Goal: Task Accomplishment & Management: Manage account settings

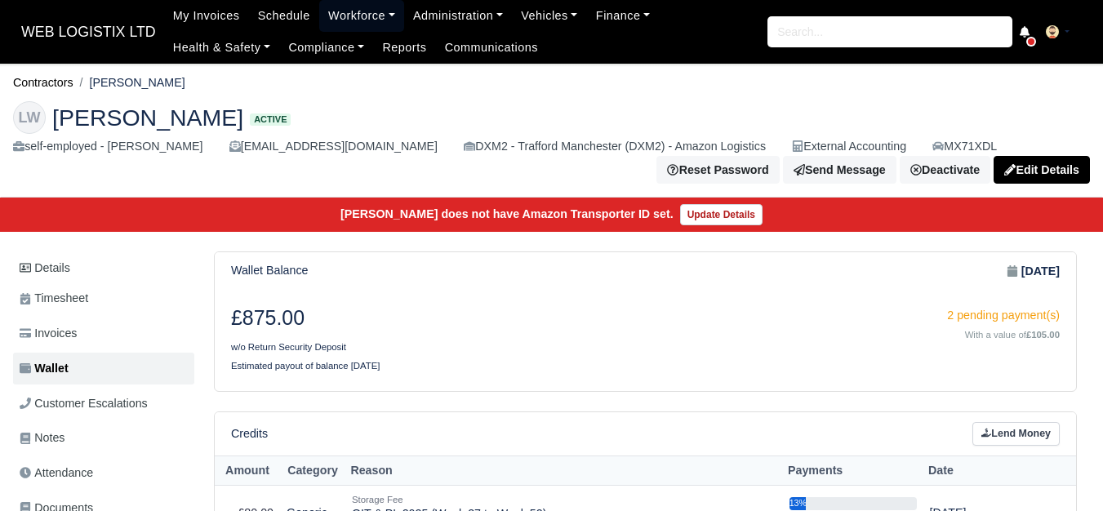
click at [336, 10] on link "Workforce" at bounding box center [361, 16] width 85 height 32
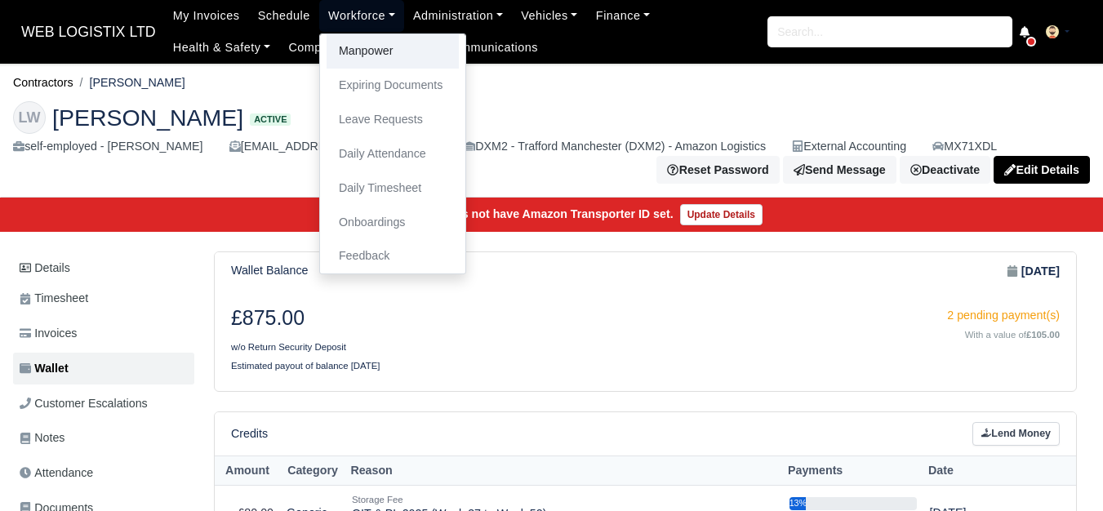
click at [357, 55] on link "Manpower" at bounding box center [393, 51] width 132 height 34
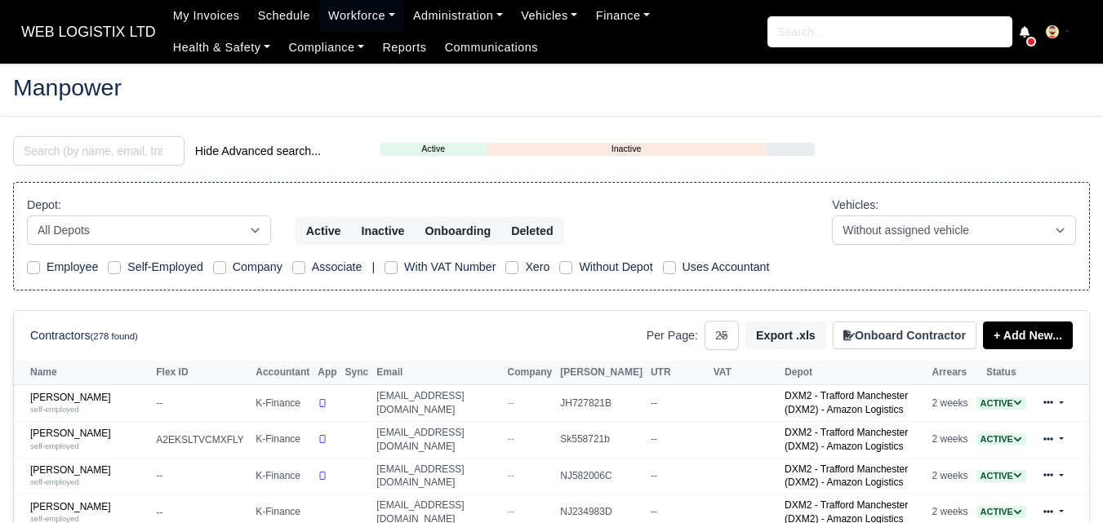
select select "25"
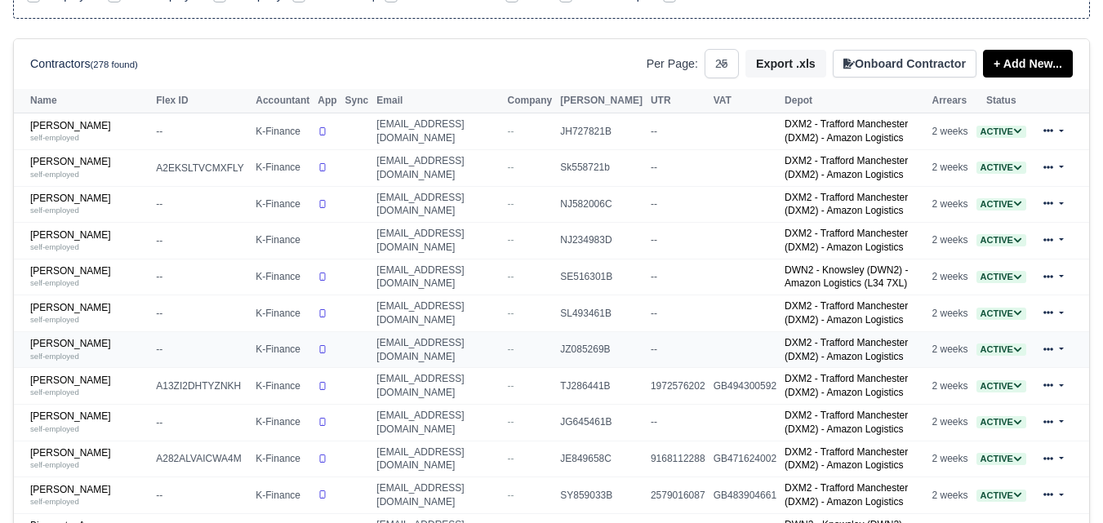
scroll to position [272, 0]
click at [56, 467] on link "Azad Miah self-employed" at bounding box center [89, 459] width 118 height 24
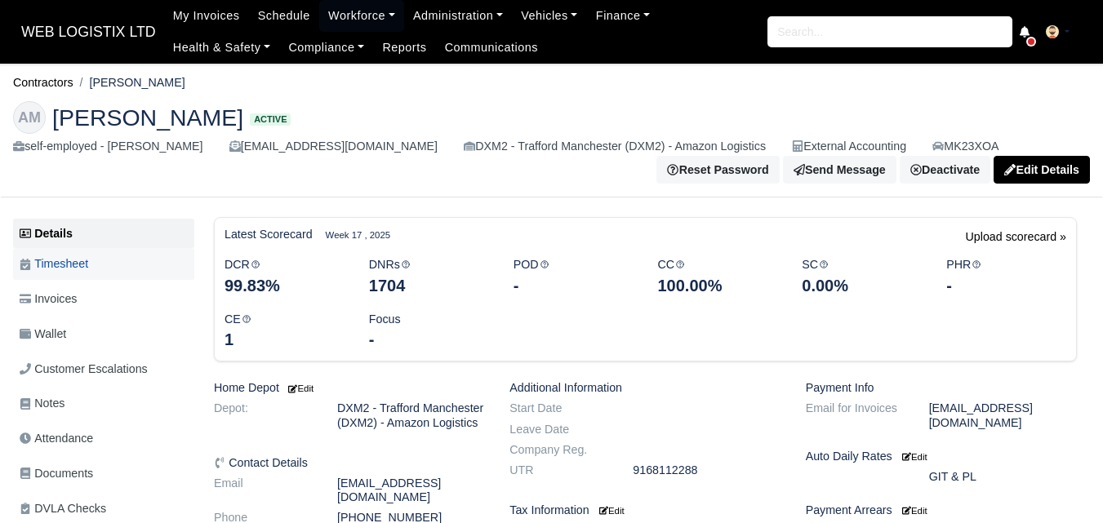
click at [73, 260] on span "Timesheet" at bounding box center [54, 264] width 69 height 19
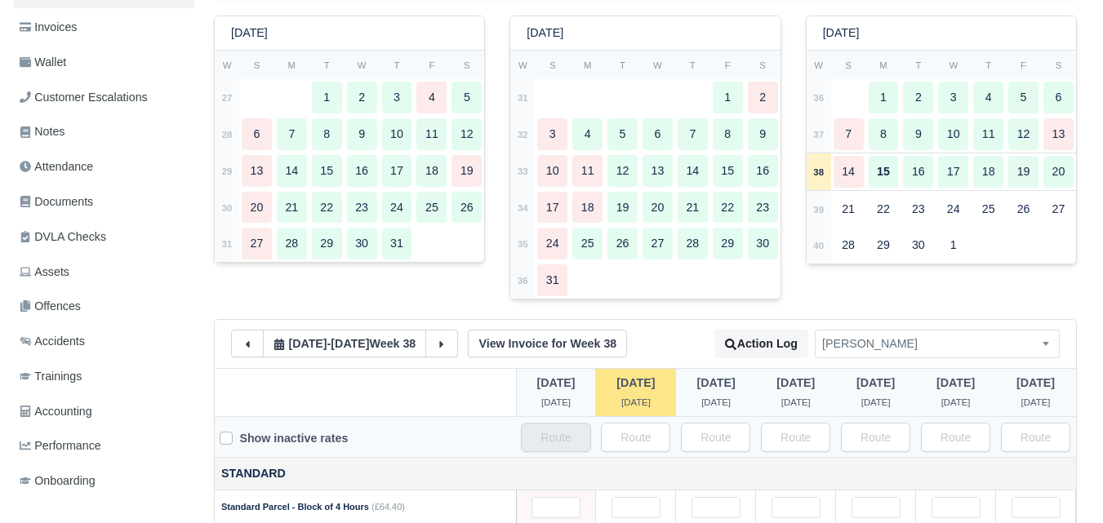
scroll to position [272, 0]
click at [822, 136] on strong "37" at bounding box center [818, 135] width 11 height 10
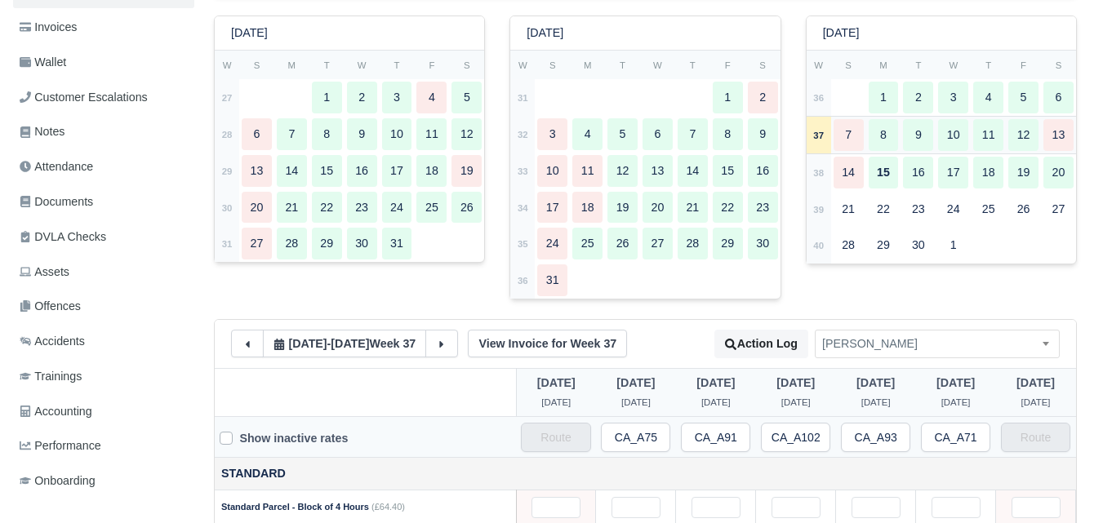
type input "53.5"
type input "37"
type input "32"
type input "50"
type input "25"
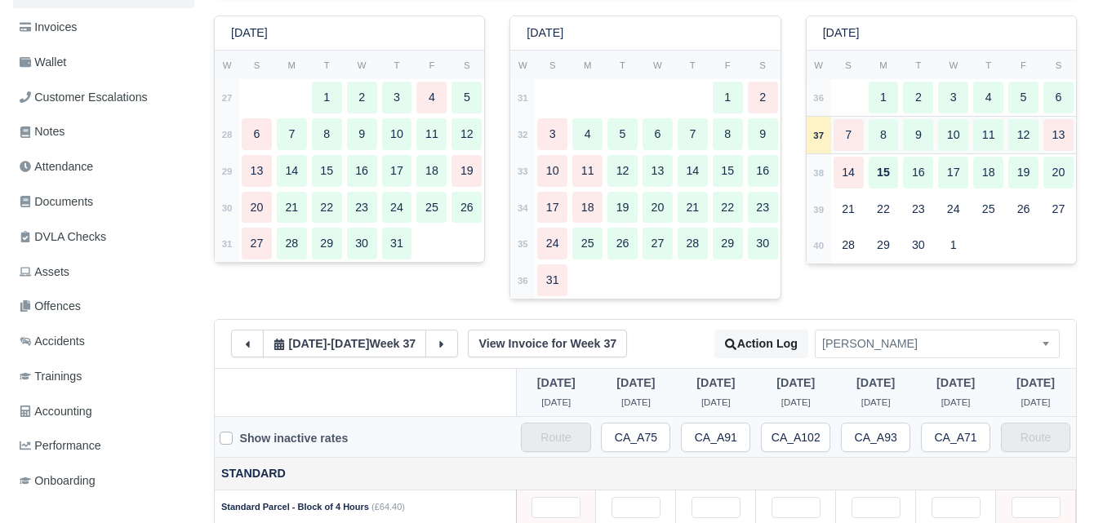
type input "1.3"
type input "1"
type input "0.5"
type input "1"
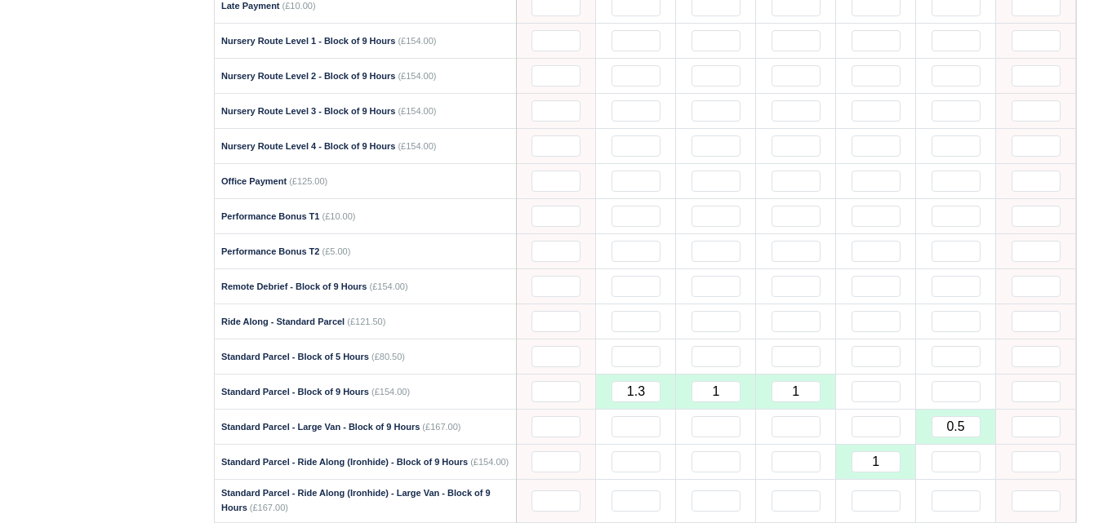
scroll to position [1496, 0]
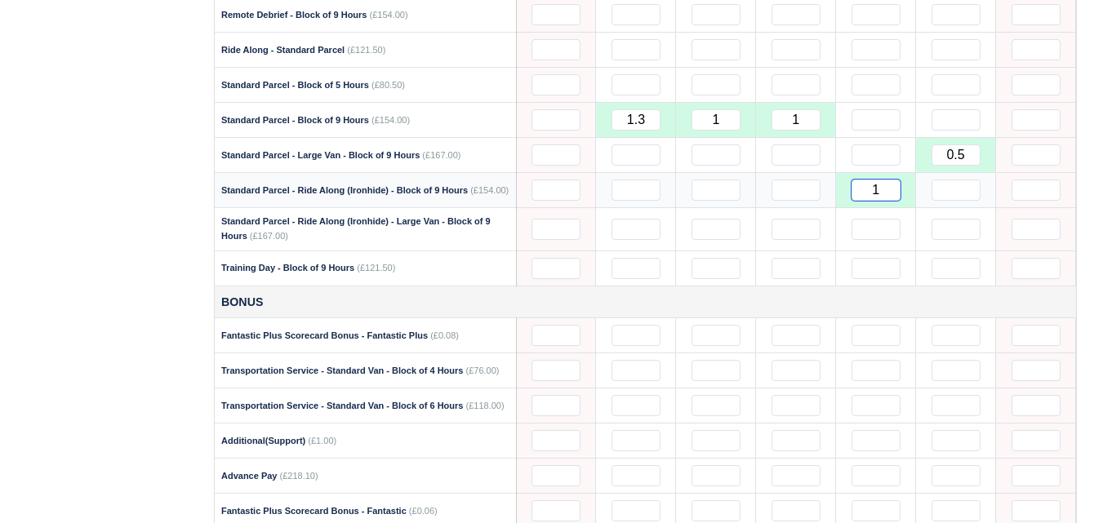
drag, startPoint x: 881, startPoint y: 196, endPoint x: 869, endPoint y: 197, distance: 12.3
click at [869, 197] on input "1" at bounding box center [875, 190] width 49 height 21
click at [881, 124] on input "text" at bounding box center [875, 119] width 49 height 21
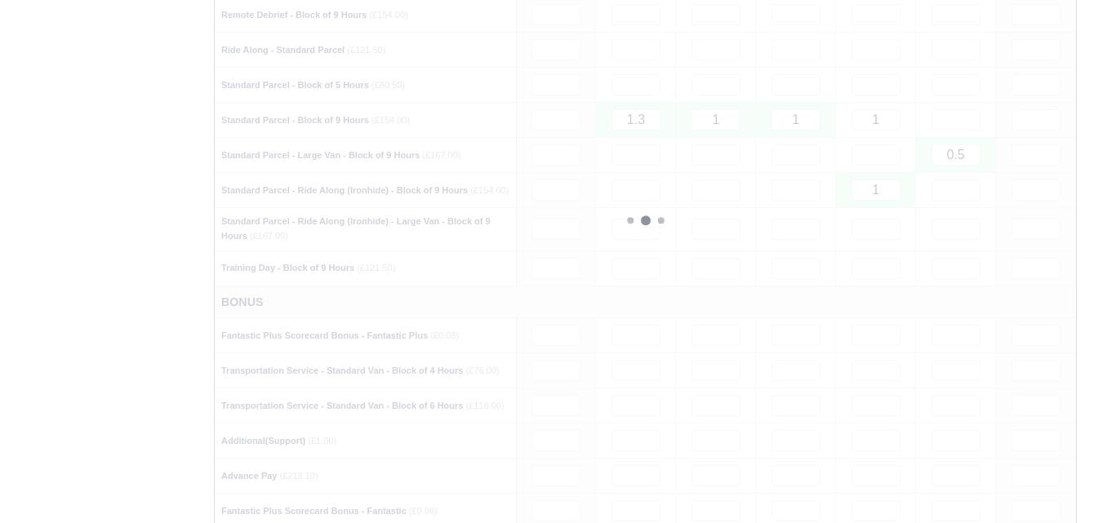
click at [878, 202] on div at bounding box center [645, 221] width 861 height 2154
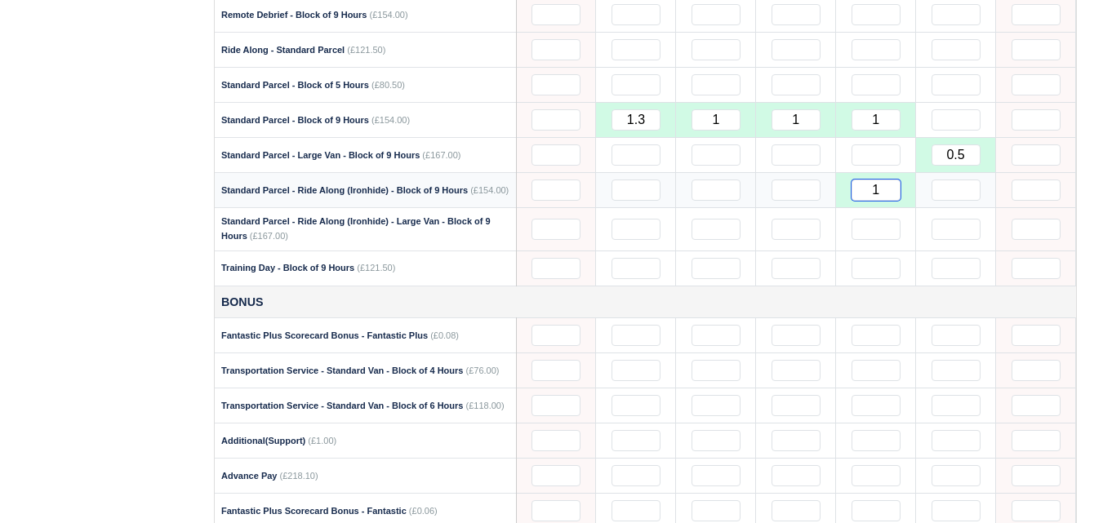
drag, startPoint x: 877, startPoint y: 194, endPoint x: 906, endPoint y: 198, distance: 29.6
click at [906, 198] on td "1" at bounding box center [876, 190] width 80 height 35
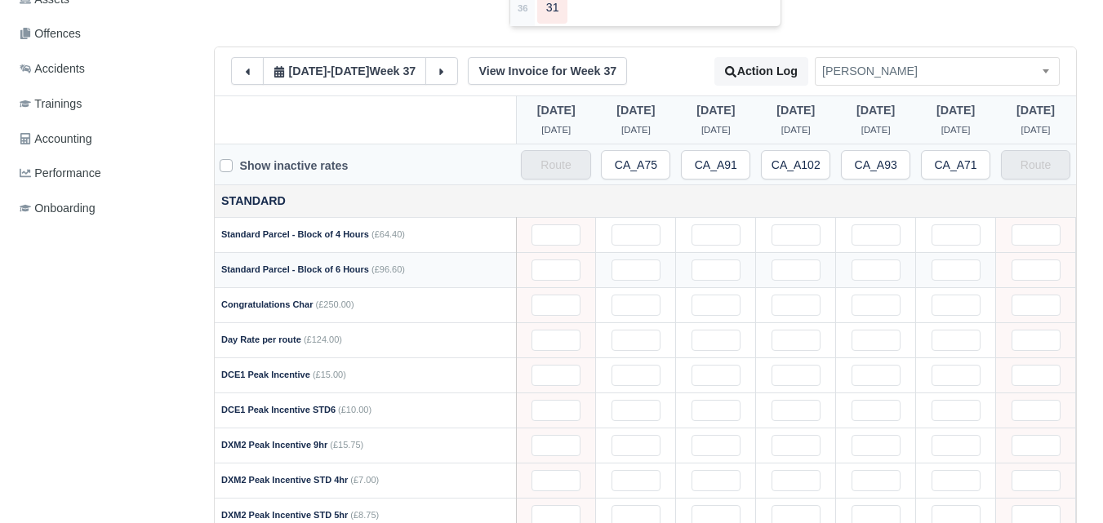
scroll to position [0, 0]
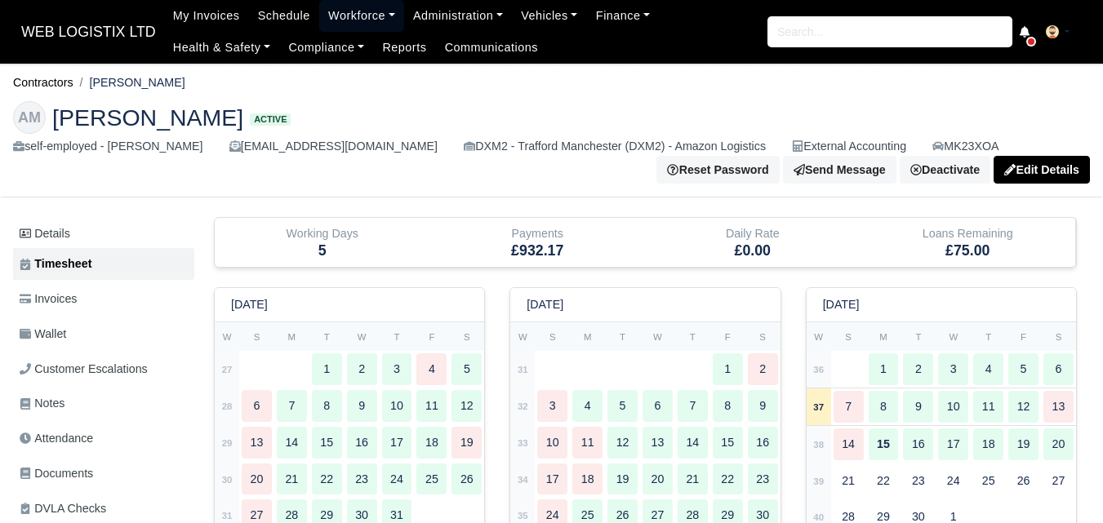
click at [323, 29] on link "Workforce" at bounding box center [361, 16] width 85 height 32
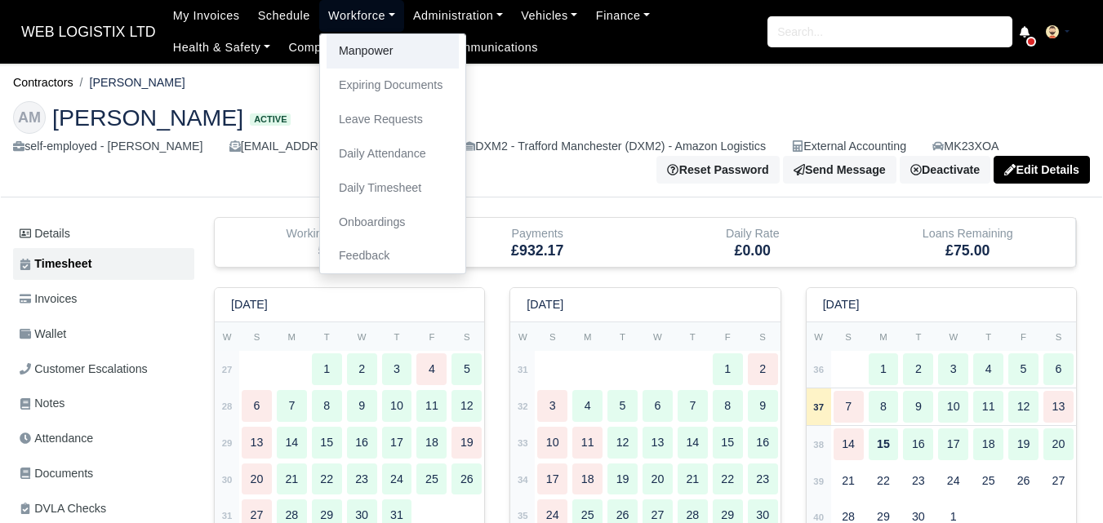
click at [340, 51] on link "Manpower" at bounding box center [393, 51] width 132 height 34
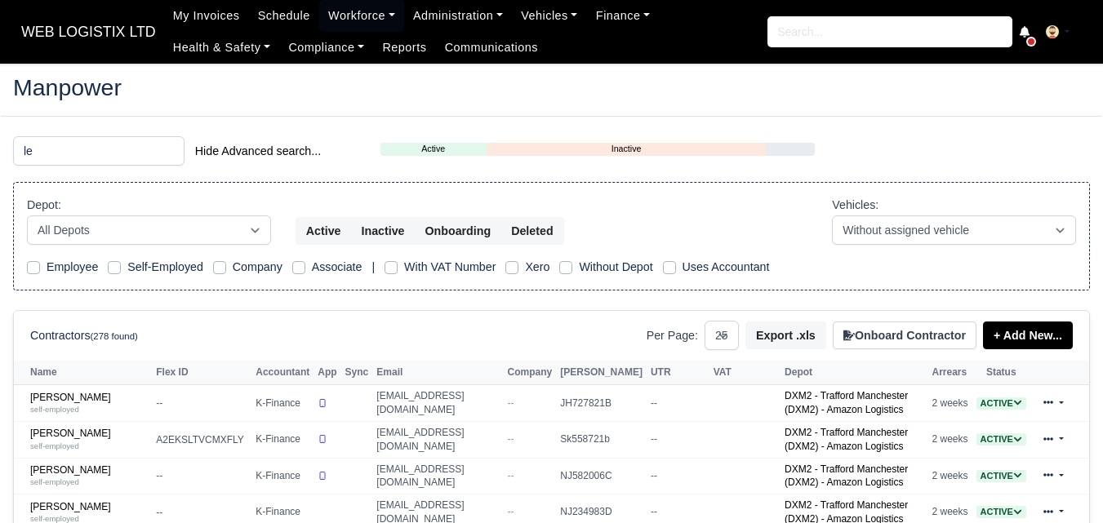
select select "25"
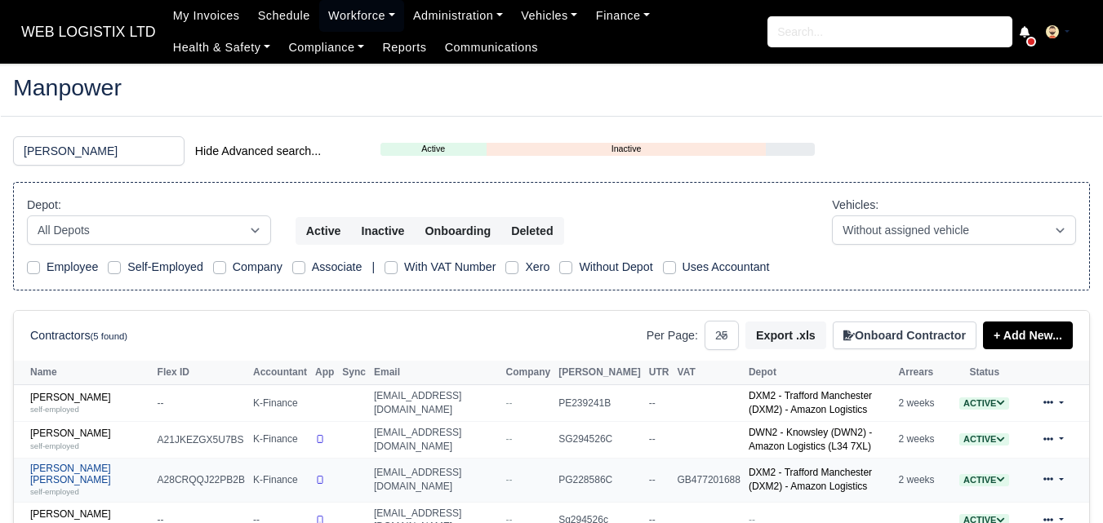
type input "lewis"
click at [82, 481] on link "Lewis Jack Skelton self-employed" at bounding box center [89, 480] width 119 height 35
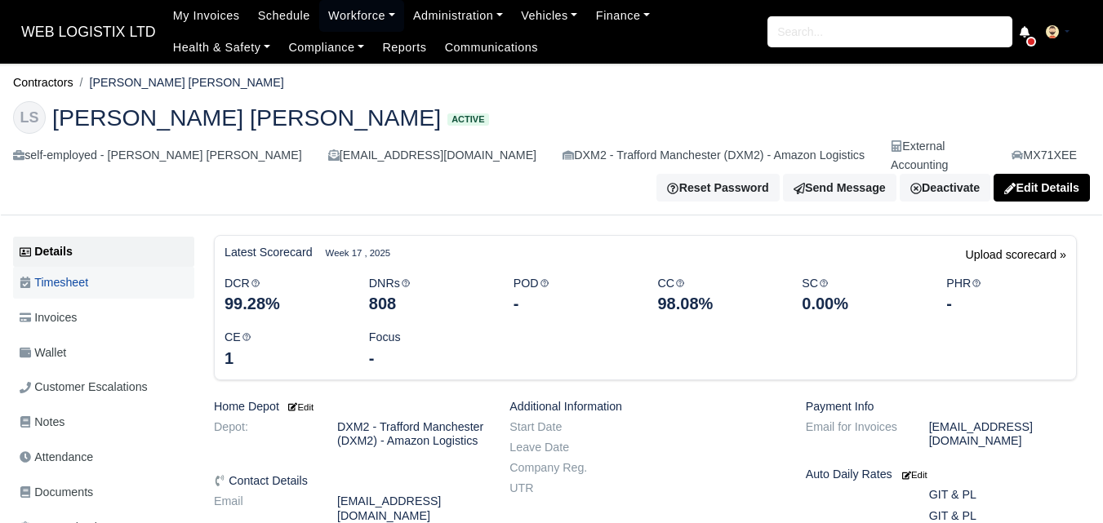
click at [73, 267] on link "Timesheet" at bounding box center [103, 283] width 181 height 32
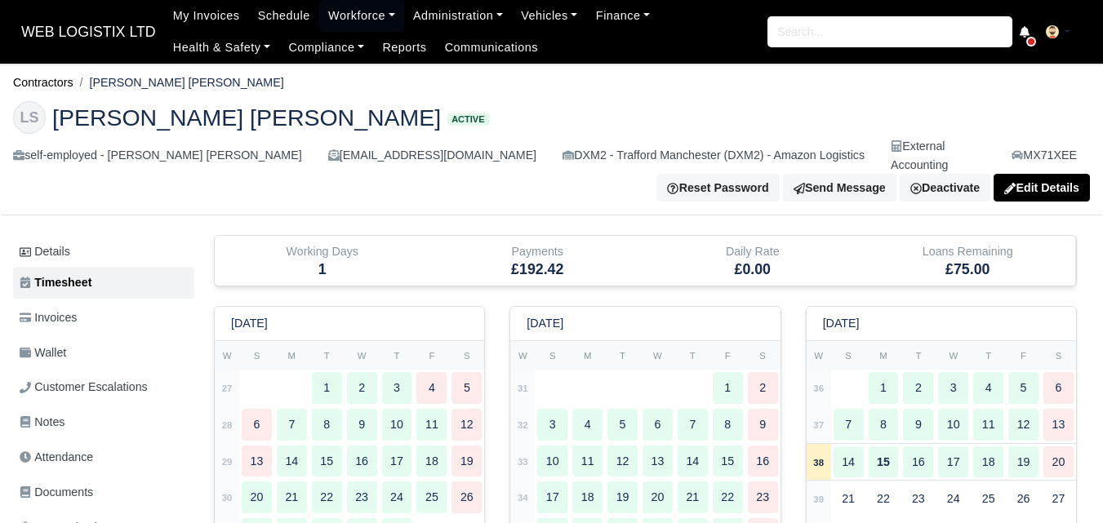
scroll to position [136, 0]
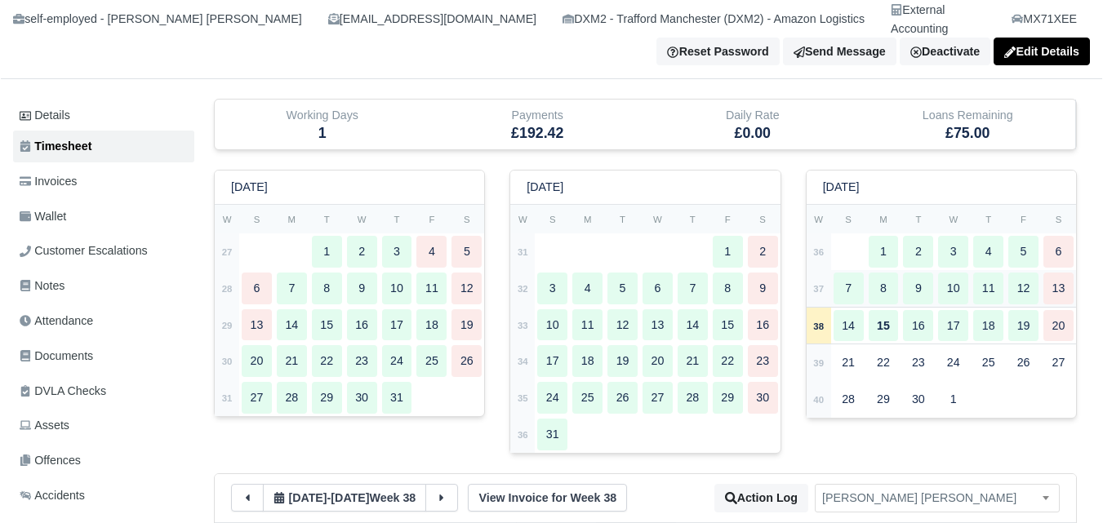
click at [824, 284] on strong "37" at bounding box center [818, 289] width 11 height 10
type input "38"
type input "34"
type input "41"
type input "16"
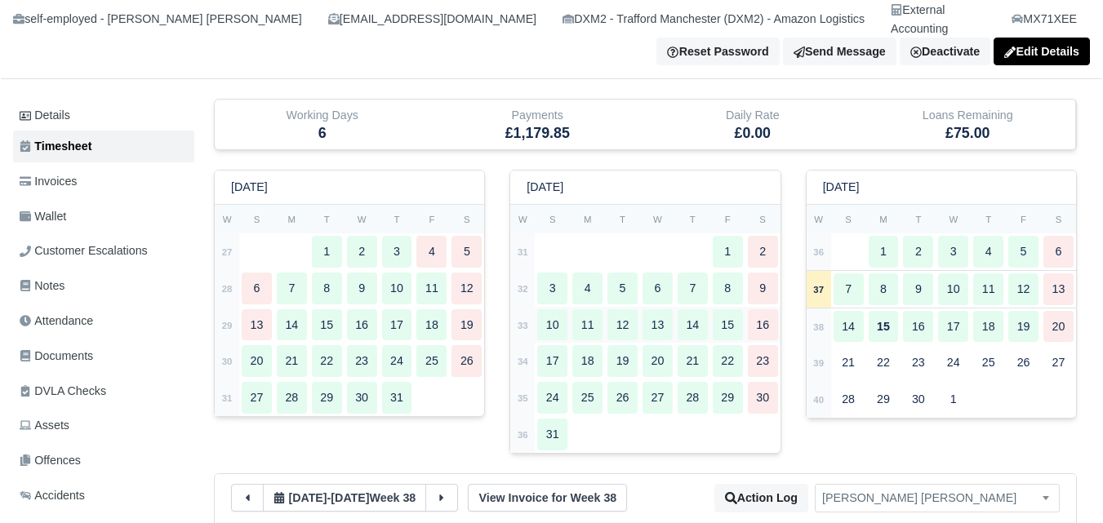
type input "45"
type input "34"
type input "1"
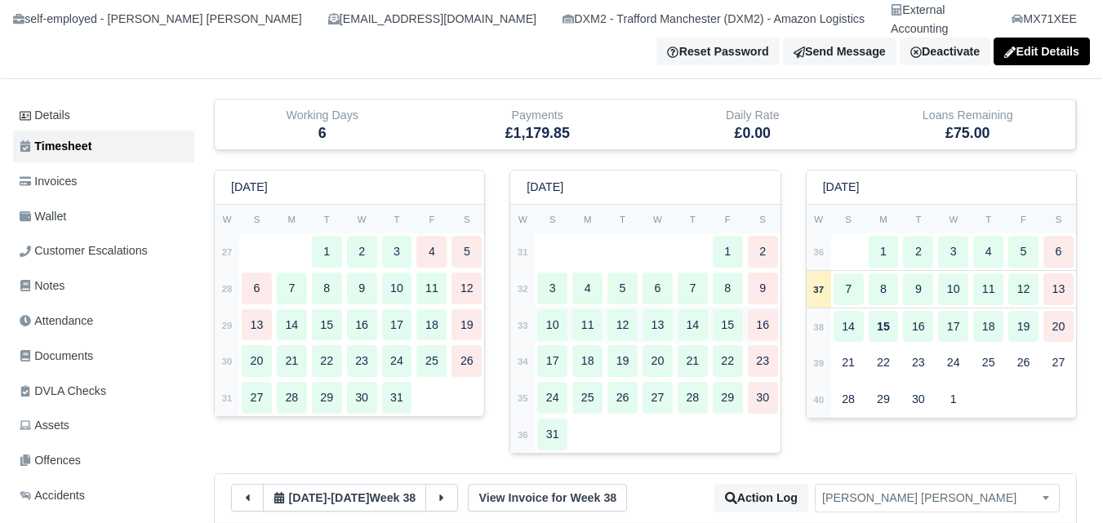
type input "1"
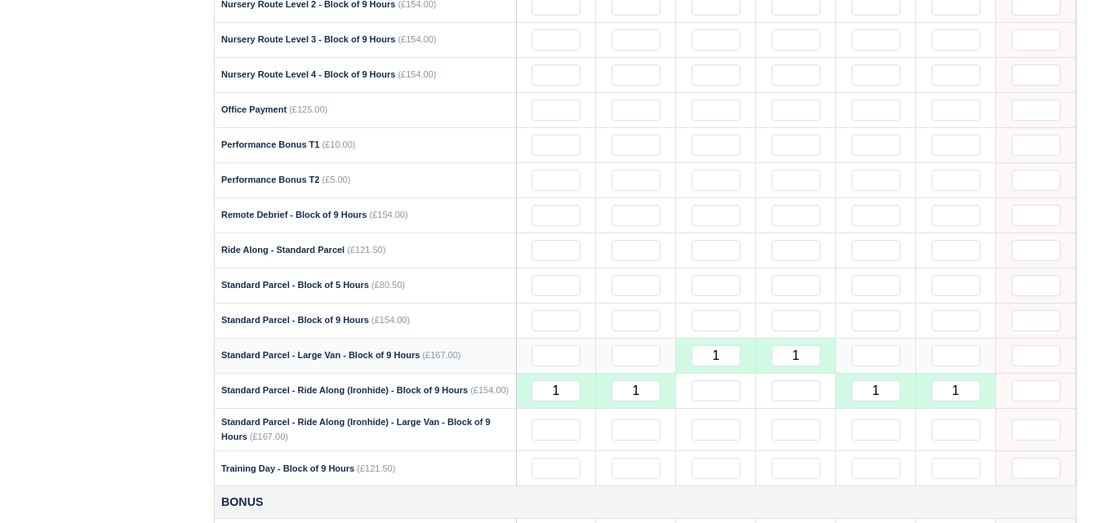
scroll to position [1496, 0]
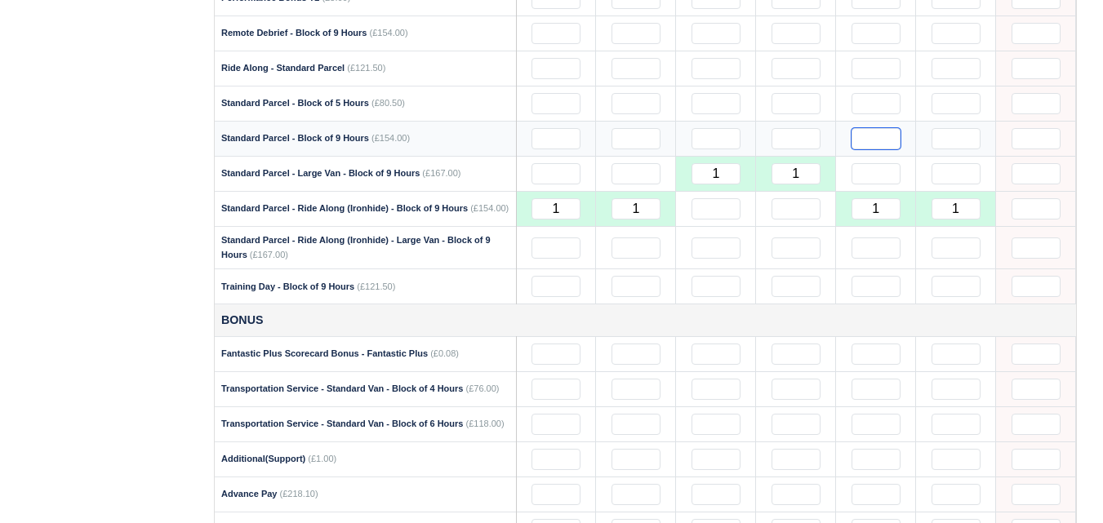
click at [865, 128] on input "text" at bounding box center [875, 138] width 49 height 21
click at [886, 207] on td "1" at bounding box center [876, 209] width 80 height 35
click at [888, 198] on input "1" at bounding box center [875, 208] width 49 height 21
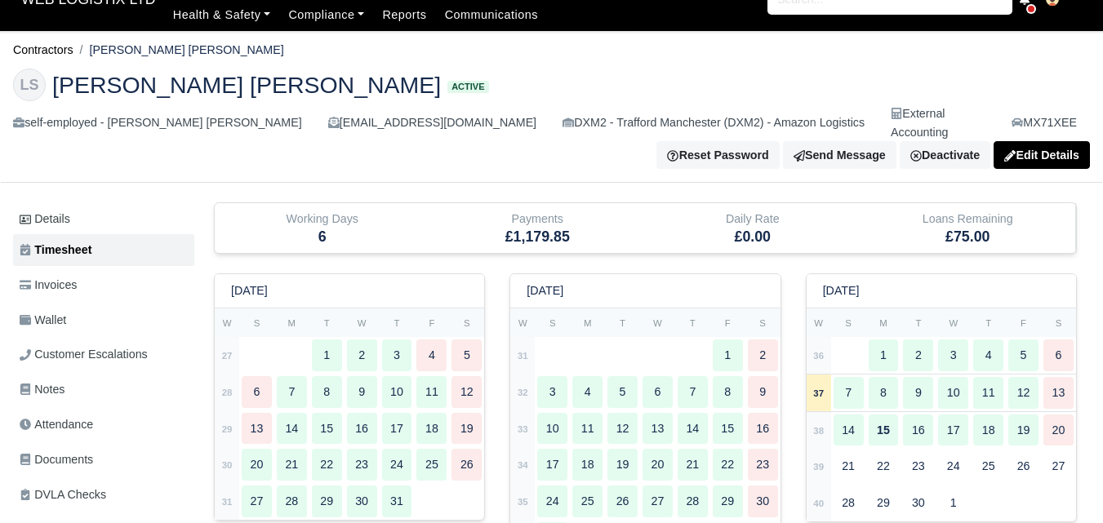
scroll to position [0, 0]
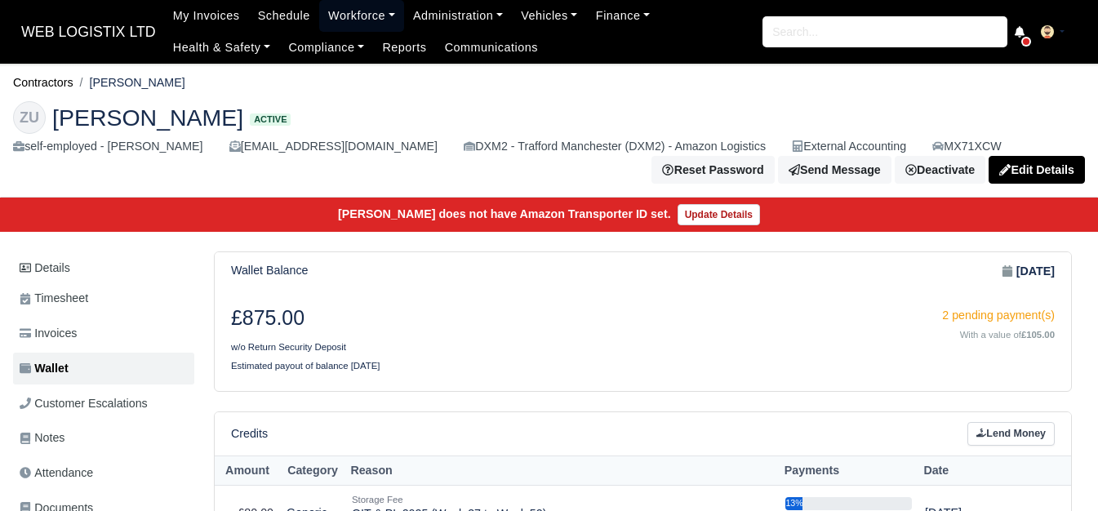
click at [319, 1] on link "Workforce" at bounding box center [361, 16] width 85 height 32
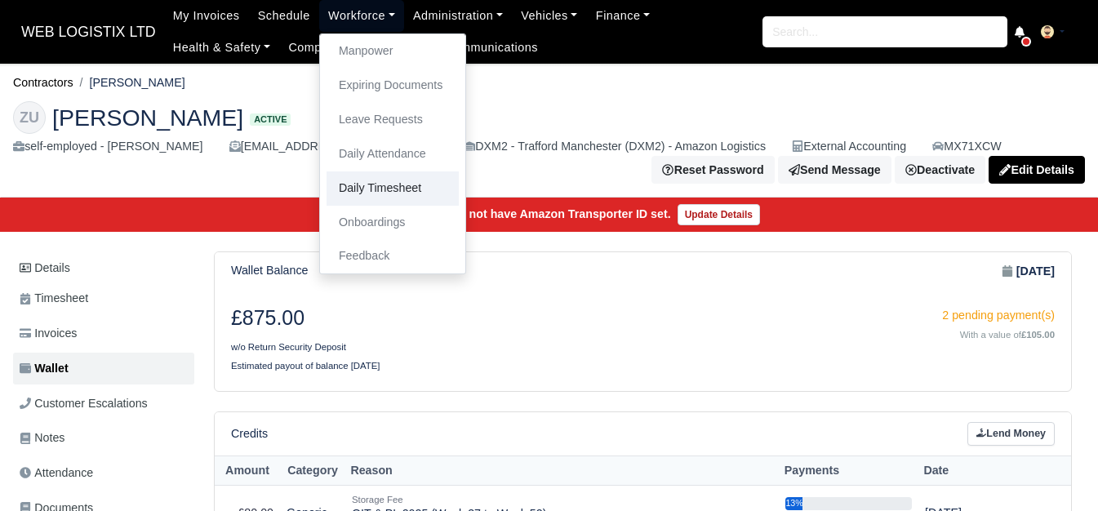
click at [394, 187] on link "Daily Timesheet" at bounding box center [393, 188] width 132 height 34
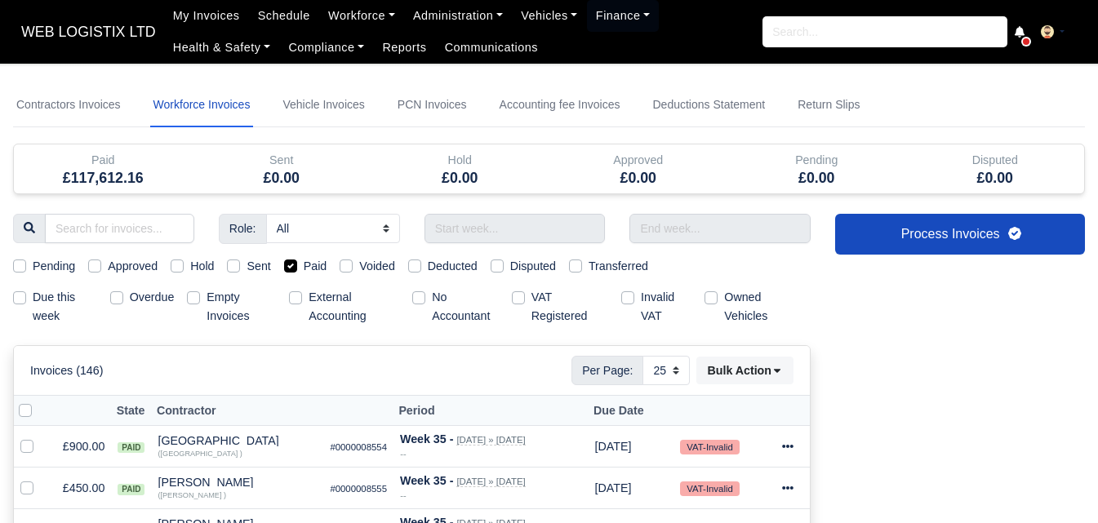
select select "25"
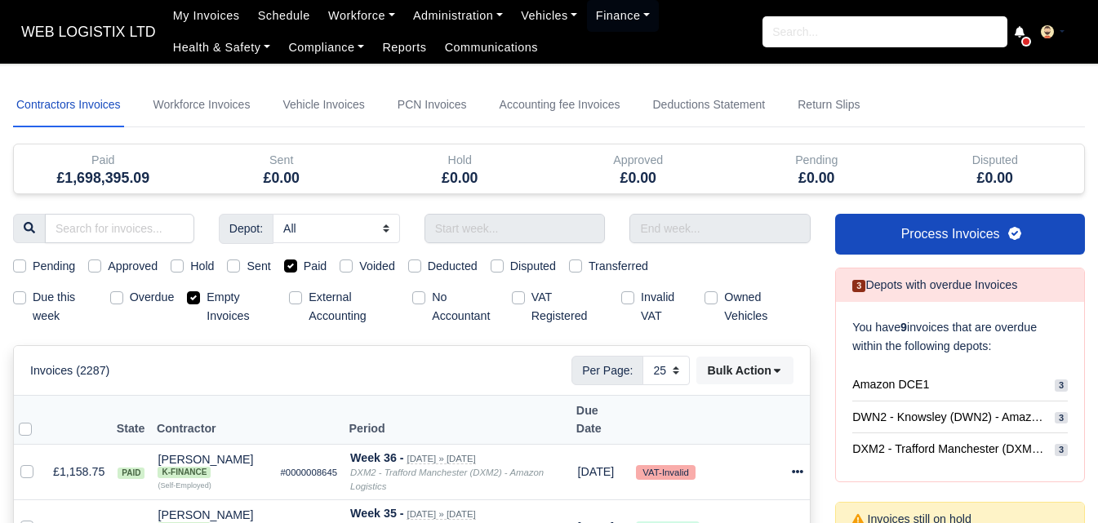
select select "25"
click at [207, 300] on label "Empty Invoices" at bounding box center [241, 307] width 69 height 38
click at [188, 300] on input "Empty Invoices" at bounding box center [193, 294] width 13 height 13
checkbox input "false"
click at [304, 267] on label "Paid" at bounding box center [316, 266] width 24 height 19
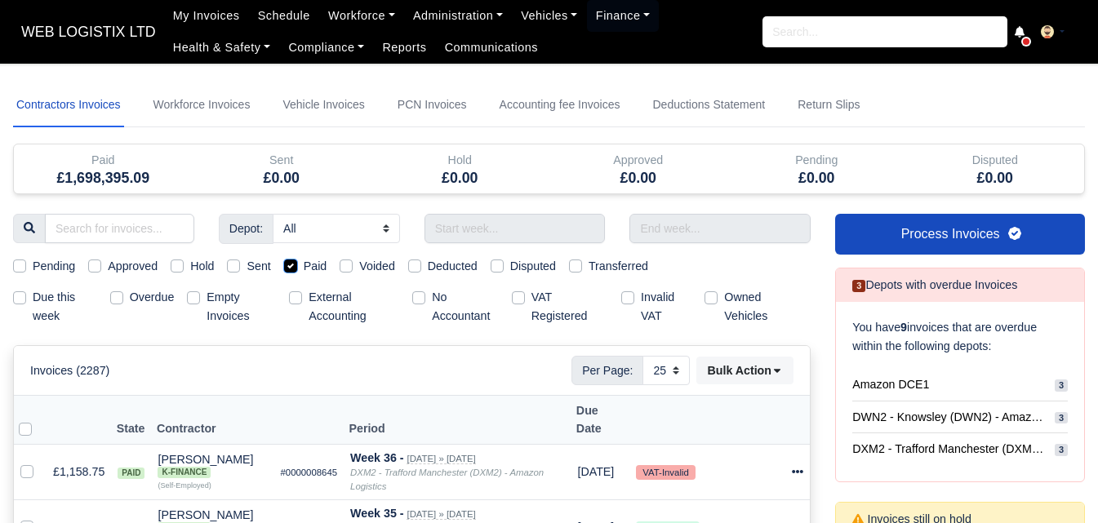
click at [292, 267] on input "Paid" at bounding box center [290, 263] width 13 height 13
checkbox input "false"
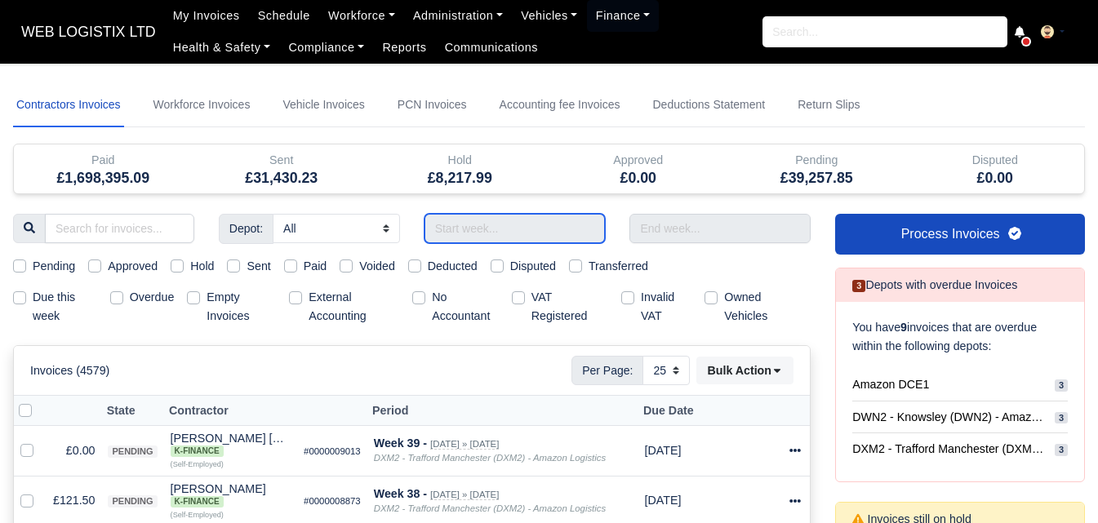
click at [479, 218] on input "text" at bounding box center [514, 228] width 181 height 29
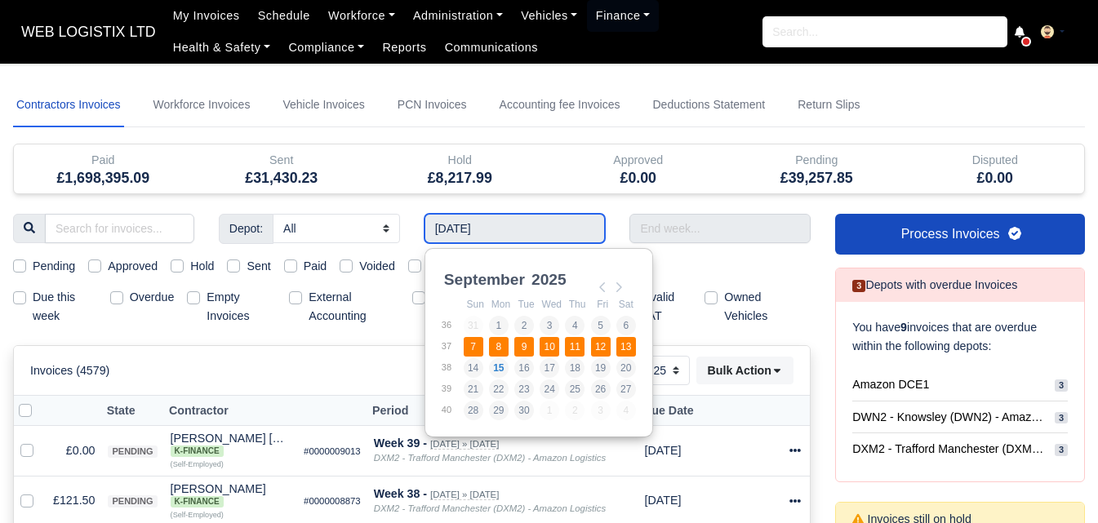
type input "07/09/2025 - 13/09/2025"
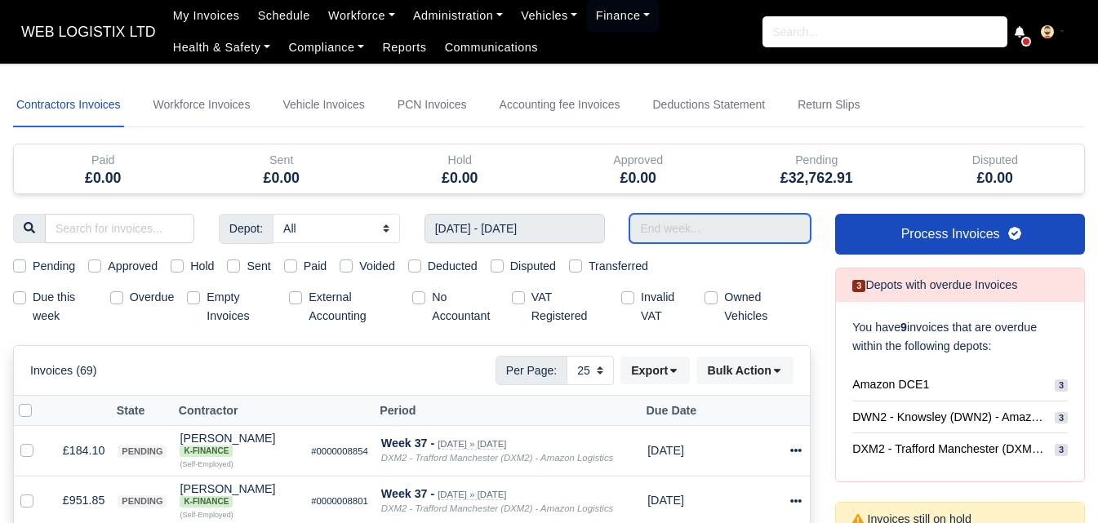
click at [712, 224] on input "text" at bounding box center [719, 228] width 181 height 29
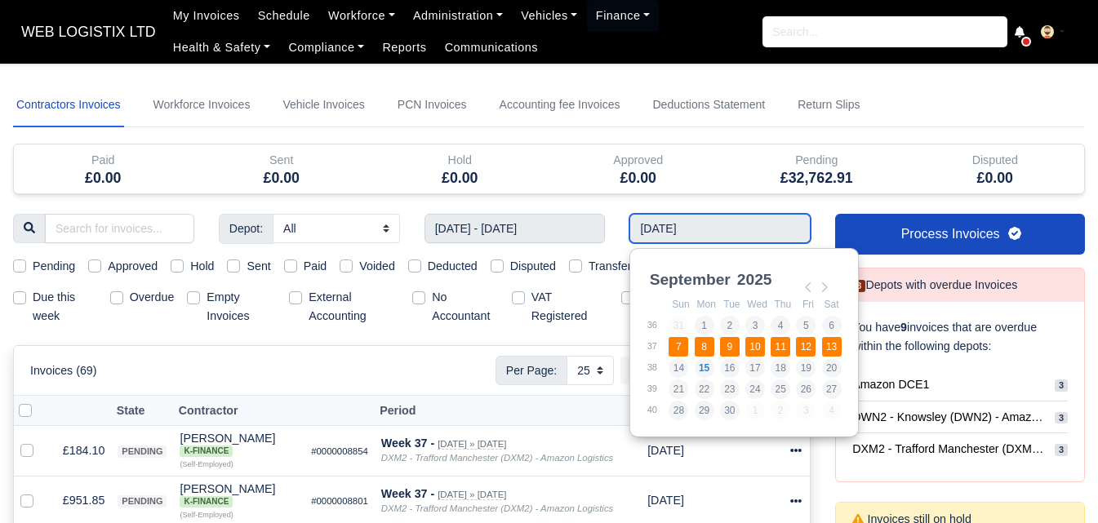
type input "07/09/2025 - 13/09/2025"
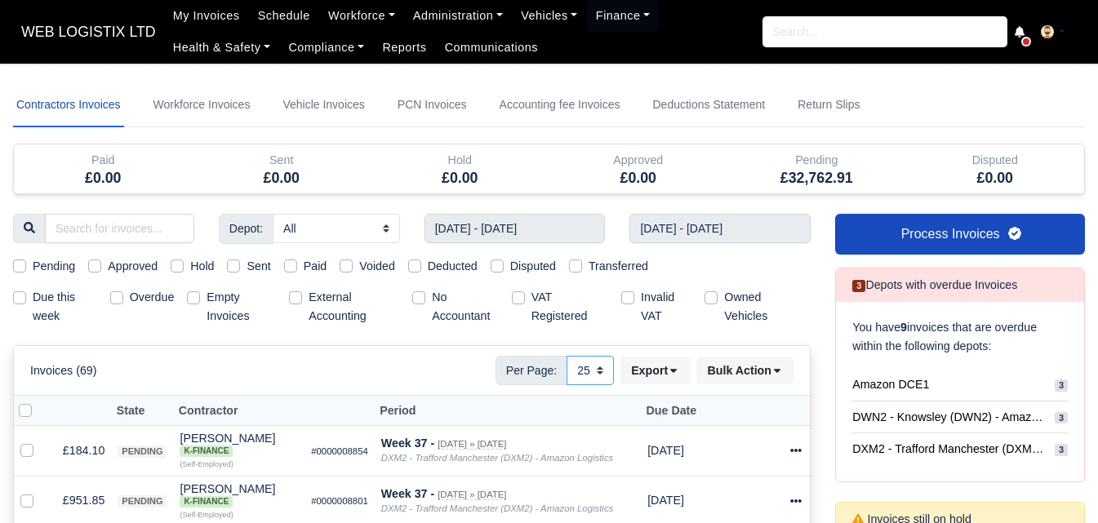
drag, startPoint x: 585, startPoint y: 374, endPoint x: 584, endPoint y: 382, distance: 8.2
click at [585, 374] on select "10 25 50" at bounding box center [590, 370] width 47 height 29
select select "50"
click at [567, 356] on select "10 25 50" at bounding box center [590, 370] width 47 height 29
click at [33, 262] on label "Pending" at bounding box center [54, 266] width 42 height 19
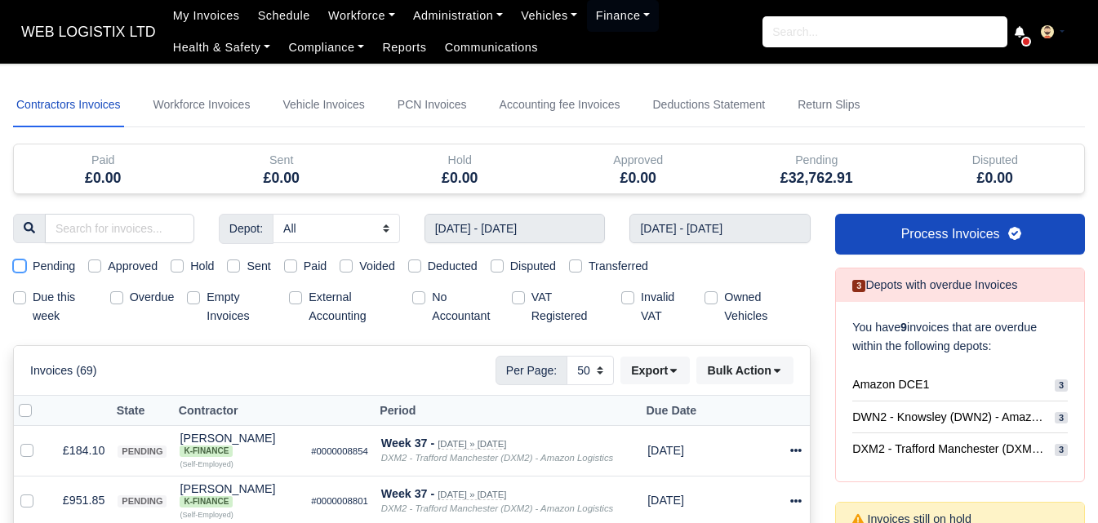
click at [24, 262] on input "Pending" at bounding box center [19, 263] width 13 height 13
checkbox input "true"
click at [33, 263] on label "Pending" at bounding box center [54, 266] width 42 height 19
click at [25, 263] on input "Pending" at bounding box center [19, 263] width 13 height 13
checkbox input "false"
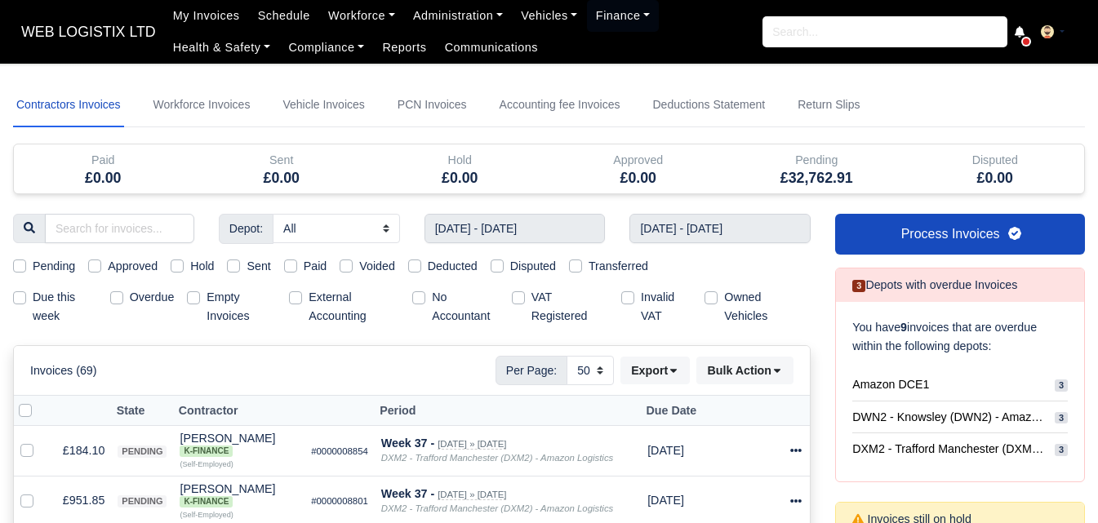
click at [167, 269] on div "Pending Approved Hold Sent Paid Voided Deducted Disputed Transferred" at bounding box center [412, 266] width 822 height 19
click at [190, 269] on label "Hold" at bounding box center [202, 266] width 24 height 19
click at [172, 269] on input "Hold" at bounding box center [177, 263] width 13 height 13
checkbox input "true"
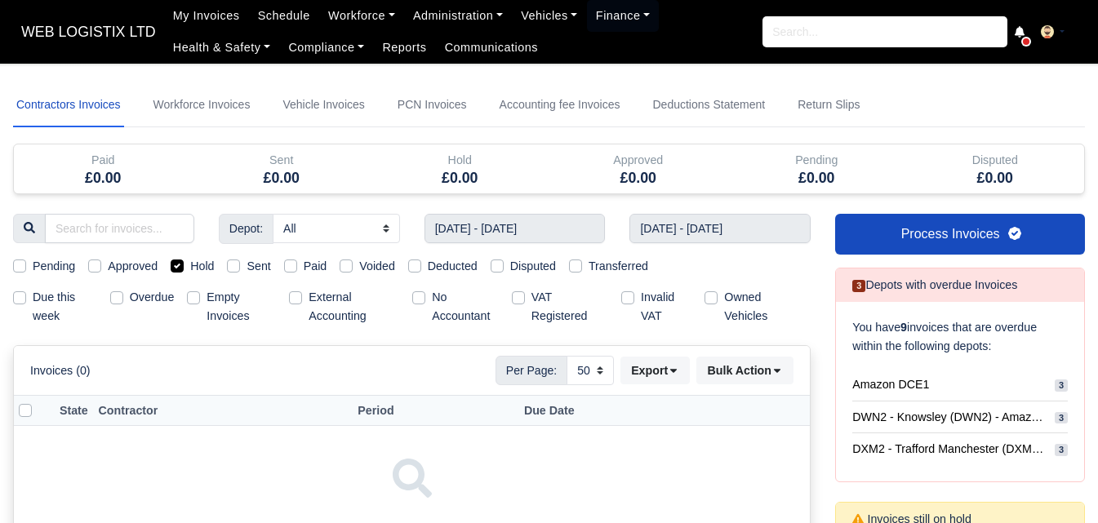
click at [190, 269] on label "Hold" at bounding box center [202, 266] width 24 height 19
click at [172, 269] on input "Hold" at bounding box center [177, 263] width 13 height 13
checkbox input "false"
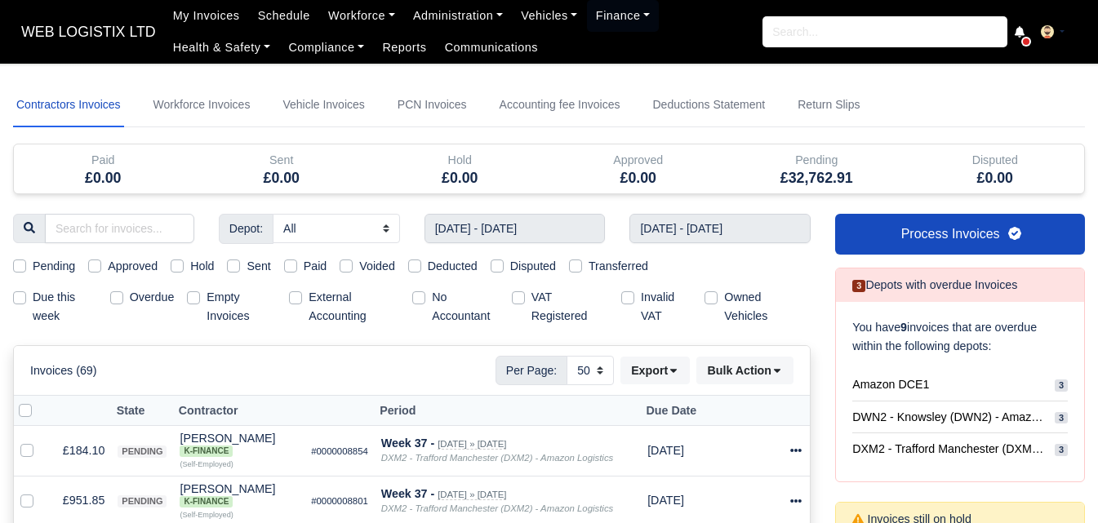
click at [207, 295] on label "Empty Invoices" at bounding box center [241, 307] width 69 height 38
click at [193, 295] on input "Empty Invoices" at bounding box center [193, 294] width 13 height 13
checkbox input "true"
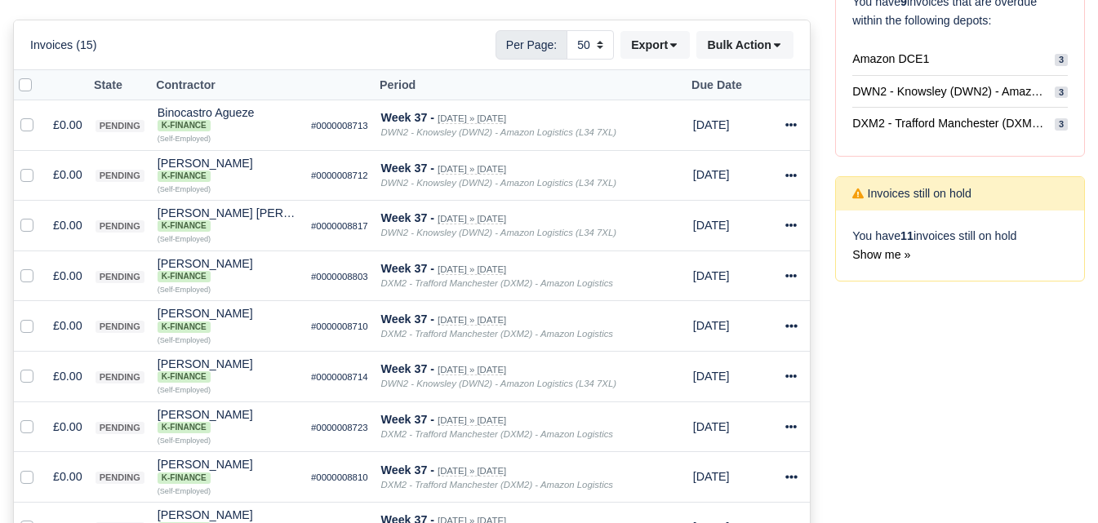
scroll to position [190, 0]
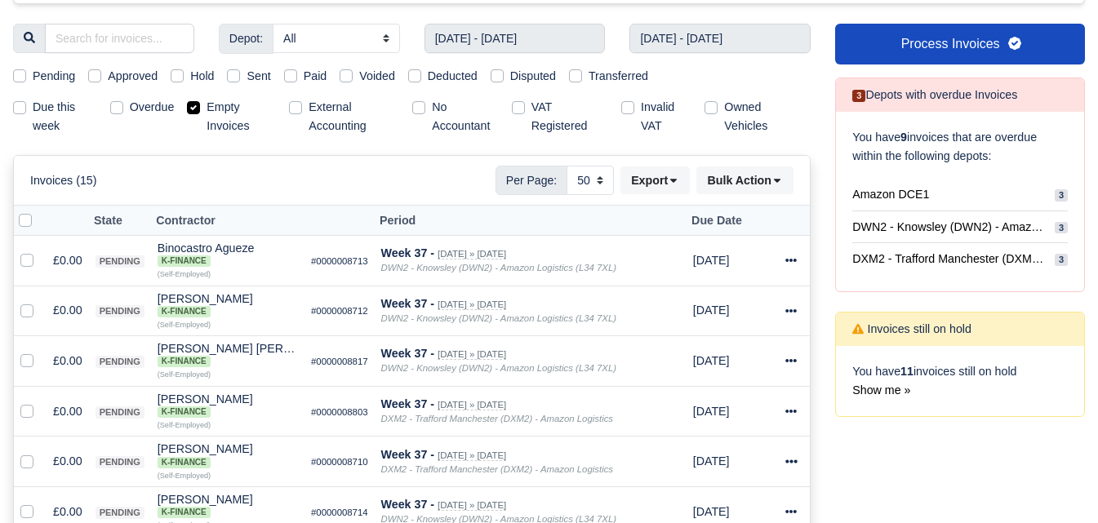
click at [38, 211] on label at bounding box center [38, 211] width 0 height 0
click at [27, 224] on input "checkbox" at bounding box center [25, 217] width 13 height 13
checkbox input "true"
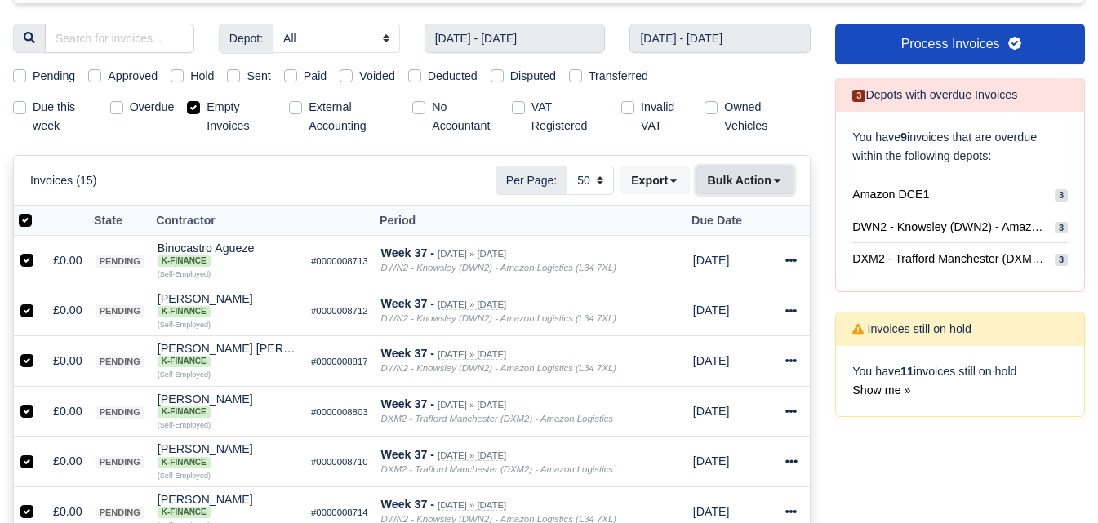
click at [749, 184] on button "Bulk Action" at bounding box center [744, 181] width 97 height 28
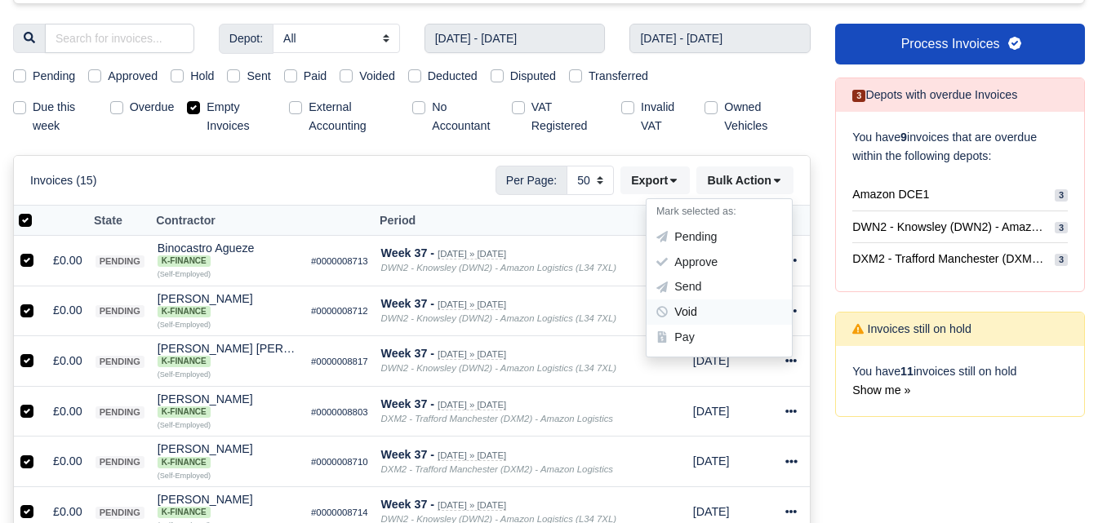
click at [706, 317] on div "Void" at bounding box center [719, 312] width 145 height 25
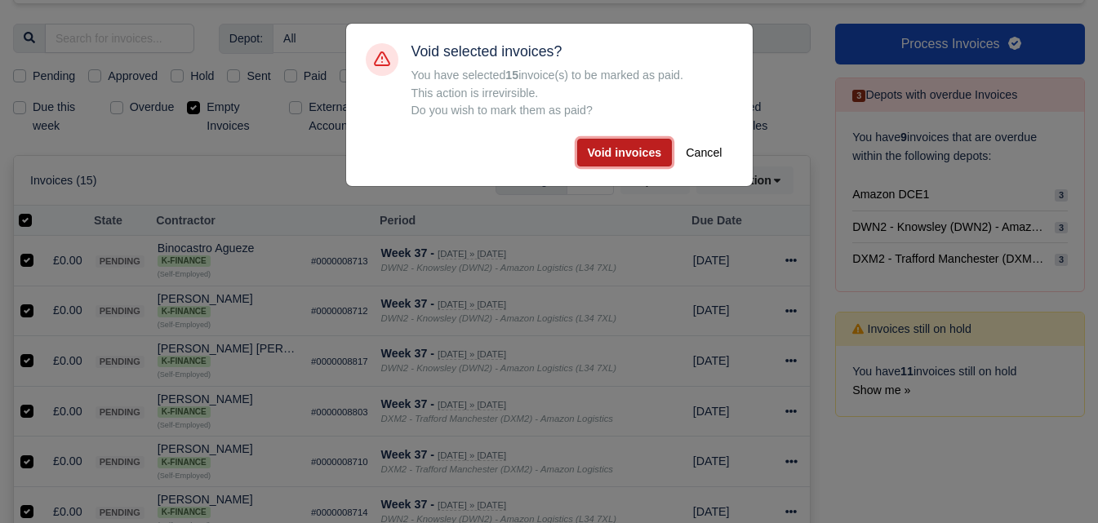
click at [620, 163] on button "Void invoices" at bounding box center [625, 153] width 96 height 28
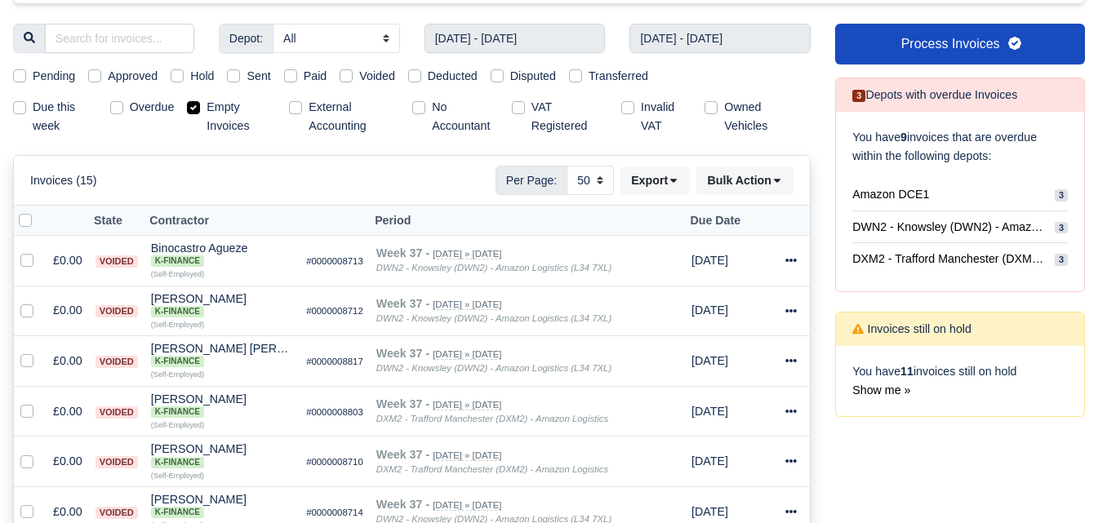
click at [35, 80] on label "Pending" at bounding box center [54, 76] width 42 height 19
click at [26, 80] on input "Pending" at bounding box center [19, 73] width 13 height 13
checkbox input "true"
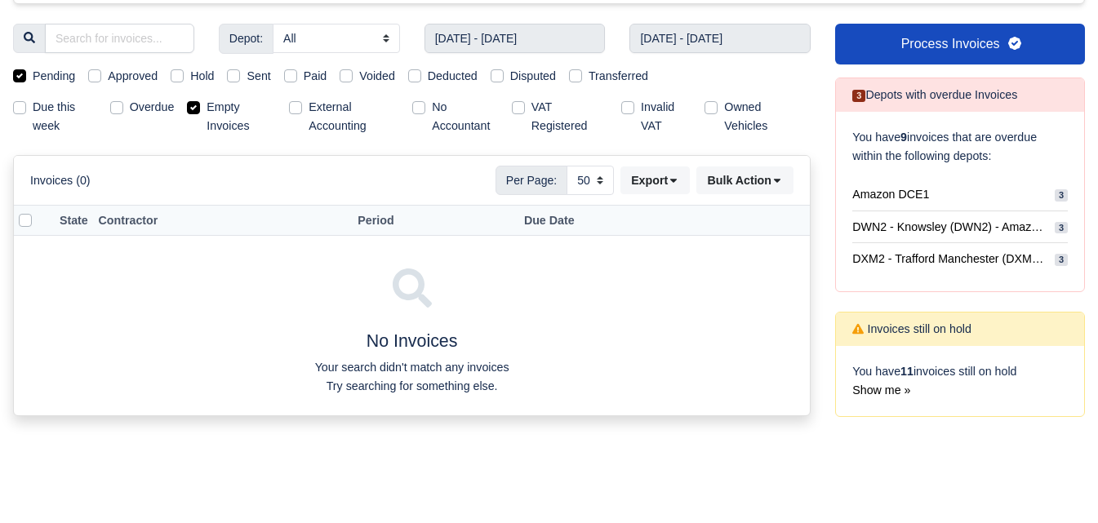
click at [219, 109] on label "Empty Invoices" at bounding box center [241, 117] width 69 height 38
click at [200, 109] on input "Empty Invoices" at bounding box center [193, 104] width 13 height 13
checkbox input "false"
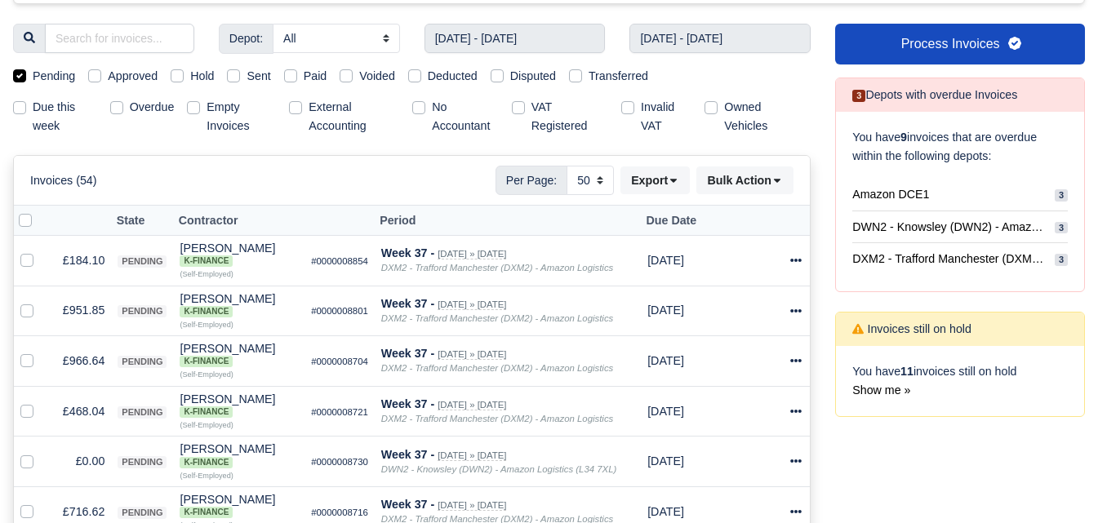
click at [247, 71] on label "Sent" at bounding box center [259, 76] width 24 height 19
click at [235, 71] on input "Sent" at bounding box center [233, 73] width 13 height 13
checkbox input "true"
click at [33, 77] on label "Pending" at bounding box center [54, 76] width 42 height 19
click at [16, 77] on input "Pending" at bounding box center [19, 73] width 13 height 13
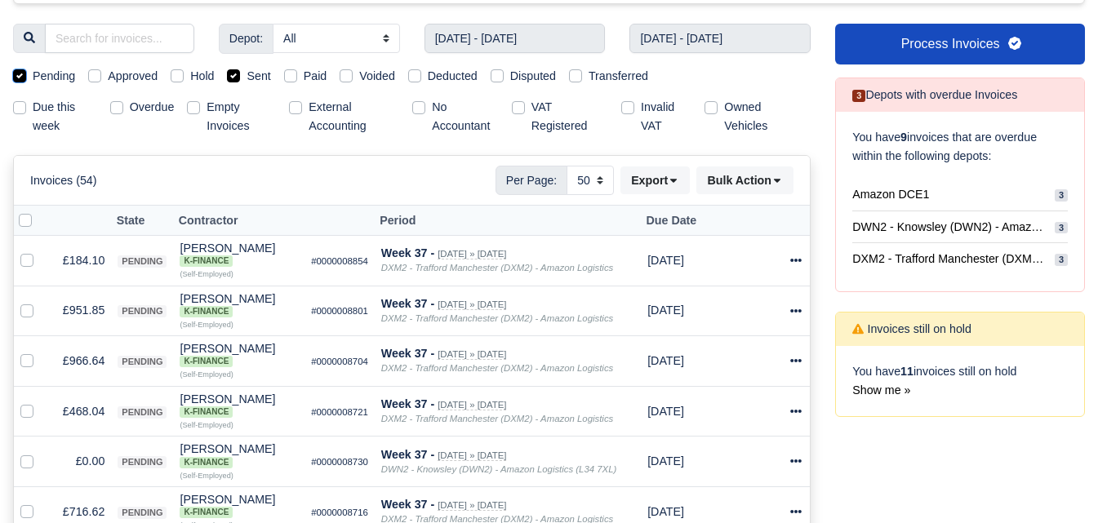
checkbox input "false"
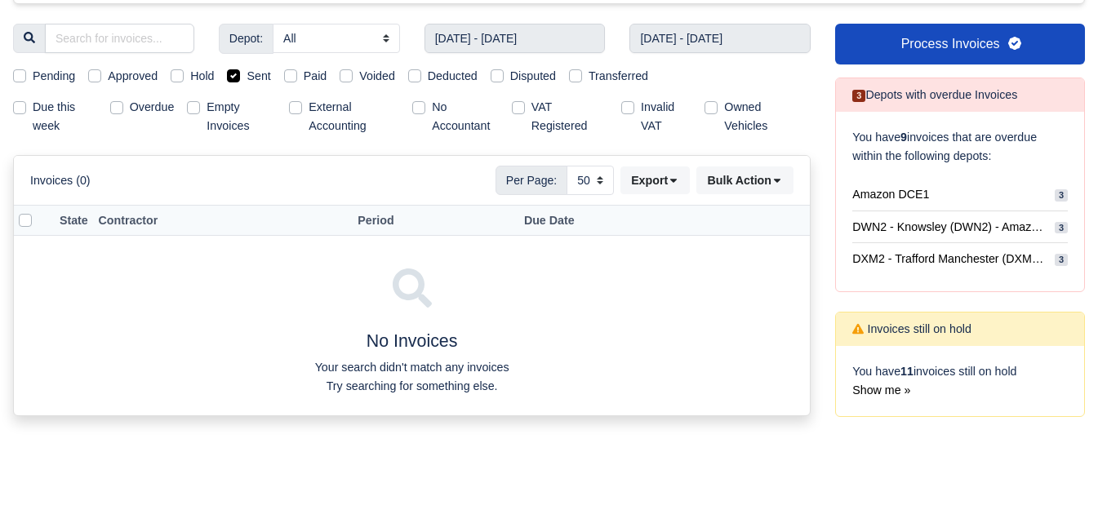
click at [260, 65] on div "Depot: All Amazon DCE1 DWN2 - Knowsley (DWN2) - Amazon Logistics (L34 7XL) DXM2…" at bounding box center [412, 230] width 822 height 413
click at [260, 73] on label "Sent" at bounding box center [259, 76] width 24 height 19
click at [240, 73] on input "Sent" at bounding box center [233, 73] width 13 height 13
checkbox input "false"
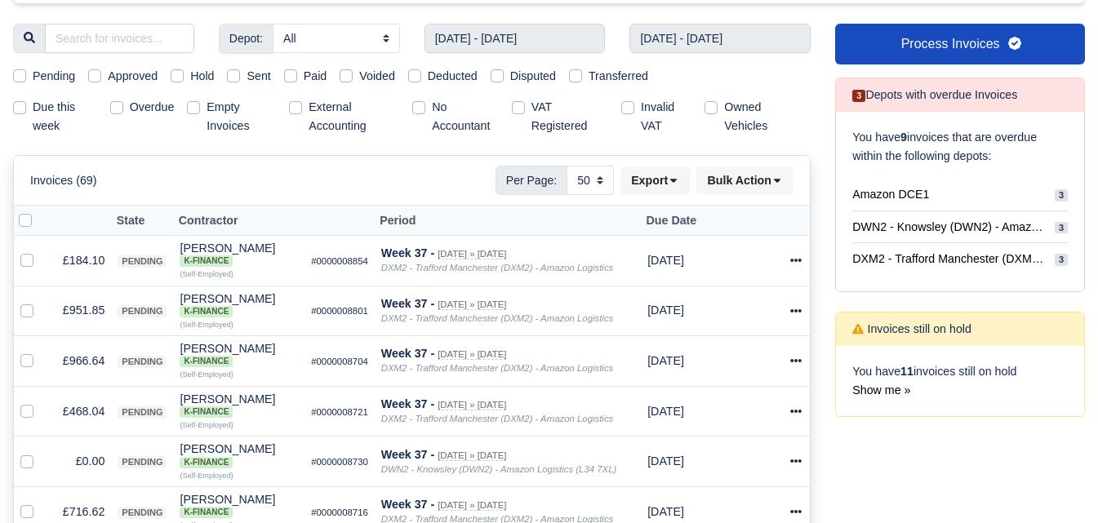
click at [33, 78] on label "Pending" at bounding box center [54, 76] width 42 height 19
click at [22, 78] on input "Pending" at bounding box center [19, 73] width 13 height 13
checkbox input "true"
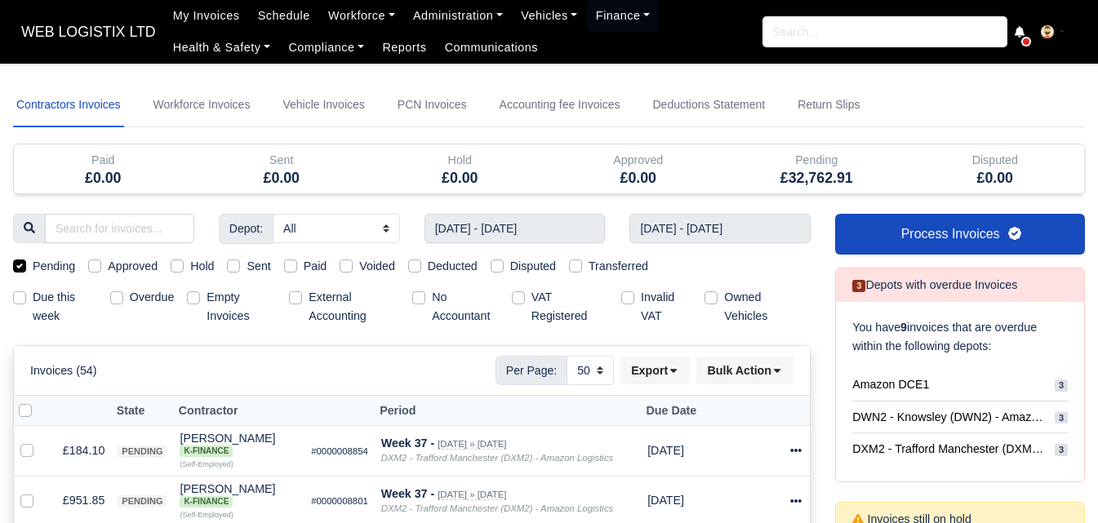
click at [207, 301] on label "Empty Invoices" at bounding box center [241, 307] width 69 height 38
click at [193, 301] on input "Empty Invoices" at bounding box center [193, 294] width 13 height 13
checkbox input "true"
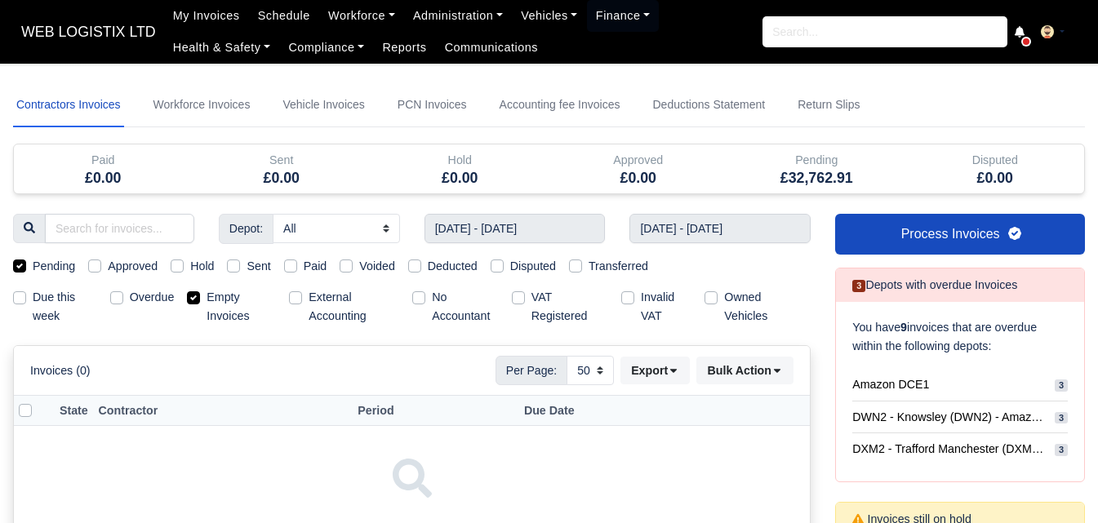
click at [211, 293] on label "Empty Invoices" at bounding box center [241, 307] width 69 height 38
click at [200, 293] on input "Empty Invoices" at bounding box center [193, 294] width 13 height 13
checkbox input "false"
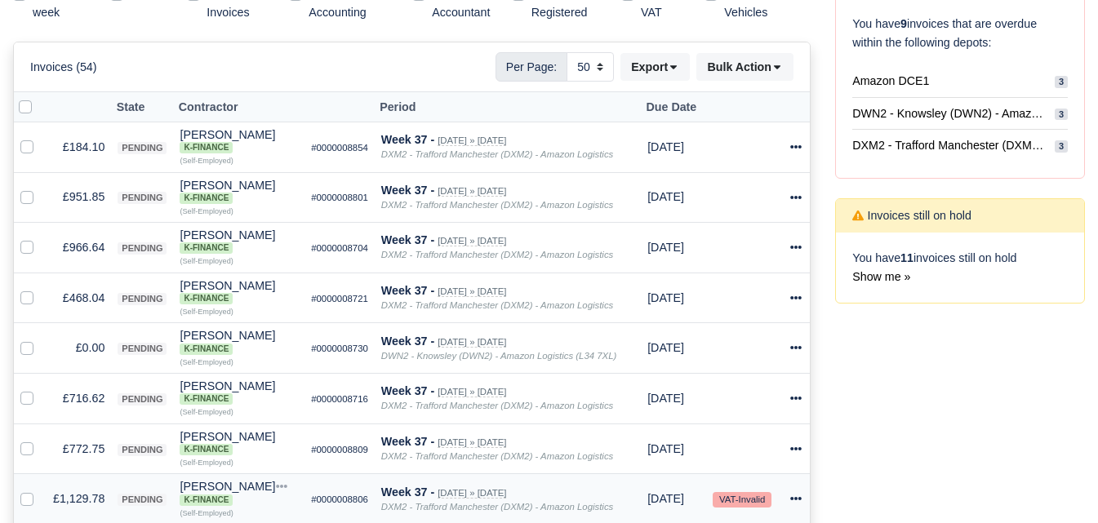
scroll to position [272, 0]
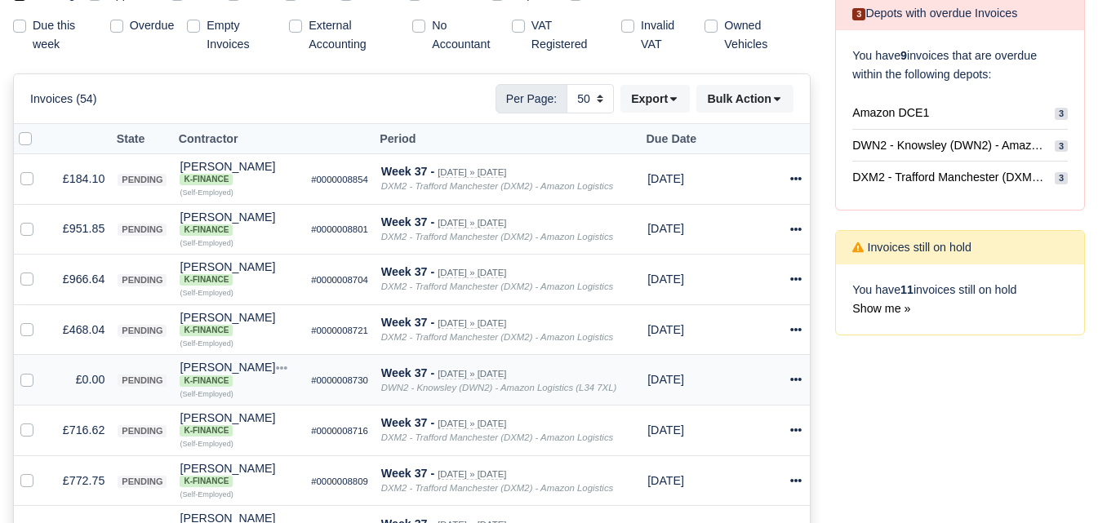
click at [40, 371] on label at bounding box center [40, 371] width 0 height 0
click at [26, 377] on input "checkbox" at bounding box center [26, 377] width 13 height 13
checkbox input "true"
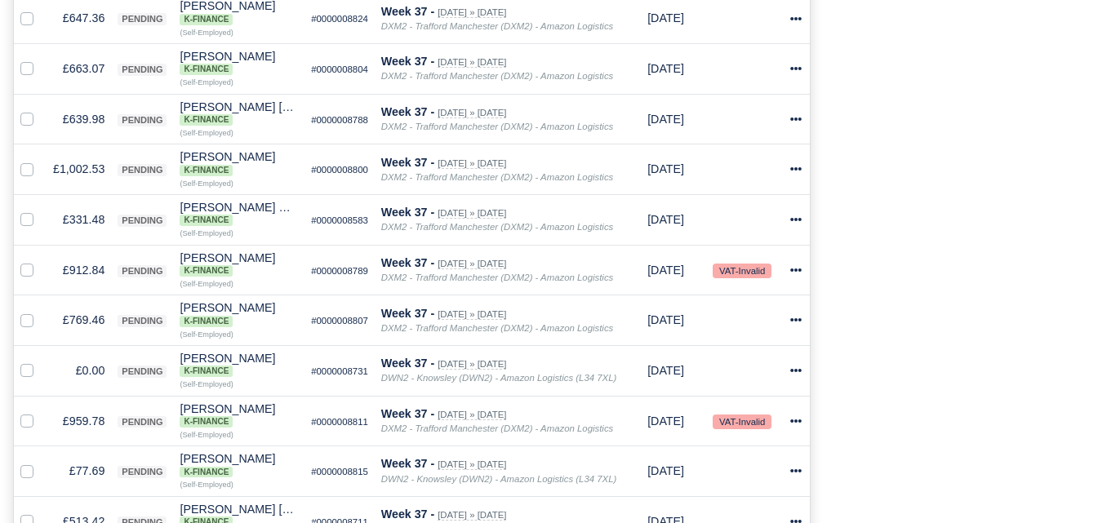
scroll to position [1224, 0]
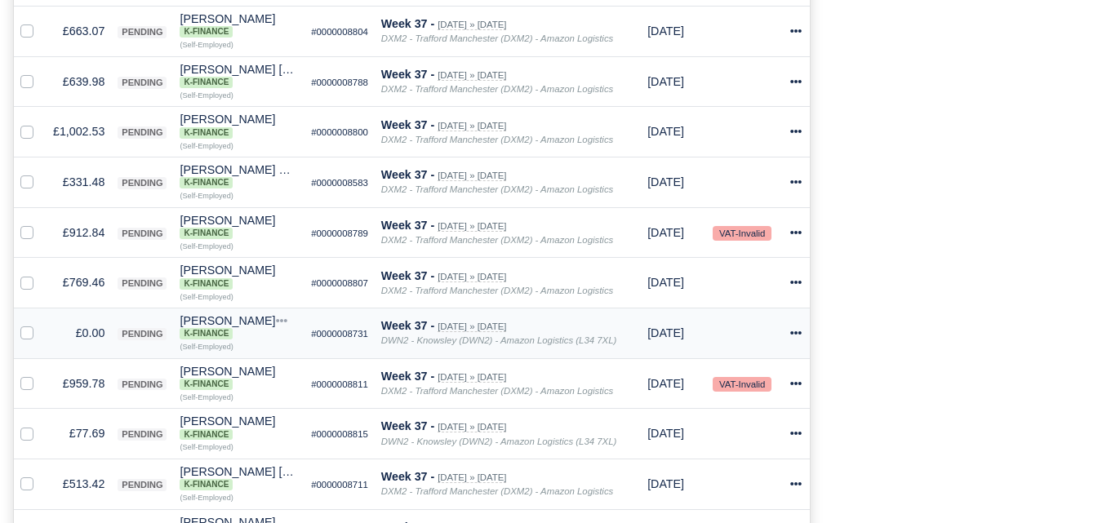
click at [40, 324] on label at bounding box center [40, 324] width 0 height 0
click at [32, 332] on input "checkbox" at bounding box center [26, 330] width 13 height 13
checkbox input "true"
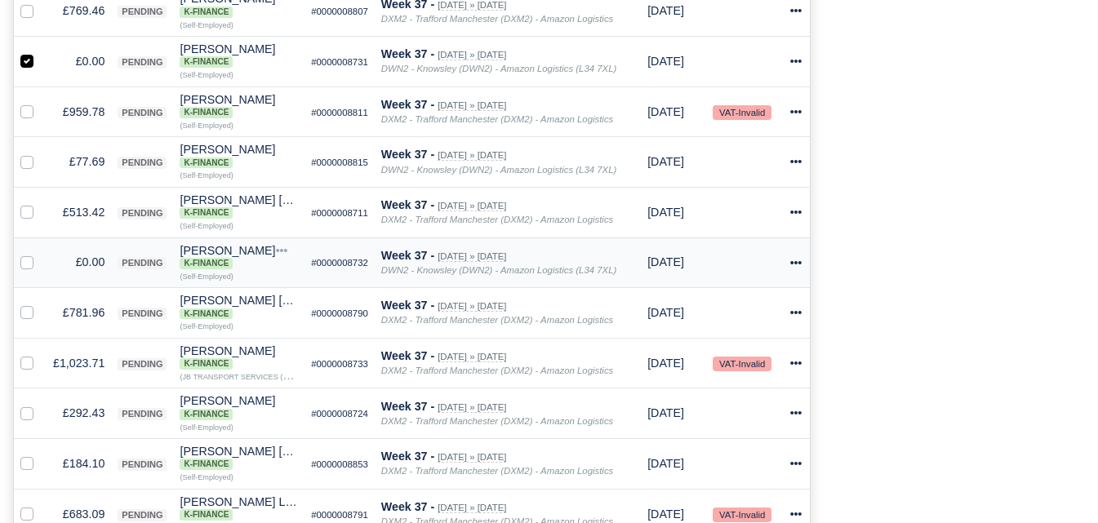
click at [40, 253] on label at bounding box center [40, 253] width 0 height 0
click at [29, 266] on input "checkbox" at bounding box center [26, 259] width 13 height 13
checkbox input "true"
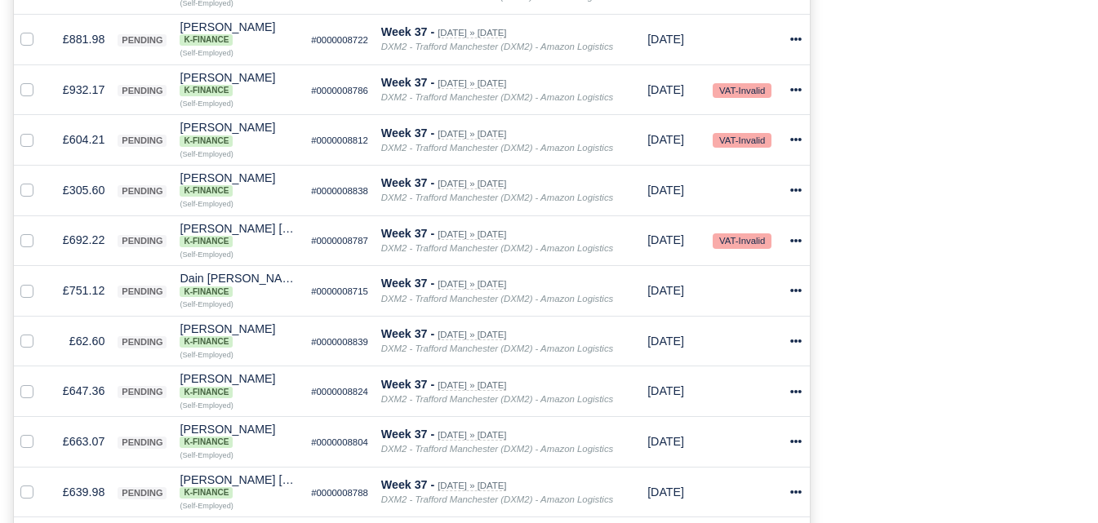
scroll to position [99, 0]
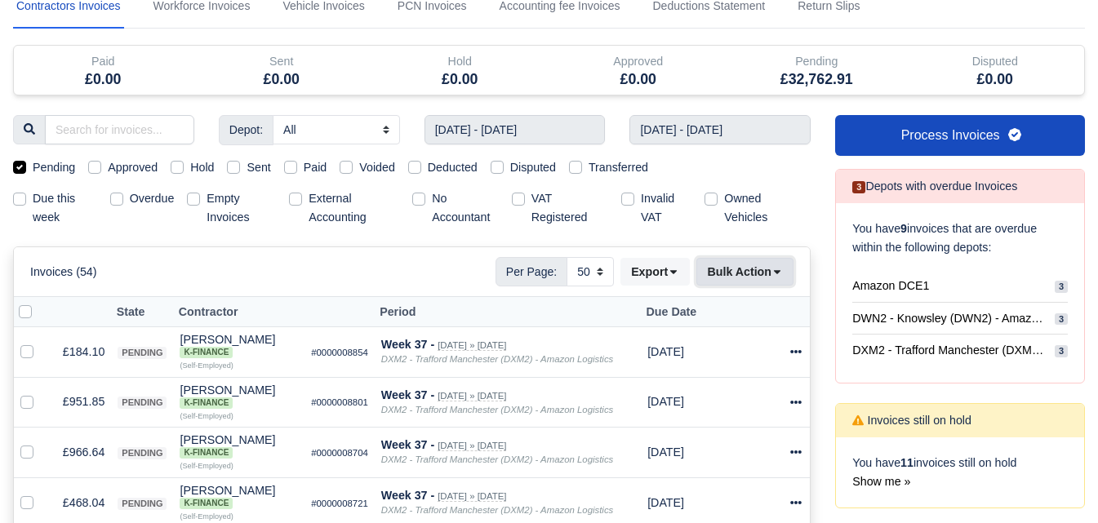
click at [753, 277] on button "Bulk Action" at bounding box center [744, 272] width 97 height 28
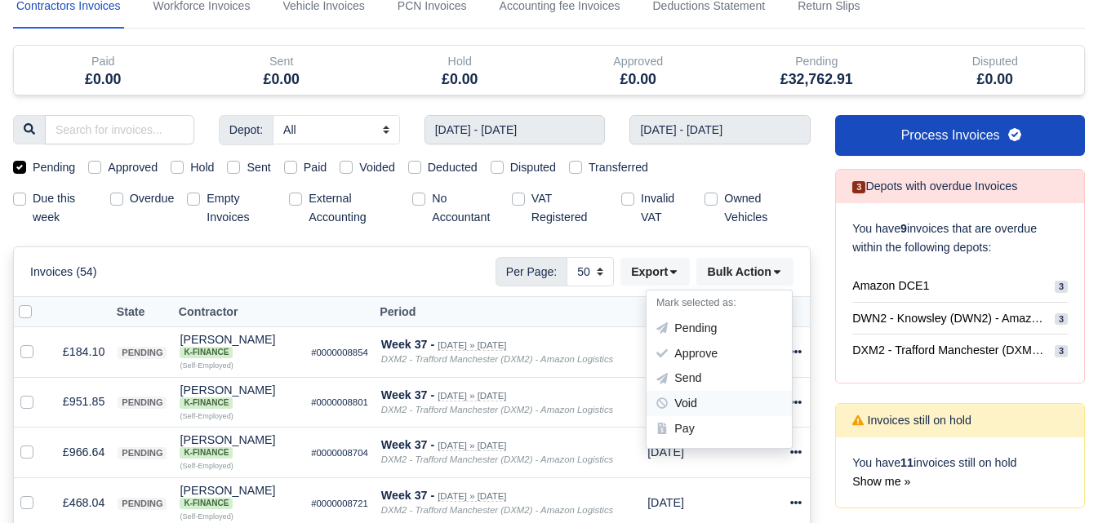
click at [697, 406] on div "Void" at bounding box center [719, 403] width 145 height 25
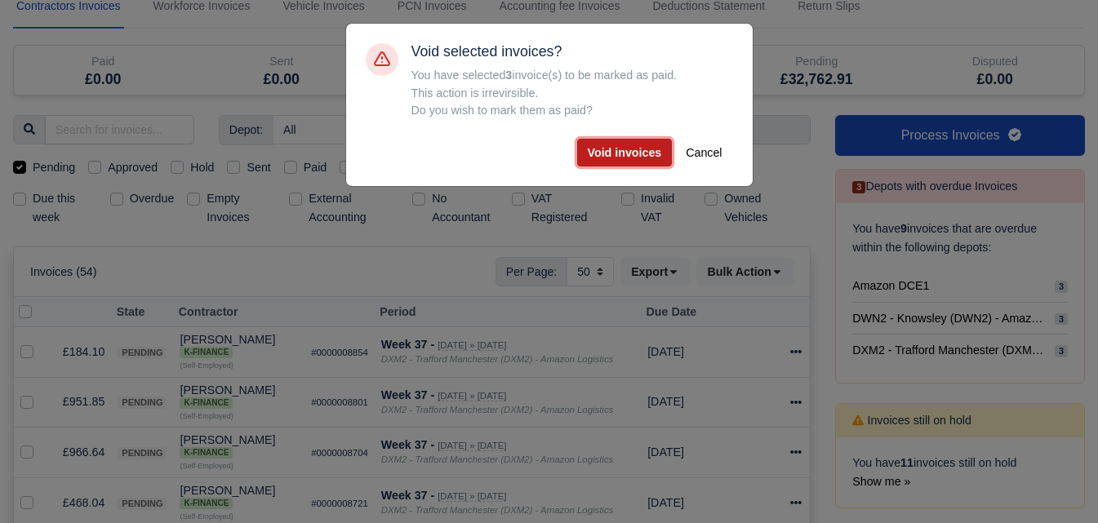
click at [607, 150] on button "Void invoices" at bounding box center [625, 153] width 96 height 28
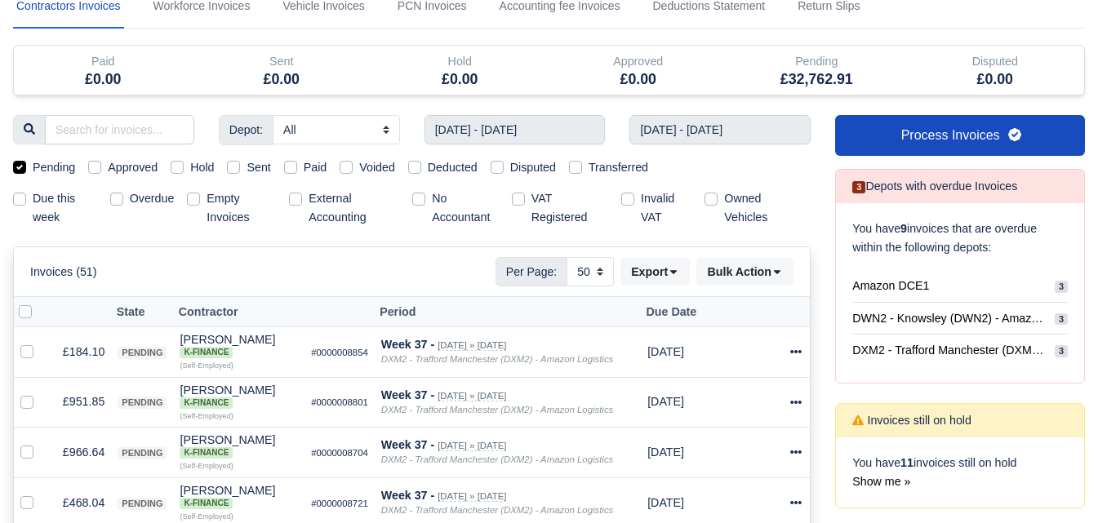
click at [359, 171] on label "Voided" at bounding box center [377, 167] width 36 height 19
click at [345, 171] on input "Voided" at bounding box center [346, 164] width 13 height 13
checkbox input "true"
click at [33, 171] on label "Pending" at bounding box center [54, 167] width 42 height 19
click at [24, 171] on input "Pending" at bounding box center [19, 164] width 13 height 13
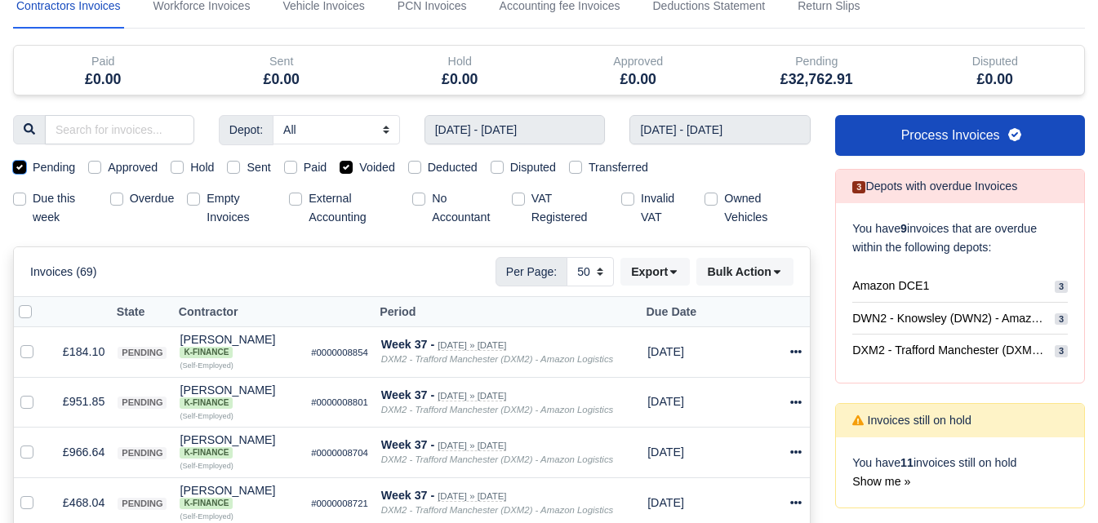
checkbox input "false"
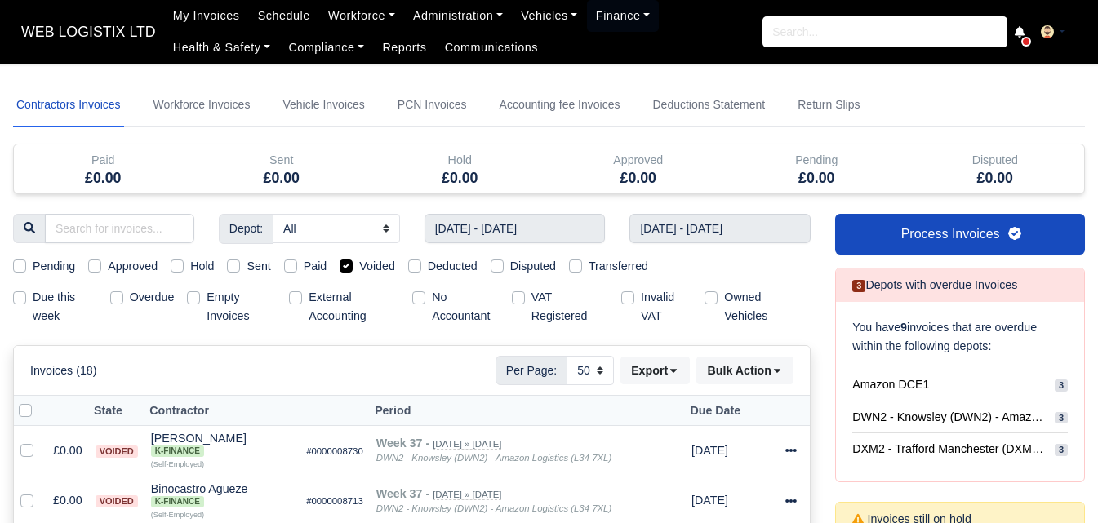
click at [384, 270] on label "Voided" at bounding box center [377, 266] width 36 height 19
click at [353, 270] on input "Voided" at bounding box center [346, 263] width 13 height 13
checkbox input "false"
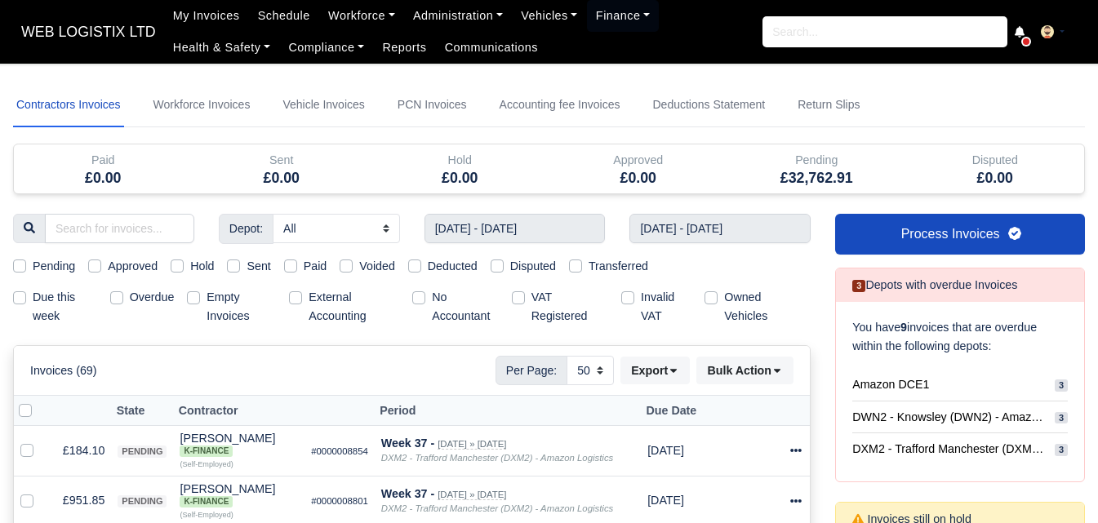
click at [49, 265] on label "Pending" at bounding box center [54, 266] width 42 height 19
click at [26, 265] on input "Pending" at bounding box center [19, 263] width 13 height 13
checkbox input "true"
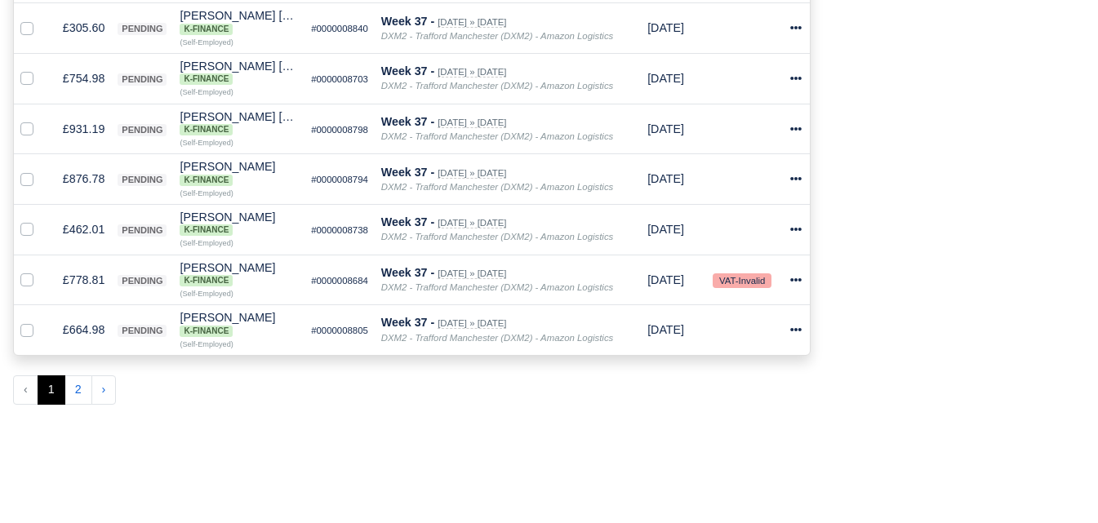
scroll to position [2684, 0]
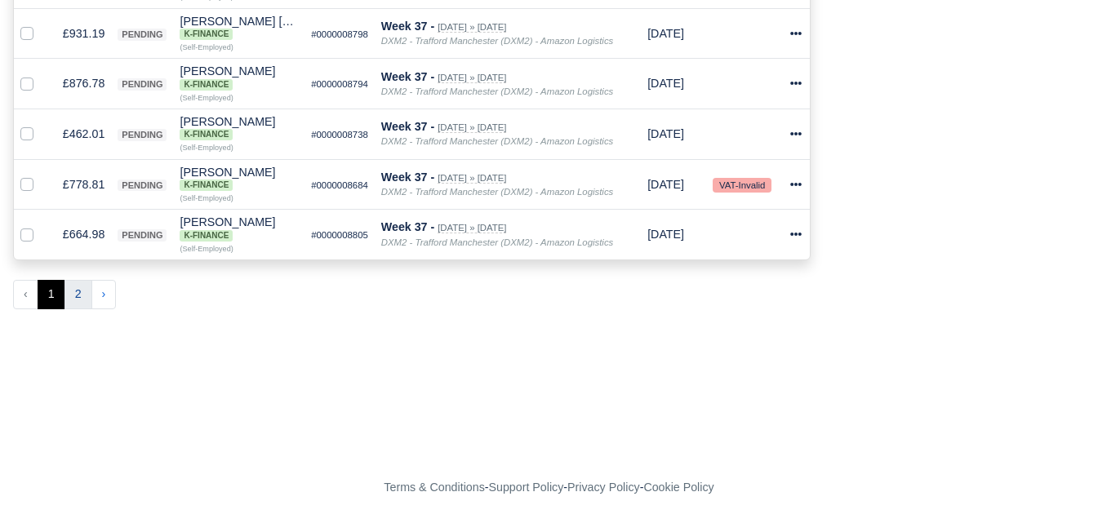
click at [75, 292] on button "2" at bounding box center [78, 294] width 28 height 29
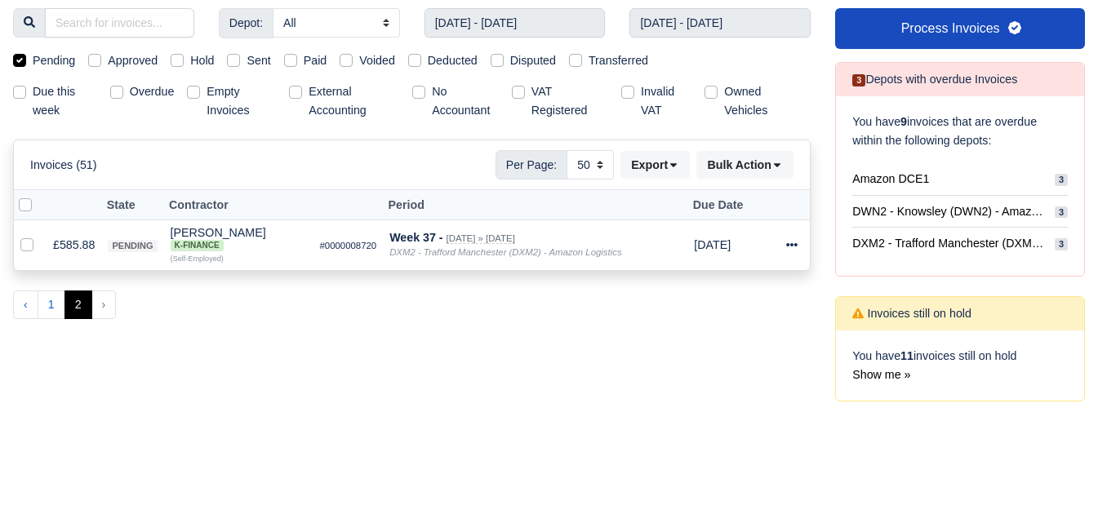
scroll to position [169, 0]
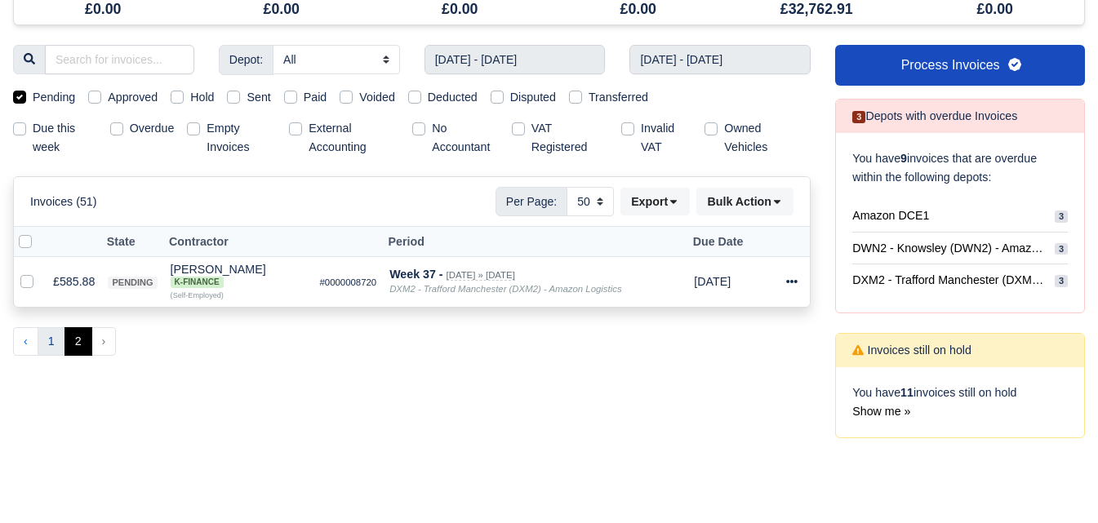
click at [51, 336] on button "1" at bounding box center [52, 341] width 28 height 29
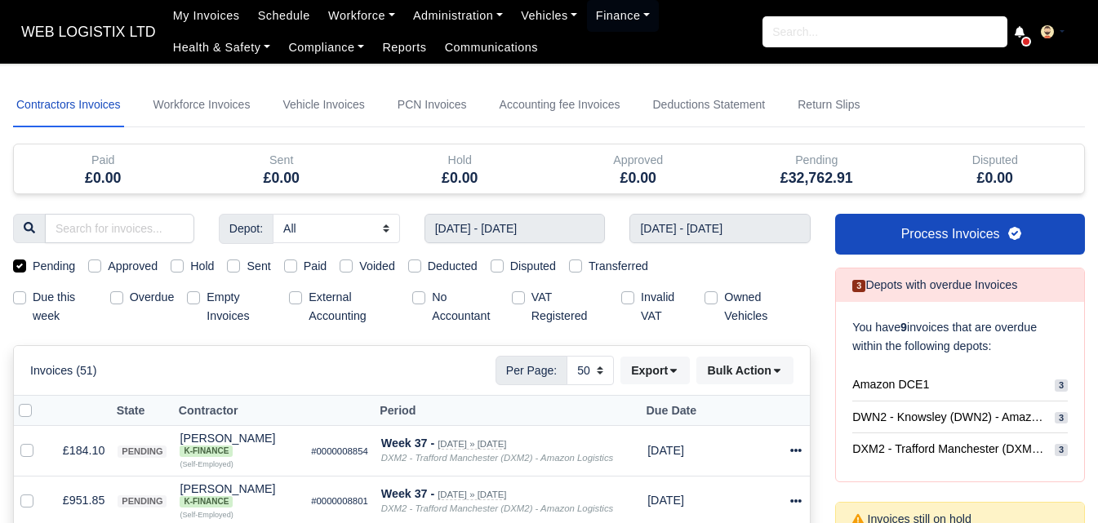
click at [38, 402] on label at bounding box center [38, 402] width 0 height 0
click at [25, 415] on input "checkbox" at bounding box center [25, 408] width 13 height 13
checkbox input "true"
click at [757, 377] on button "Bulk Action" at bounding box center [744, 371] width 97 height 28
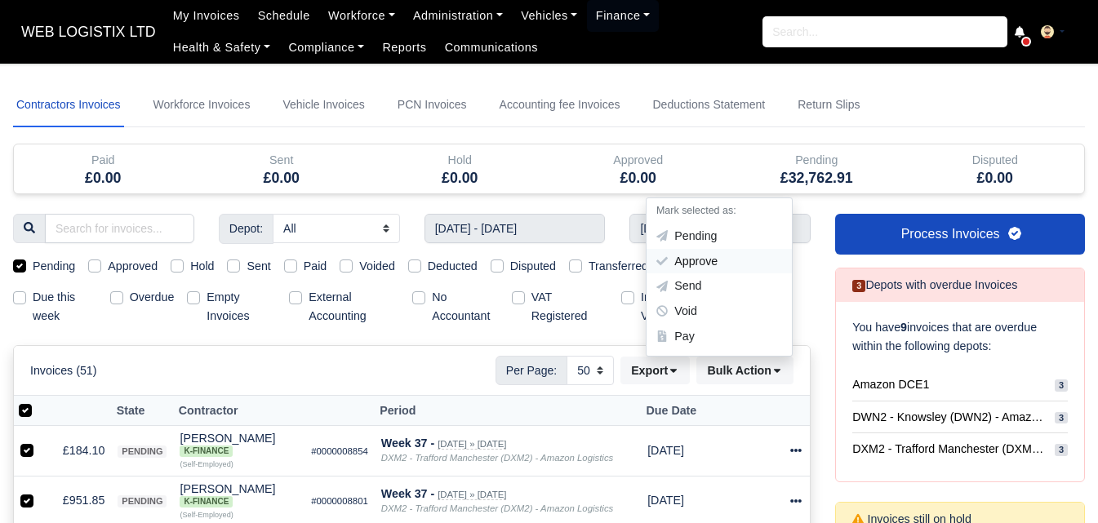
click at [704, 256] on div "Approve" at bounding box center [719, 261] width 145 height 25
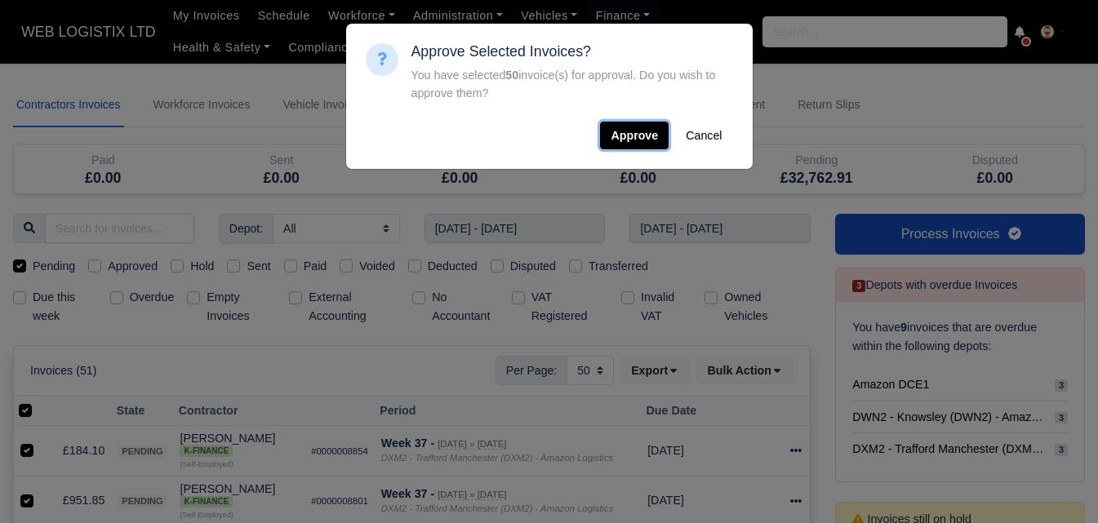
click at [651, 130] on button "Approve" at bounding box center [634, 136] width 69 height 28
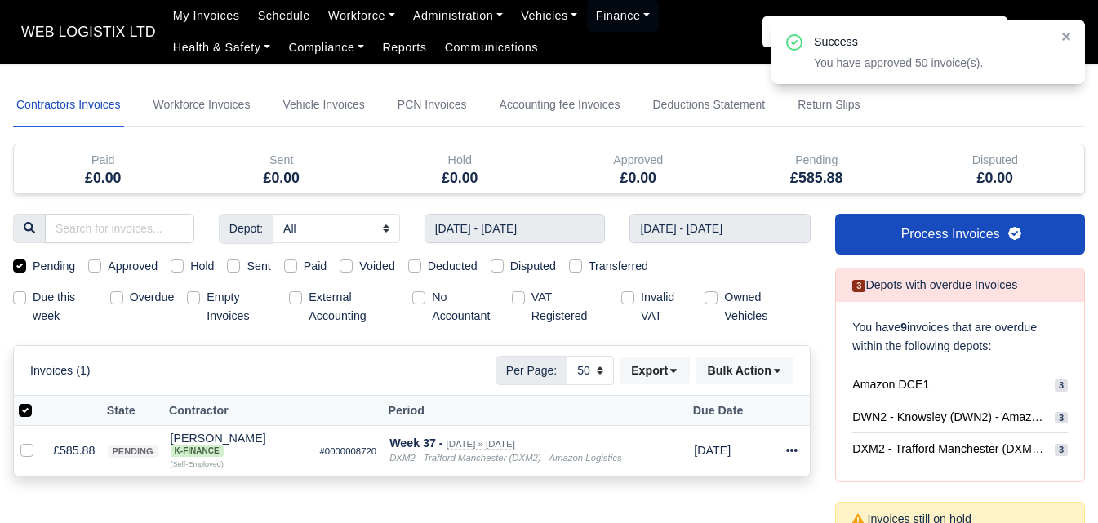
click at [27, 402] on div at bounding box center [30, 411] width 22 height 19
click at [38, 402] on label at bounding box center [38, 402] width 0 height 0
click at [25, 414] on input "checkbox" at bounding box center [25, 408] width 13 height 13
checkbox input "false"
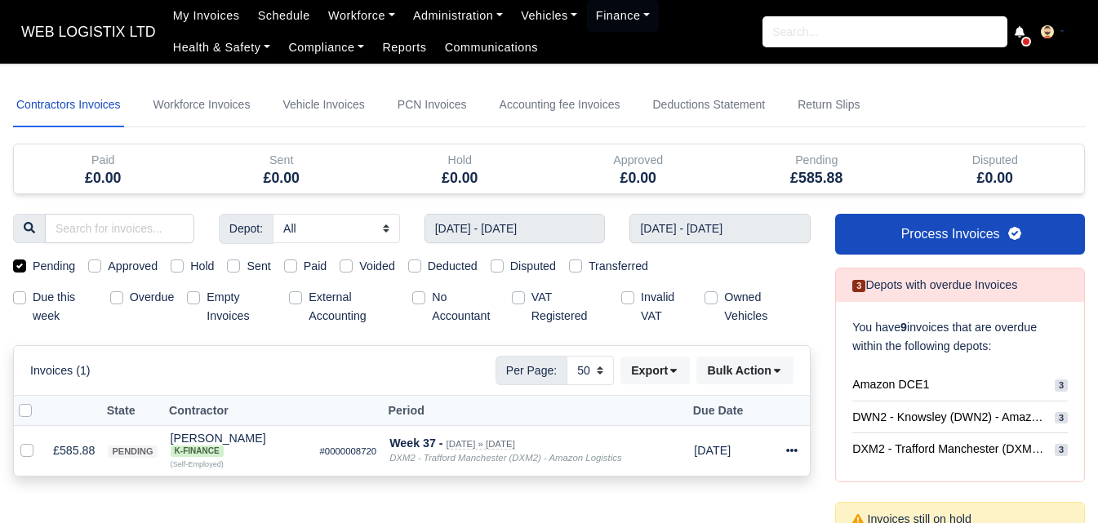
click at [38, 402] on label at bounding box center [38, 402] width 0 height 0
click at [25, 415] on input "checkbox" at bounding box center [25, 408] width 13 height 13
checkbox input "true"
click at [767, 373] on button "Bulk Action" at bounding box center [744, 371] width 97 height 28
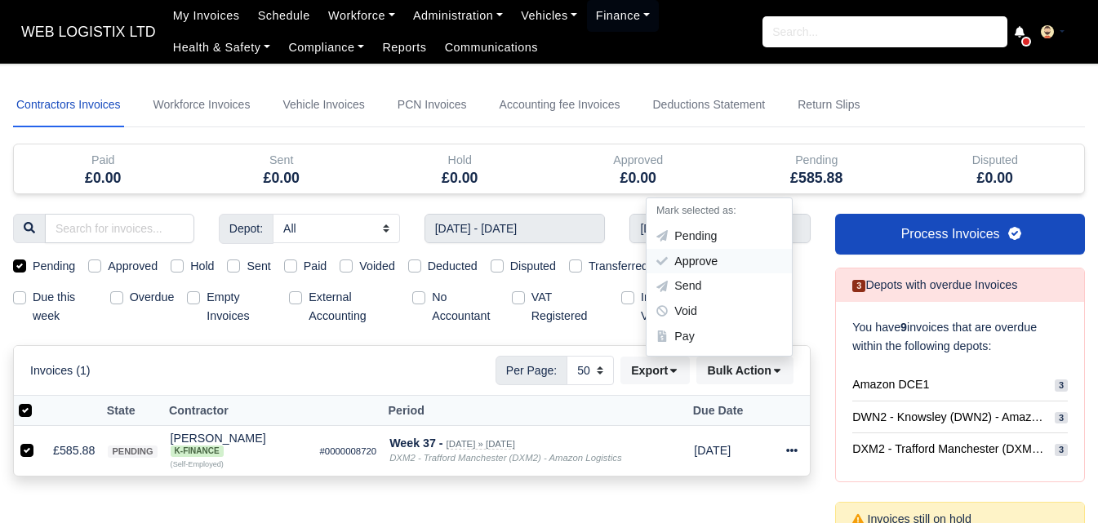
click at [734, 262] on div "Approve" at bounding box center [719, 261] width 145 height 25
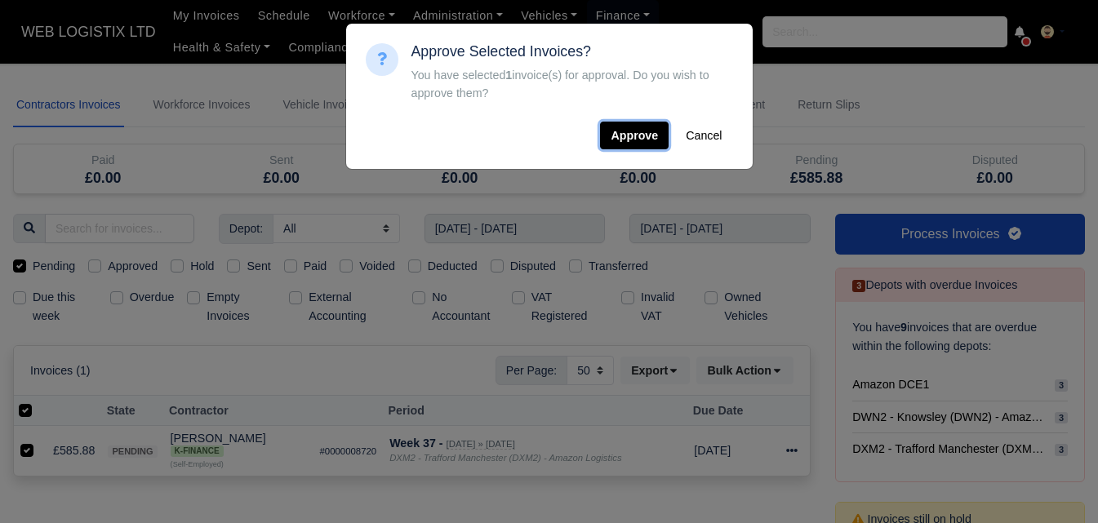
click at [625, 136] on button "Approve" at bounding box center [634, 136] width 69 height 28
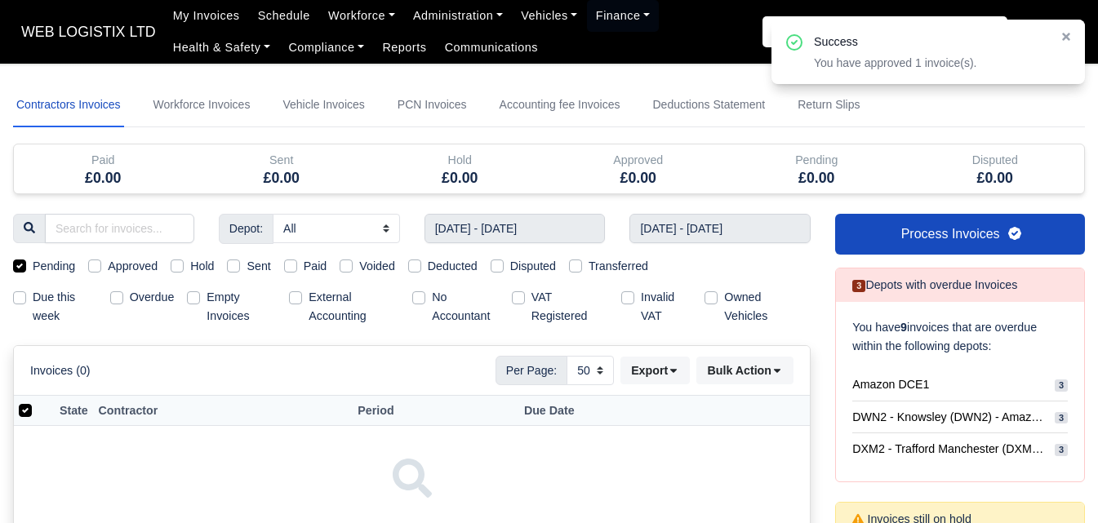
click at [108, 266] on label "Approved" at bounding box center [133, 266] width 50 height 19
click at [99, 266] on input "Approved" at bounding box center [94, 263] width 13 height 13
checkbox input "true"
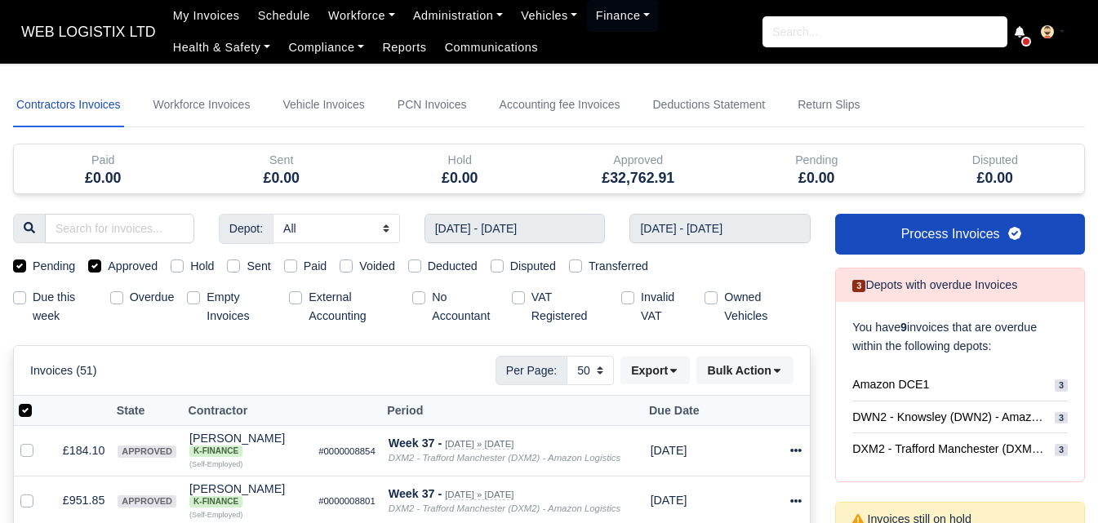
click at [59, 269] on label "Pending" at bounding box center [54, 266] width 42 height 19
click at [26, 269] on input "Pending" at bounding box center [19, 263] width 13 height 13
checkbox input "false"
click at [33, 404] on div at bounding box center [30, 411] width 22 height 19
click at [38, 402] on label at bounding box center [38, 402] width 0 height 0
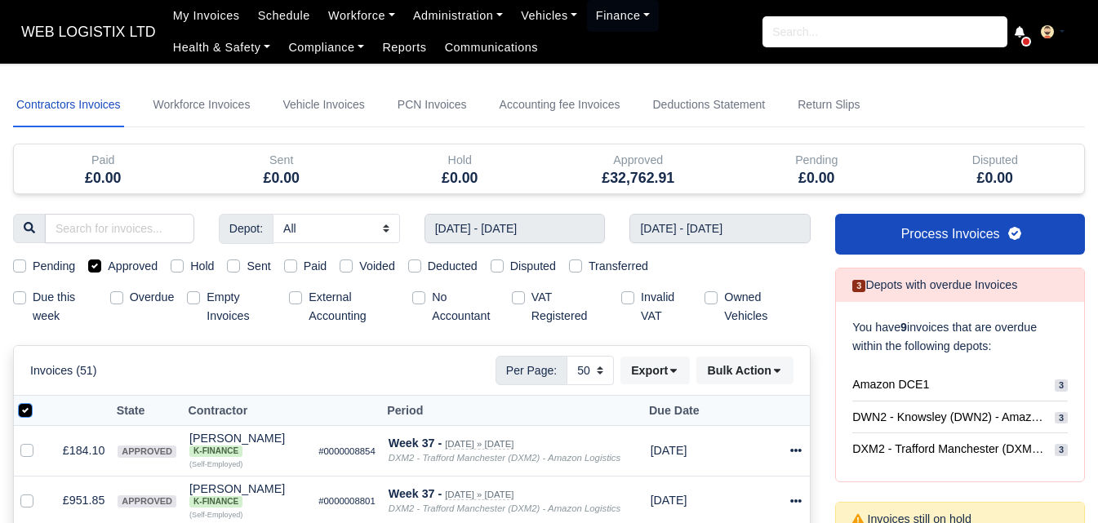
click at [29, 412] on input "checkbox" at bounding box center [25, 408] width 13 height 13
checkbox input "false"
click at [38, 402] on label at bounding box center [38, 402] width 0 height 0
click at [29, 412] on input "checkbox" at bounding box center [25, 408] width 13 height 13
checkbox input "true"
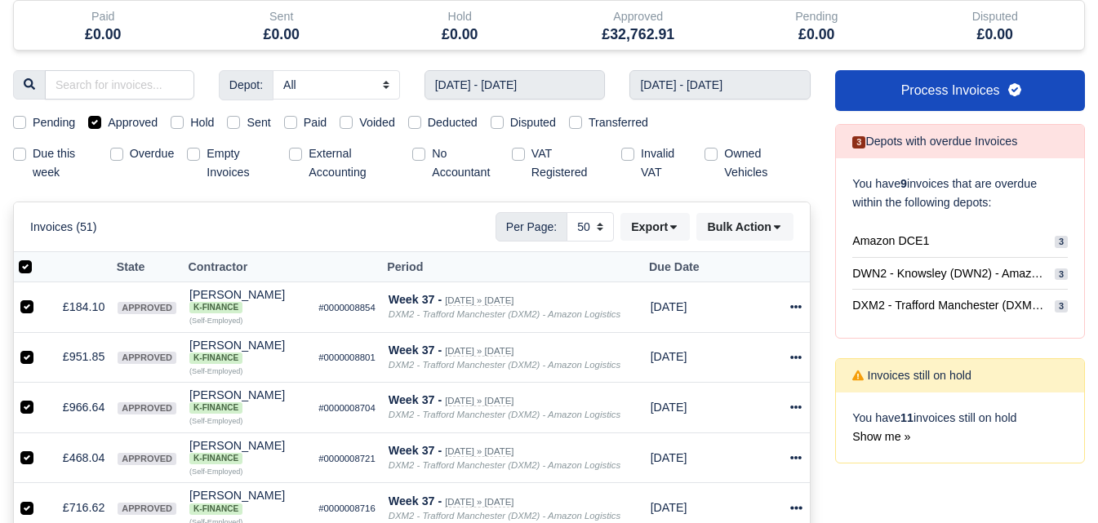
scroll to position [136, 0]
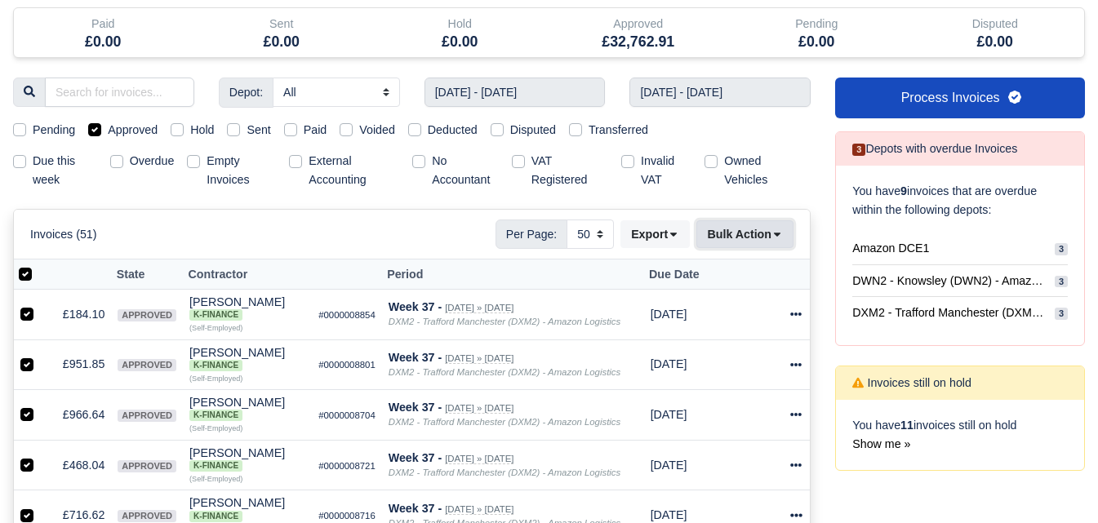
click at [760, 235] on button "Bulk Action" at bounding box center [744, 234] width 97 height 28
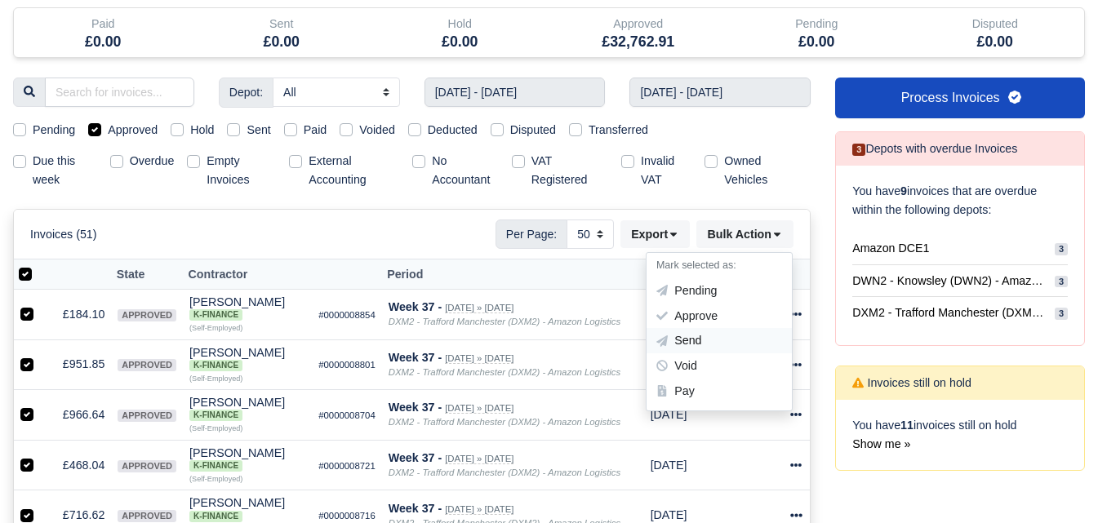
click at [700, 348] on div "Send" at bounding box center [719, 341] width 145 height 25
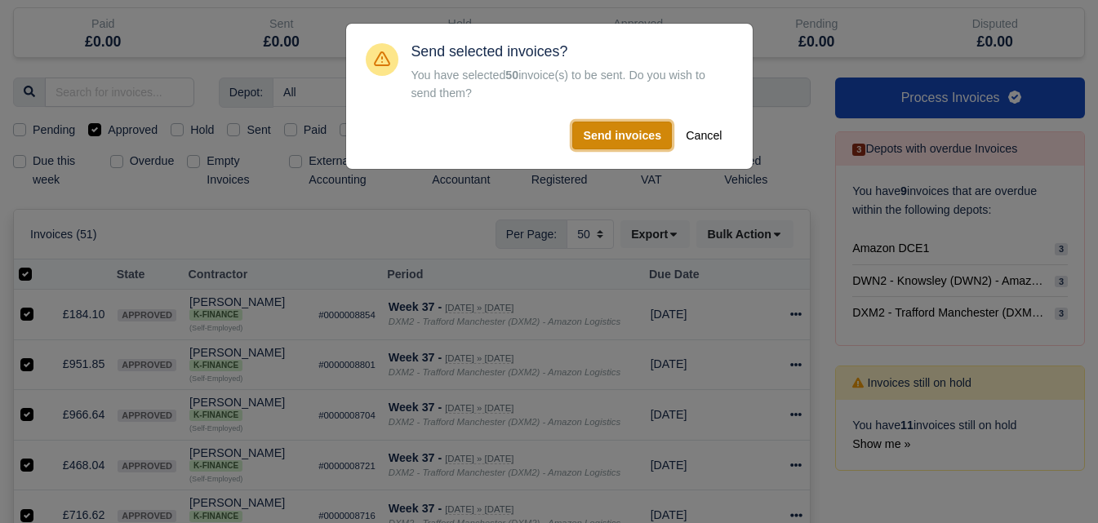
click at [655, 144] on button "Send invoices" at bounding box center [622, 136] width 100 height 28
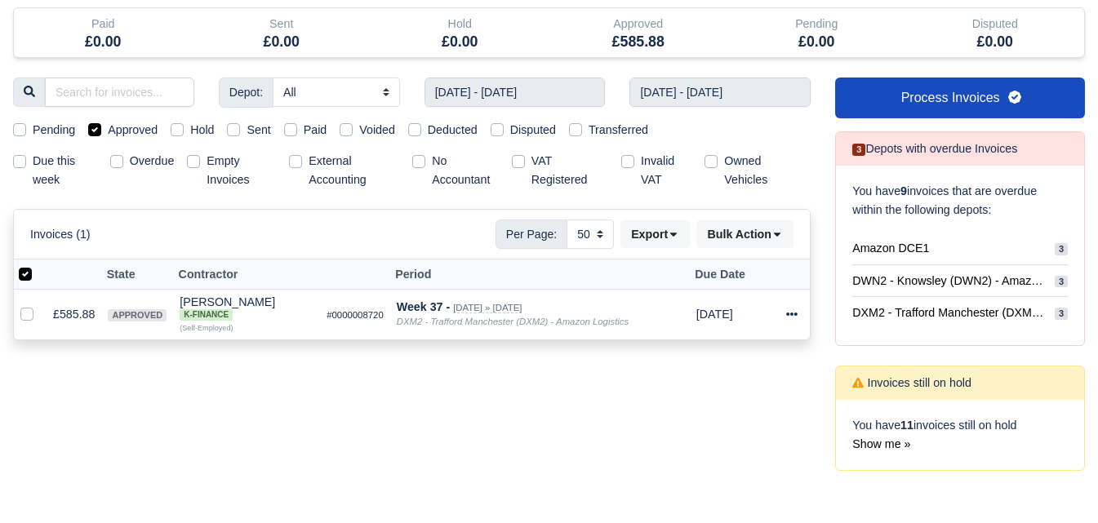
click at [38, 265] on label at bounding box center [38, 265] width 0 height 0
click at [29, 278] on input "checkbox" at bounding box center [25, 271] width 13 height 13
checkbox input "false"
click at [38, 265] on label at bounding box center [38, 265] width 0 height 0
click at [24, 277] on input "checkbox" at bounding box center [25, 271] width 13 height 13
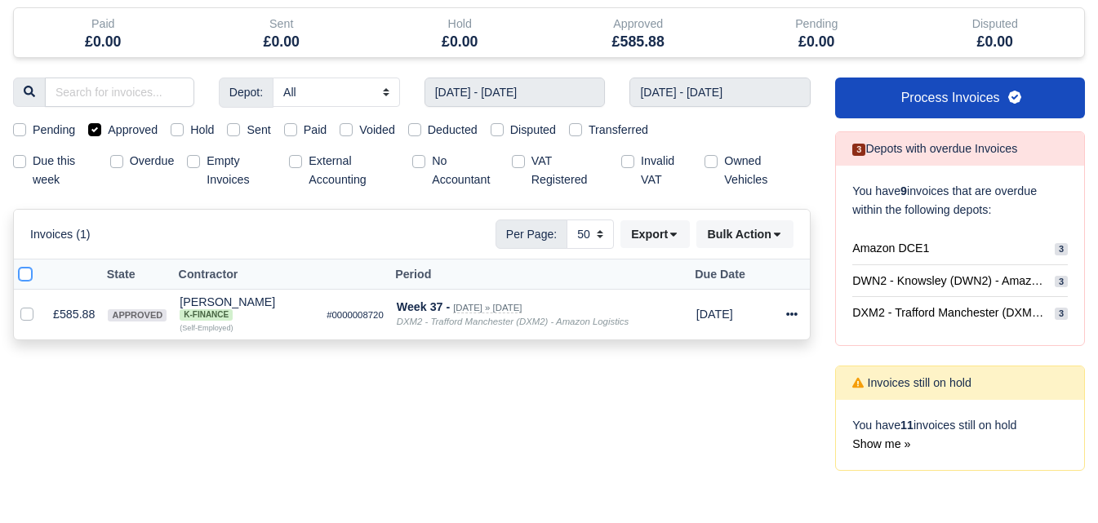
checkbox input "true"
click at [662, 247] on button "Export" at bounding box center [654, 234] width 69 height 28
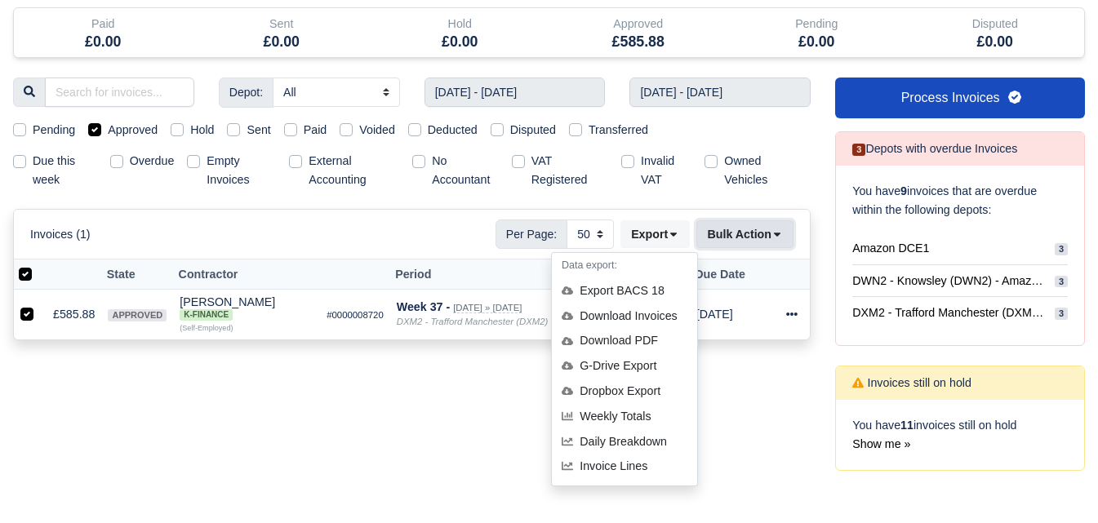
click at [755, 240] on button "Bulk Action" at bounding box center [744, 234] width 97 height 28
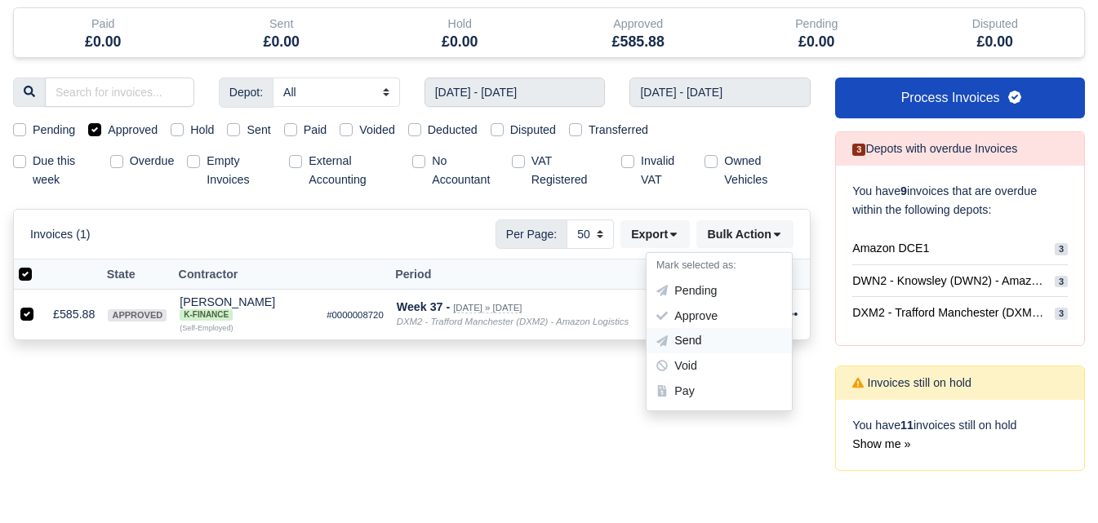
click at [704, 340] on div "Send" at bounding box center [719, 341] width 145 height 25
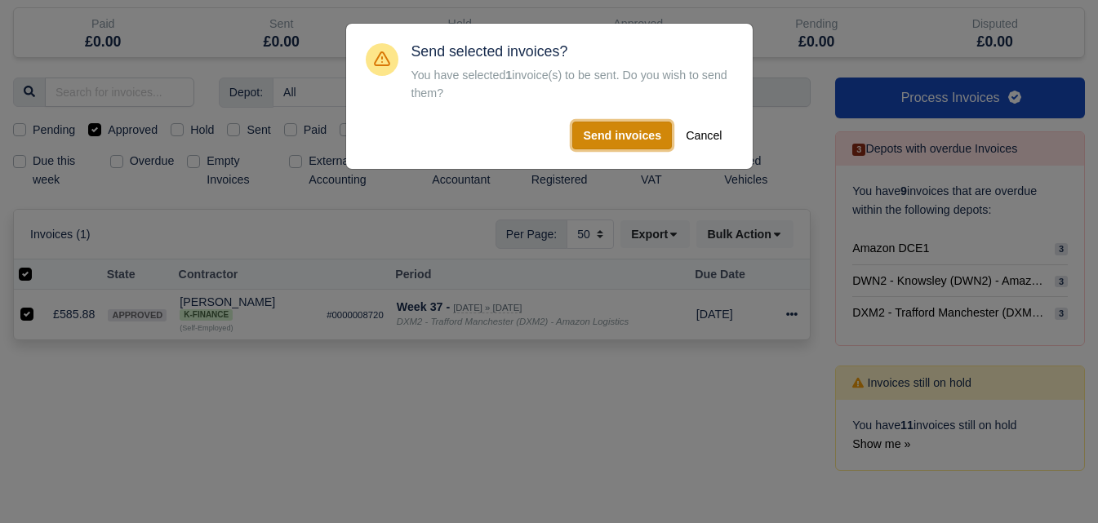
click at [607, 137] on button "Send invoices" at bounding box center [622, 136] width 100 height 28
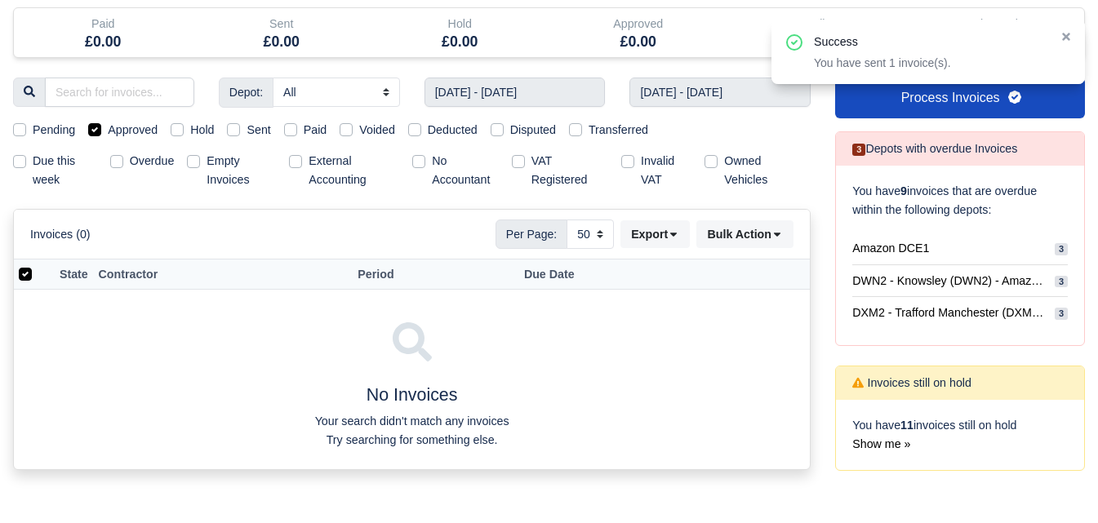
click at [247, 132] on label "Sent" at bounding box center [259, 130] width 24 height 19
click at [234, 132] on input "Sent" at bounding box center [233, 127] width 13 height 13
checkbox input "true"
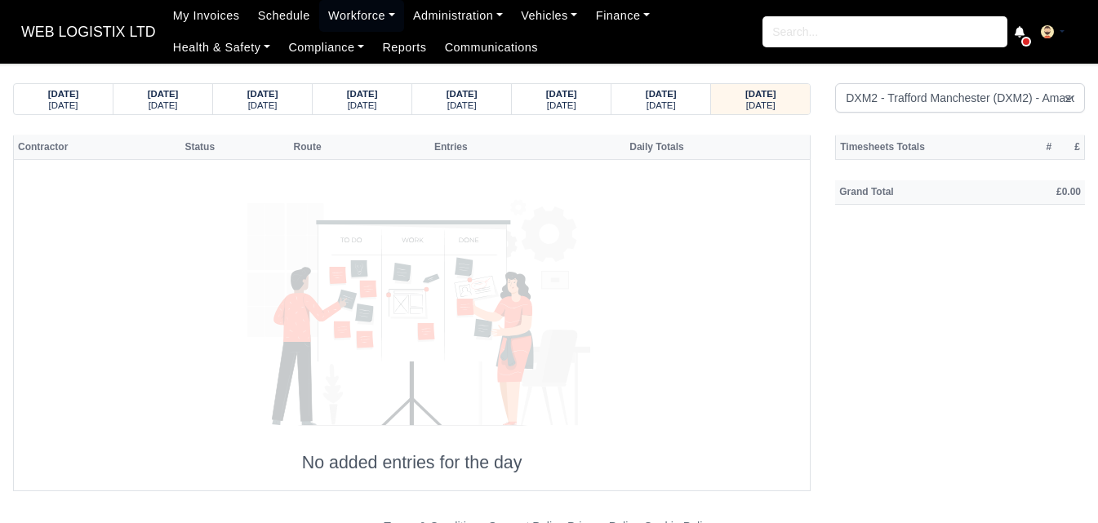
select select "1"
click at [552, 101] on small "[DATE]" at bounding box center [561, 105] width 29 height 10
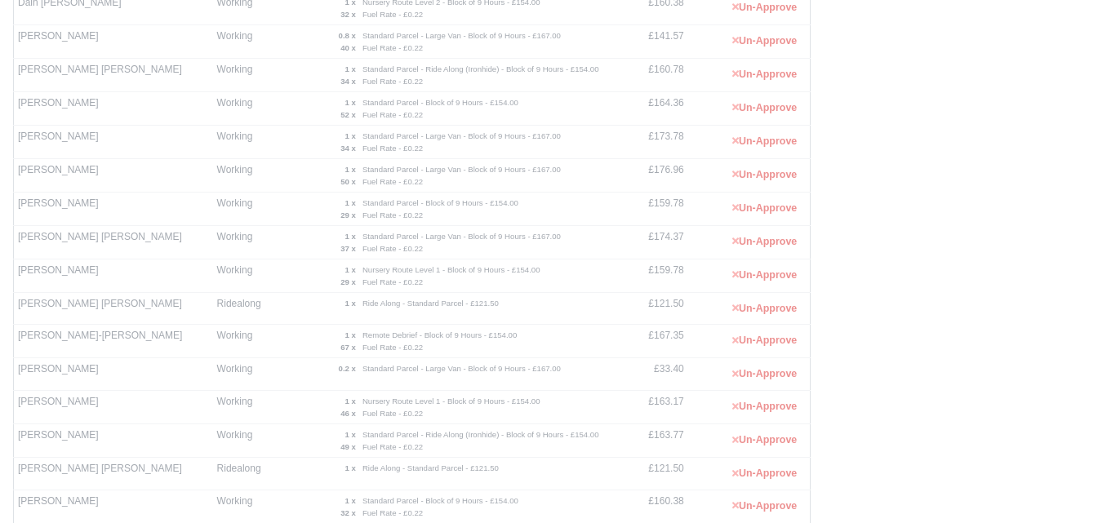
scroll to position [27, 0]
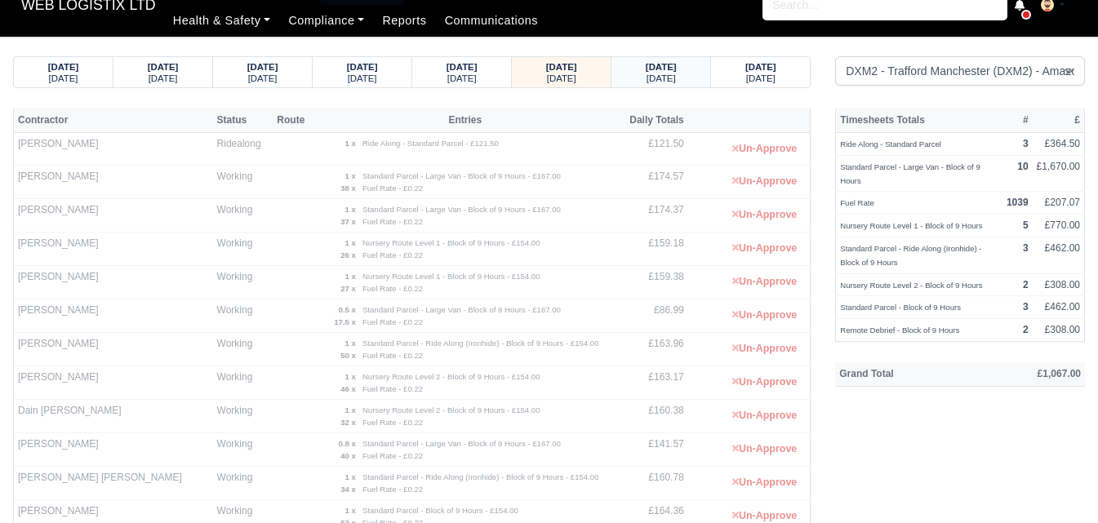
click at [646, 69] on strong "[DATE]" at bounding box center [661, 67] width 31 height 10
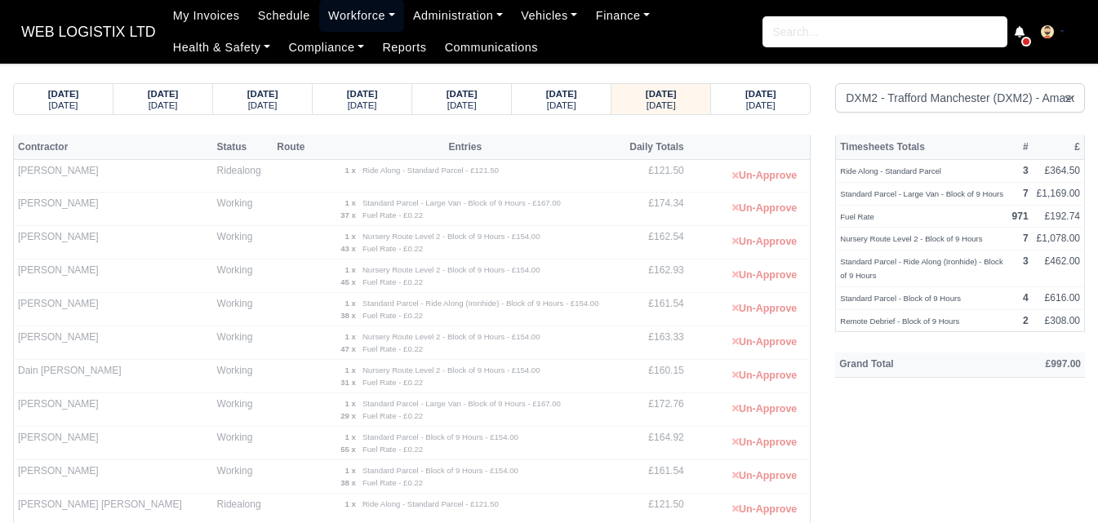
drag, startPoint x: 370, startPoint y: 16, endPoint x: 365, endPoint y: 36, distance: 21.0
click at [370, 16] on link "Workforce" at bounding box center [361, 16] width 85 height 32
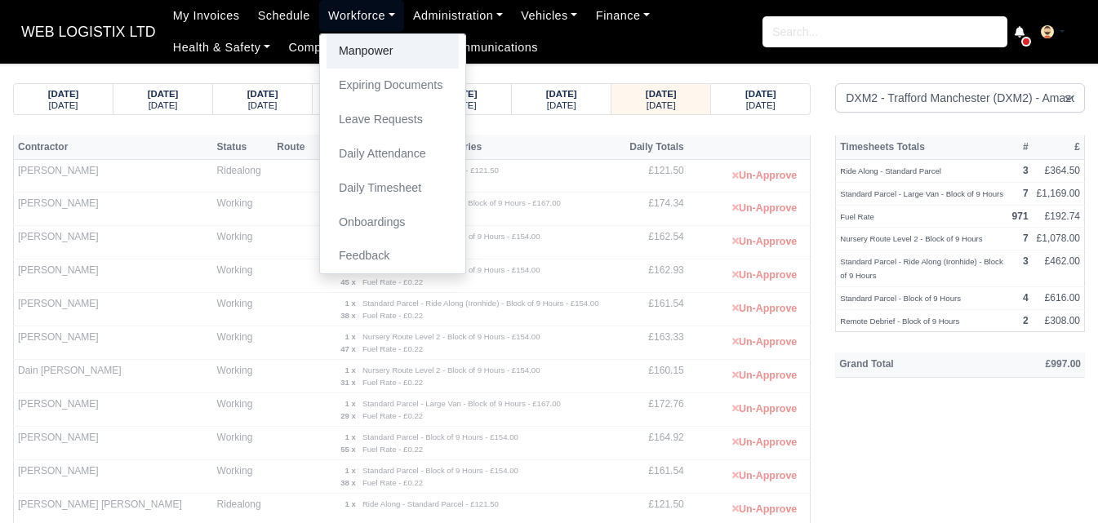
click at [364, 37] on link "Manpower" at bounding box center [393, 51] width 132 height 34
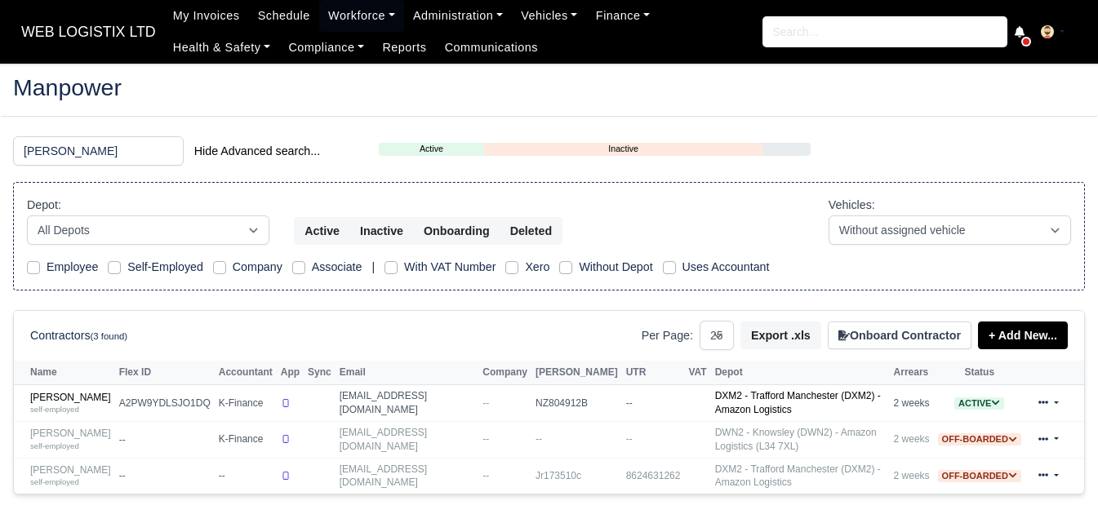
select select "25"
click at [69, 406] on small "self-employed" at bounding box center [54, 409] width 49 height 9
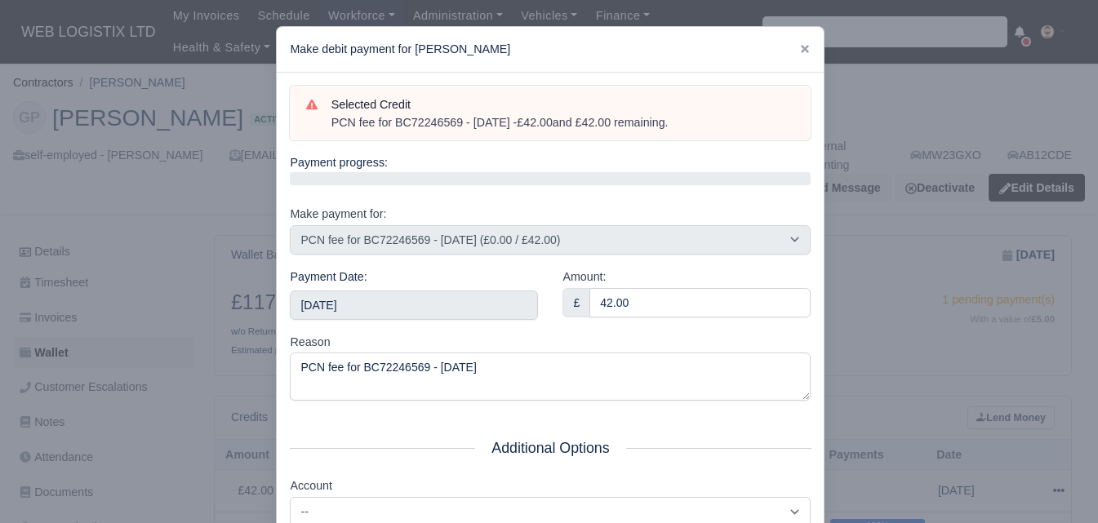
select select "6806"
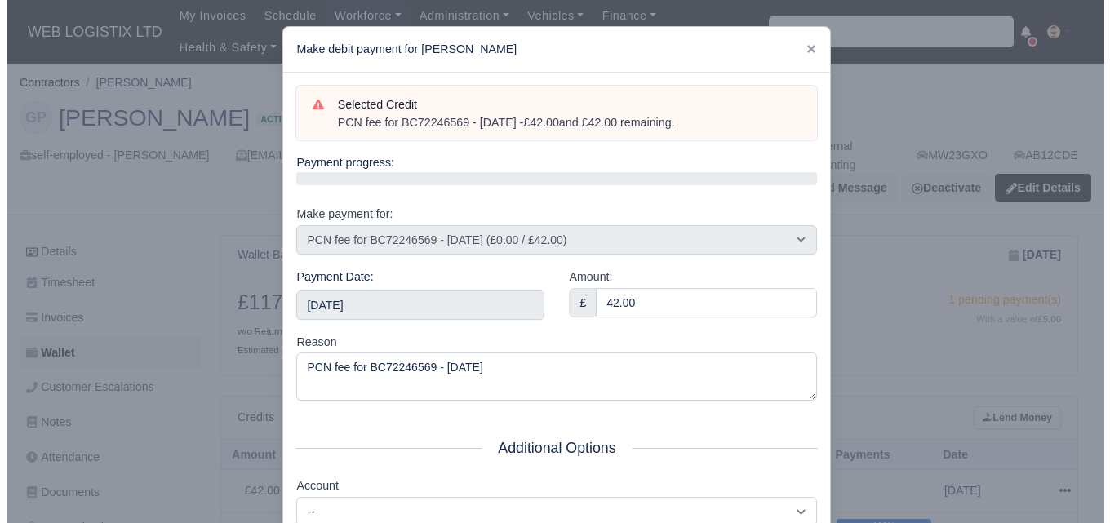
scroll to position [272, 0]
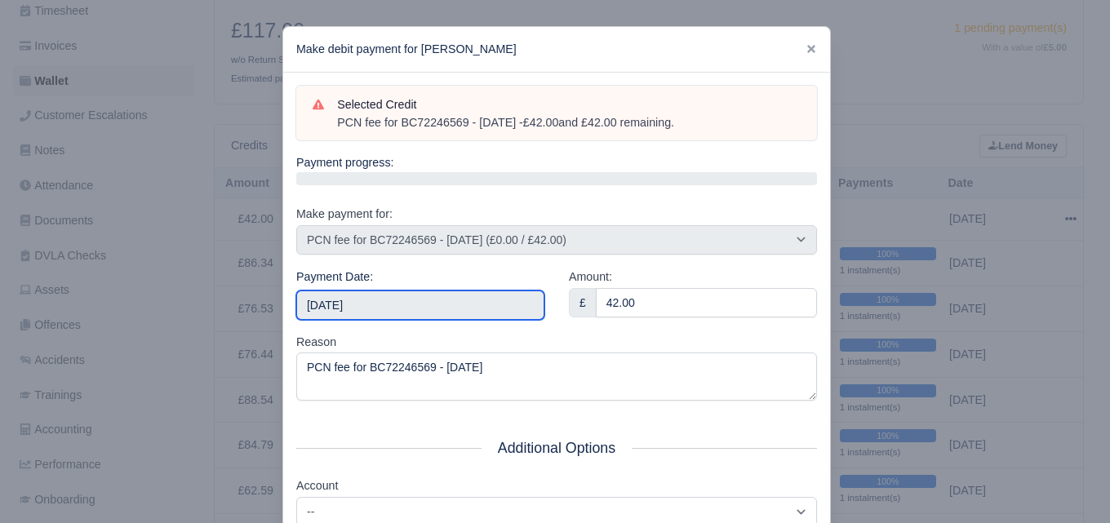
click at [453, 310] on input "[DATE]" at bounding box center [420, 305] width 248 height 29
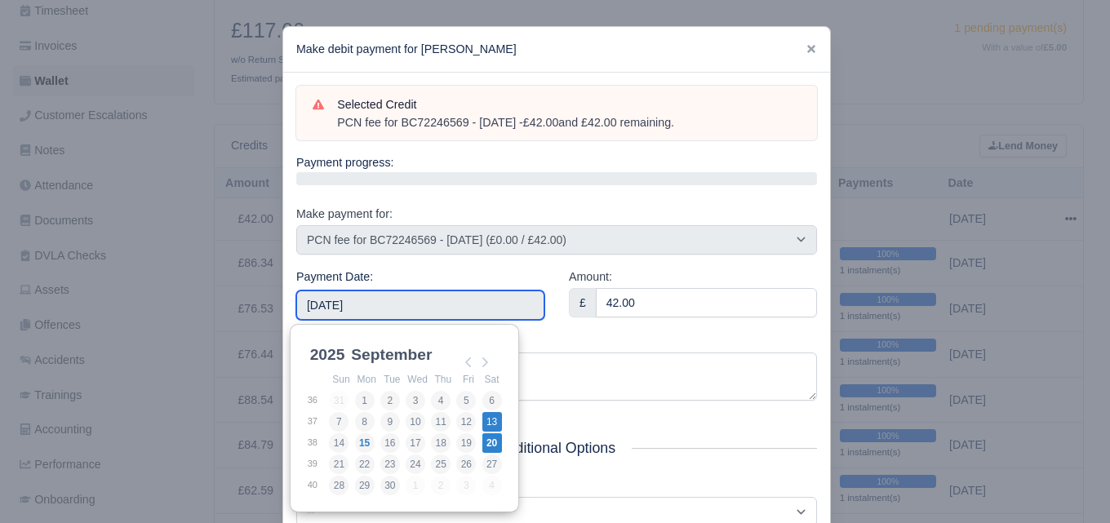
type input "2025-09-13"
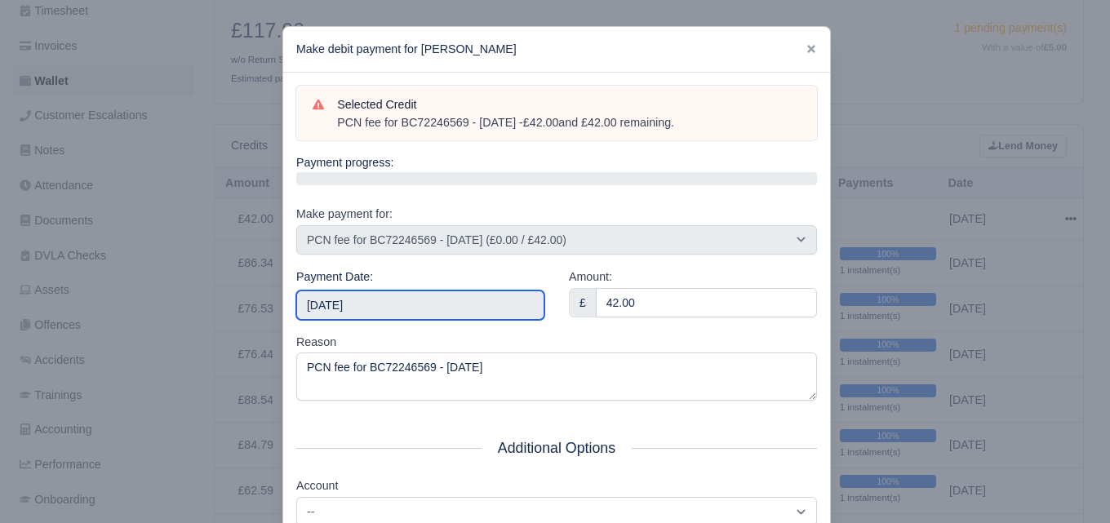
click at [414, 312] on input "2025-09-13" at bounding box center [420, 305] width 248 height 29
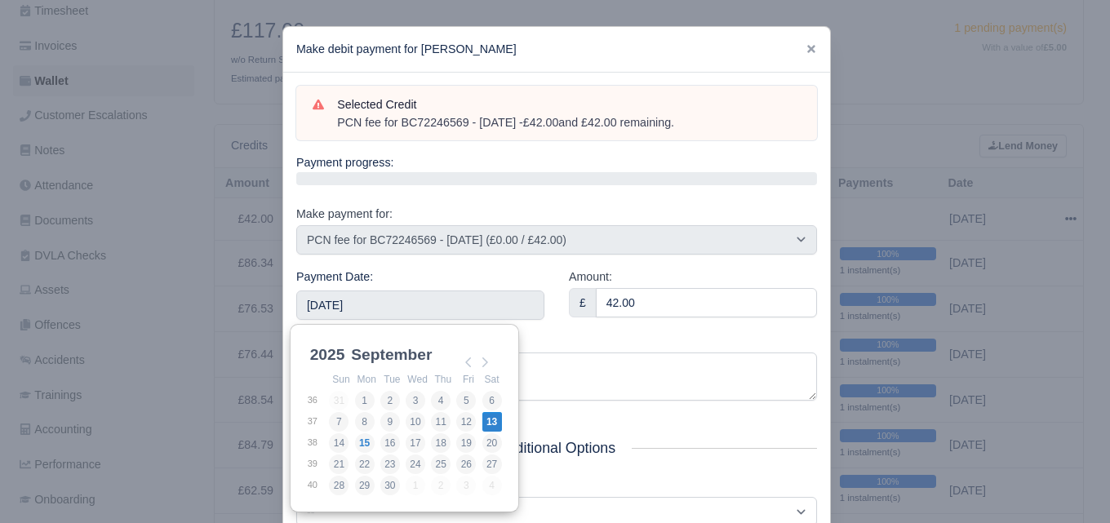
click at [580, 331] on div "Amount: £ 42.00" at bounding box center [693, 300] width 273 height 65
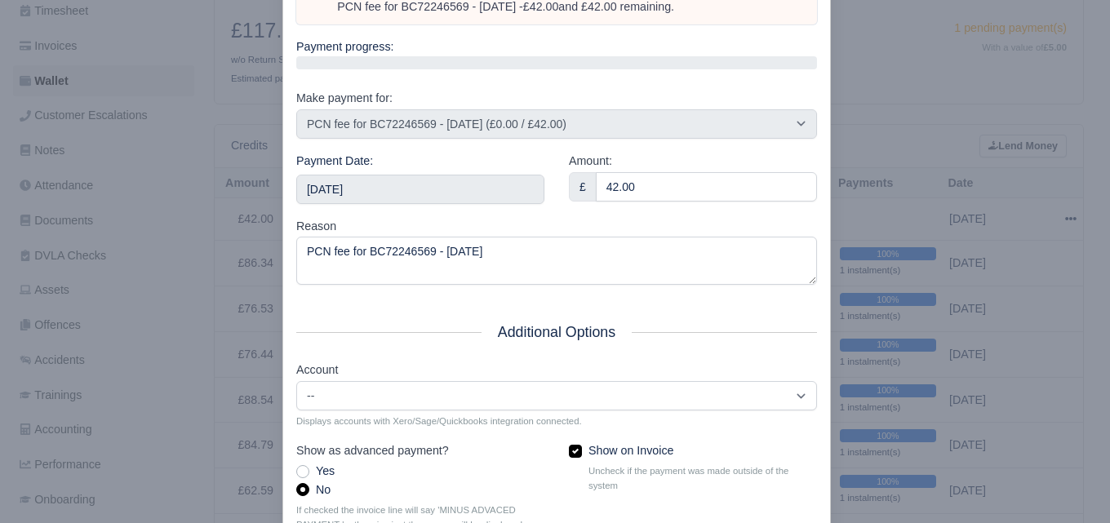
scroll to position [234, 0]
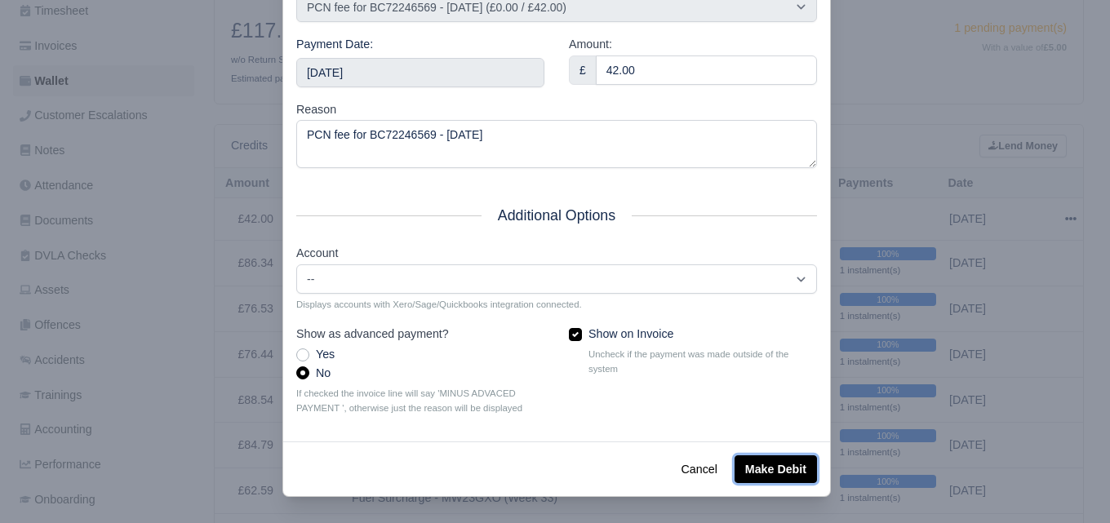
click at [771, 471] on button "Make Debit" at bounding box center [776, 469] width 82 height 28
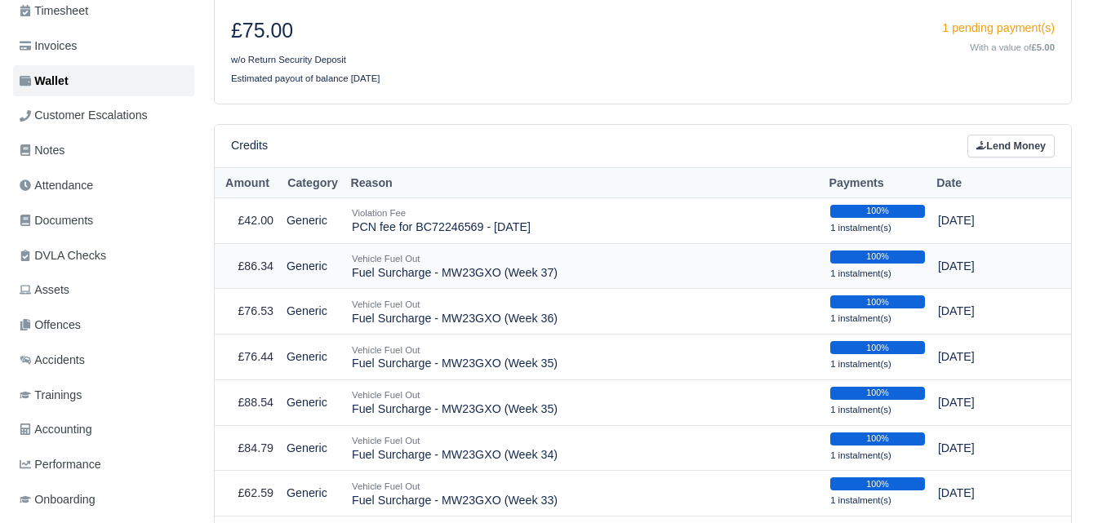
scroll to position [272, 0]
drag, startPoint x: 355, startPoint y: 257, endPoint x: 450, endPoint y: 260, distance: 94.7
click at [473, 264] on td "Vehicle Fuel Out Fuel Surcharge - MW23GXO (Week 37)" at bounding box center [584, 266] width 478 height 46
drag, startPoint x: 353, startPoint y: 251, endPoint x: 570, endPoint y: 262, distance: 216.6
click at [570, 262] on td "Vehicle Fuel Out Fuel Surcharge - MW23GXO (Week 37)" at bounding box center [584, 266] width 478 height 46
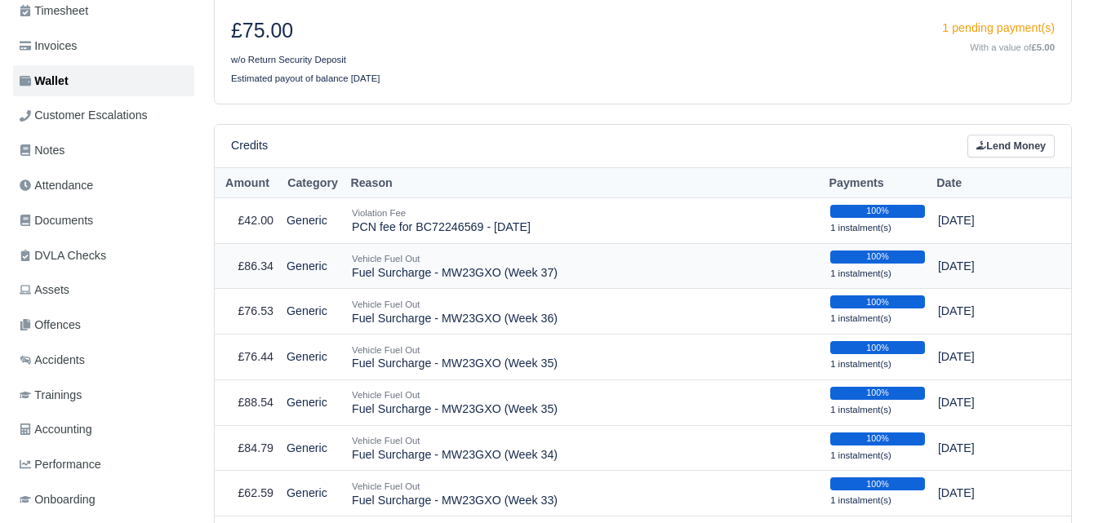
copy td "Fuel Surcharge - MW23GXO (Week 37)"
click at [981, 141] on icon at bounding box center [981, 145] width 10 height 9
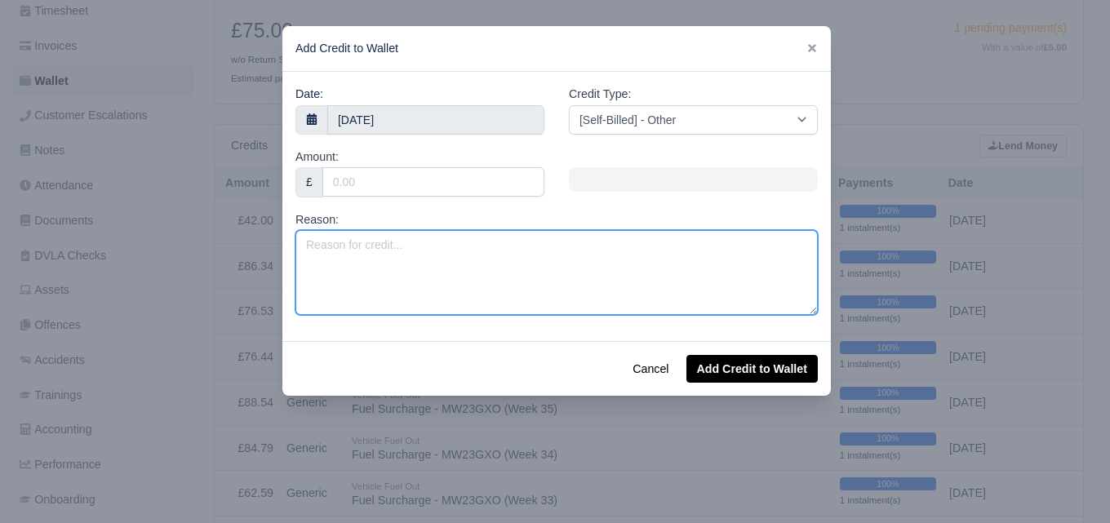
click at [478, 259] on textarea "Reason:" at bounding box center [557, 272] width 522 height 85
paste textarea "Fuel Surcharge - MW23GXO (Week 37)"
click at [493, 239] on textarea "Fuel Surcharge - MW23GXO (Week 37)" at bounding box center [557, 272] width 522 height 85
type textarea "Fuel Surcharge - MW23GXO (Week 38)"
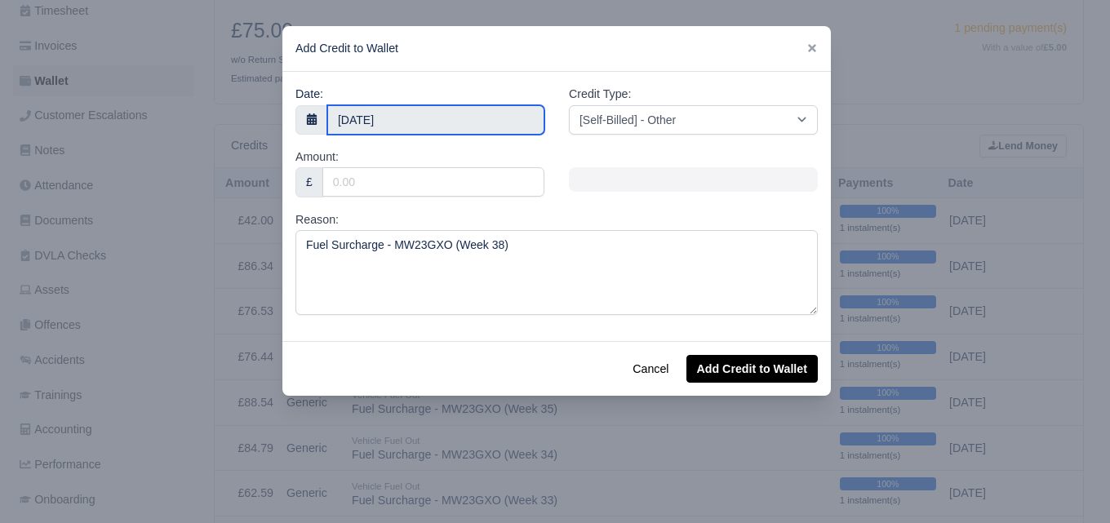
type input "14 September 2025"
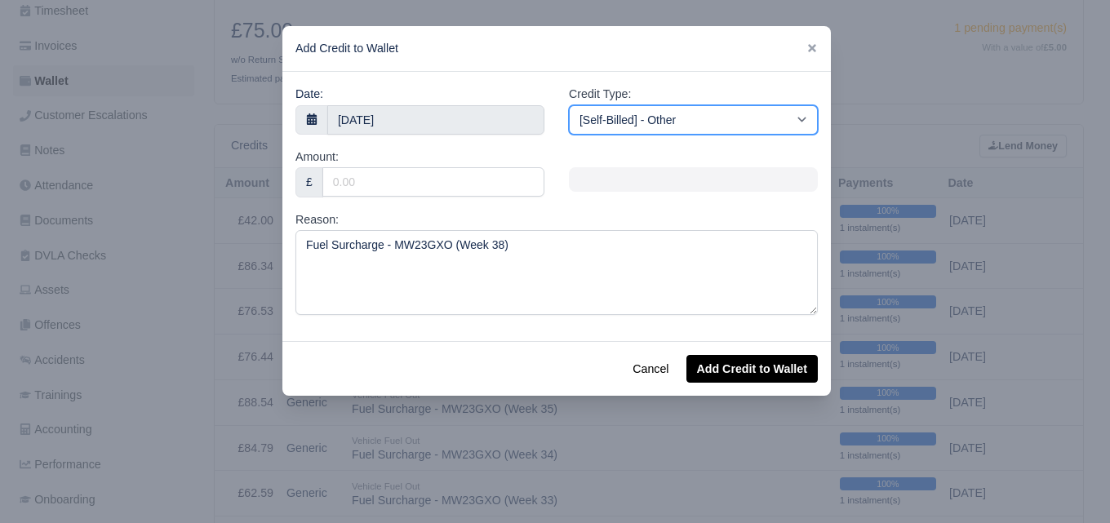
click at [689, 128] on select "[Self-Billed] - Other [Self-Billed] - Negative Invoice [Self-Billed] - Keychain…" at bounding box center [693, 119] width 249 height 29
select select "van_fuel_out"
click at [569, 105] on select "[Self-Billed] - Other [Self-Billed] - Negative Invoice [Self-Billed] - Keychain…" at bounding box center [693, 119] width 249 height 29
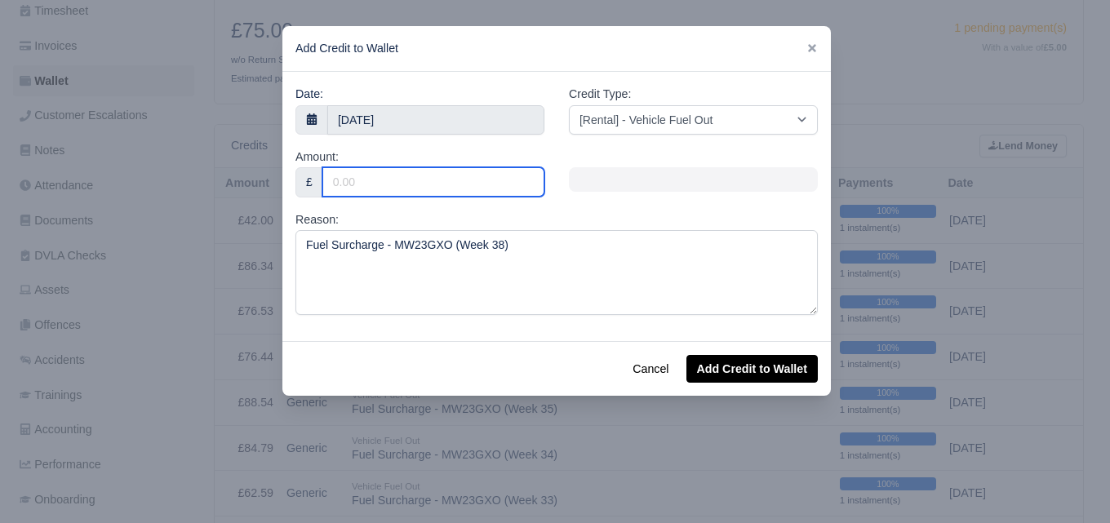
click at [478, 188] on input "Amount:" at bounding box center [433, 181] width 222 height 29
click at [490, 189] on input "Amount:" at bounding box center [433, 181] width 222 height 29
paste input "82.40"
type input "82.40"
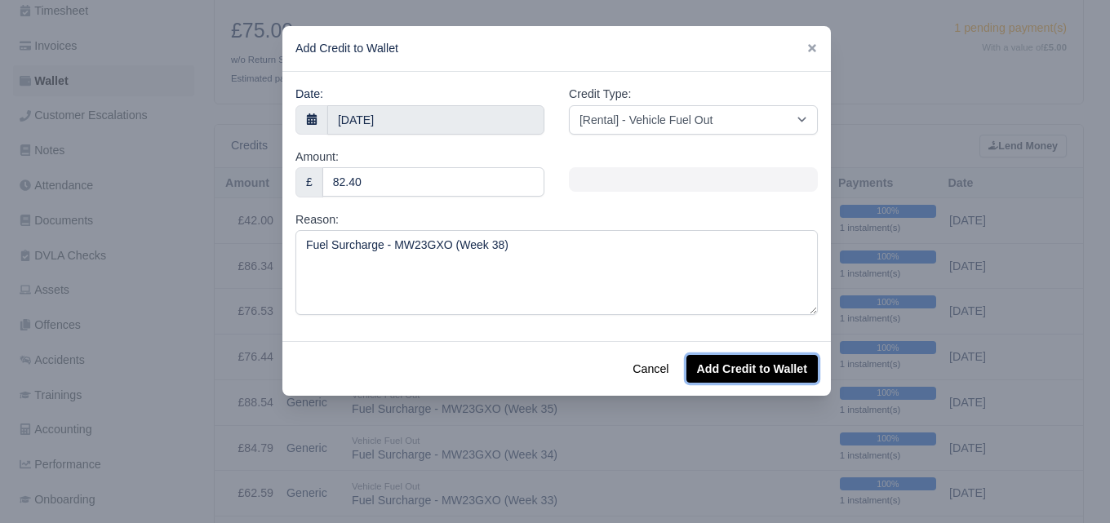
click at [762, 371] on button "Add Credit to Wallet" at bounding box center [752, 369] width 131 height 28
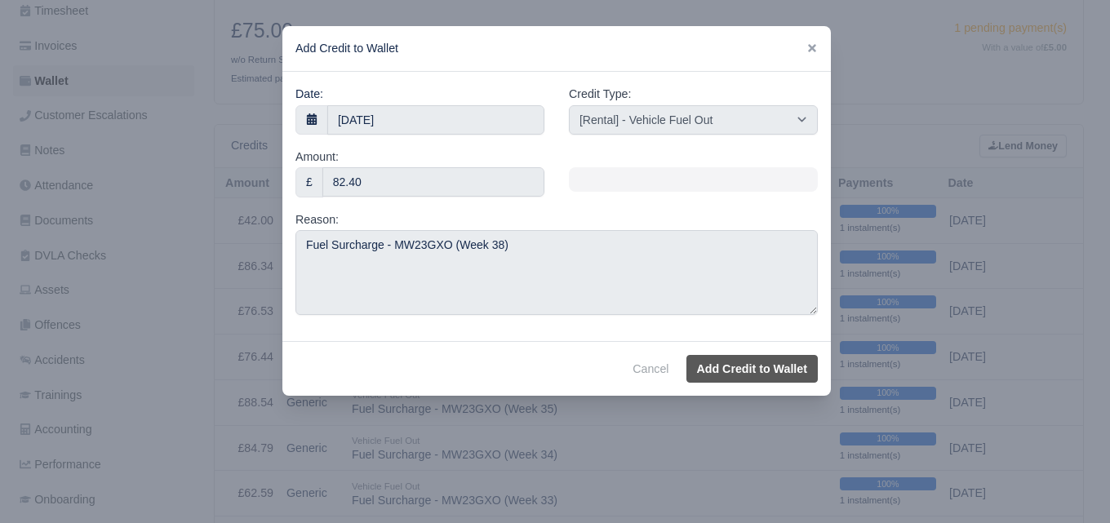
select select "other"
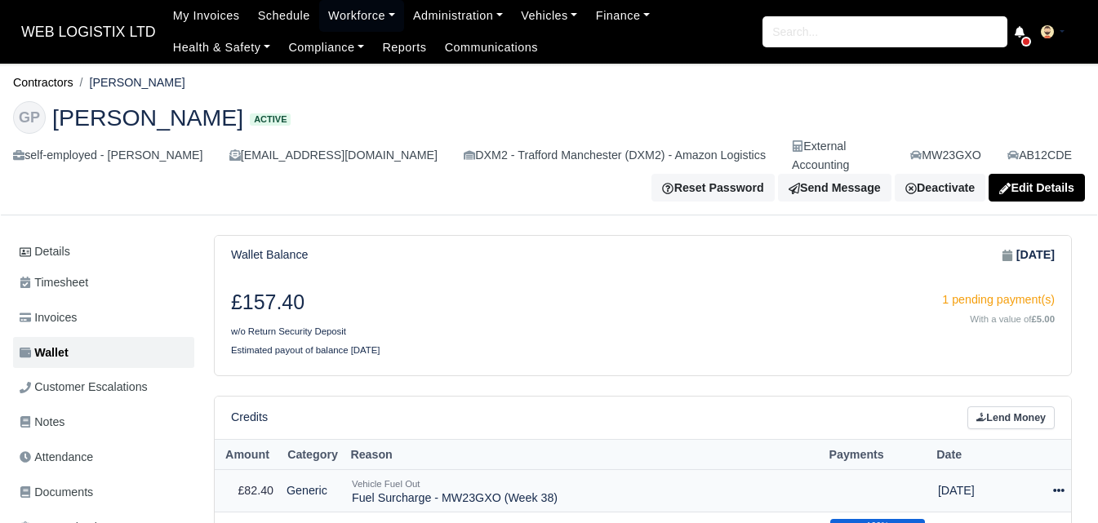
click at [1062, 485] on icon at bounding box center [1058, 490] width 11 height 11
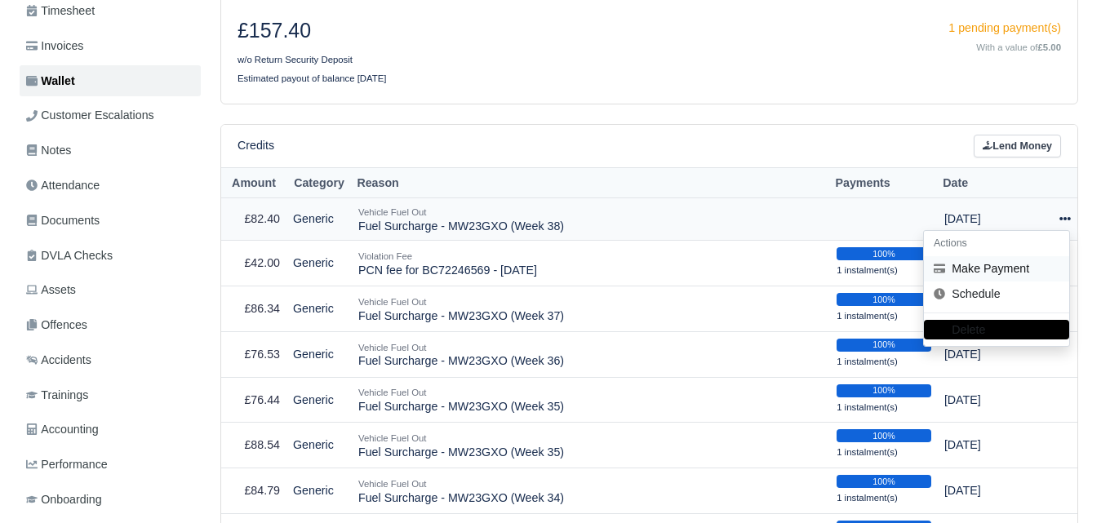
scroll to position [272, 0]
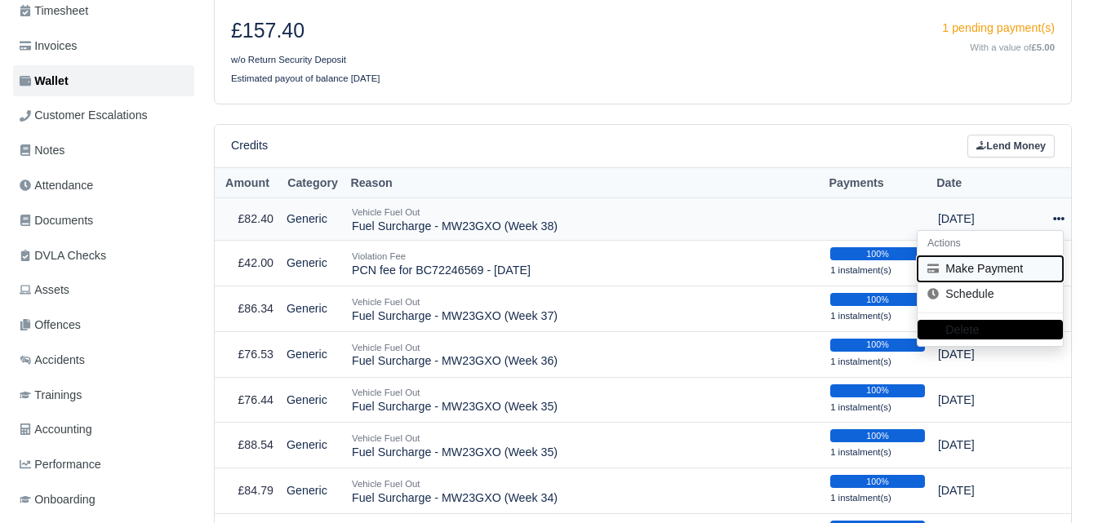
click at [1008, 256] on button "Make Payment" at bounding box center [990, 268] width 145 height 25
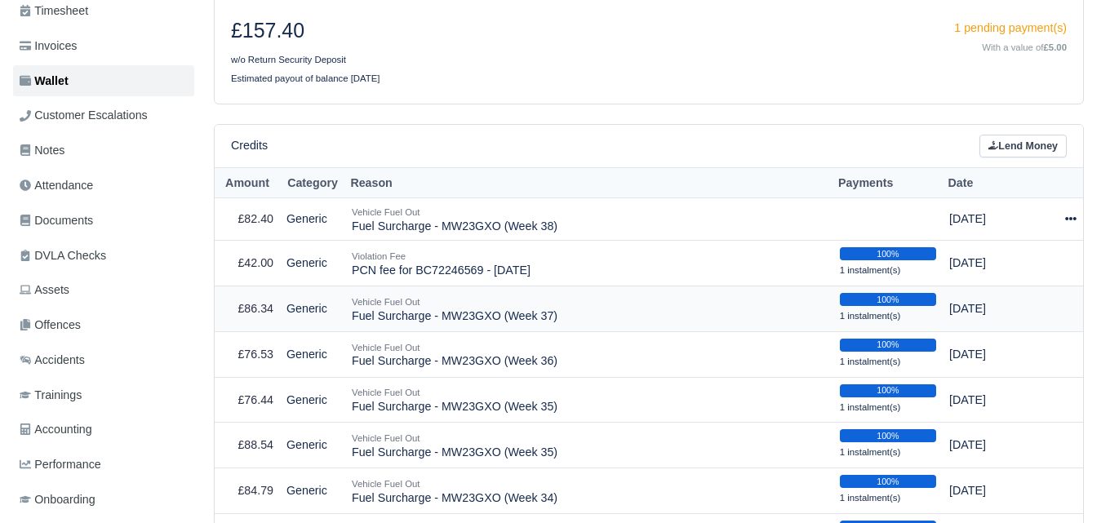
select select "6861"
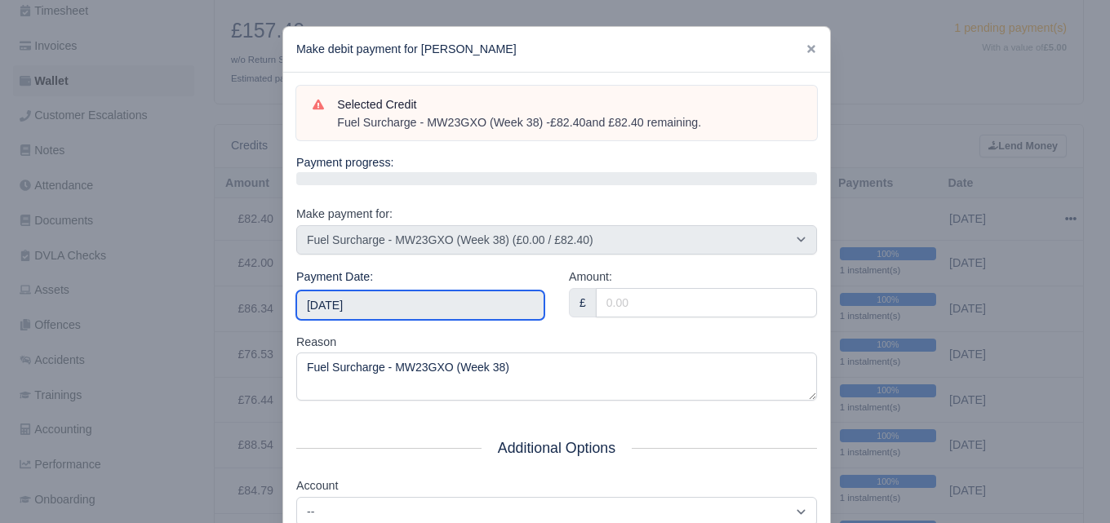
click at [371, 304] on input "[DATE]" at bounding box center [420, 305] width 248 height 29
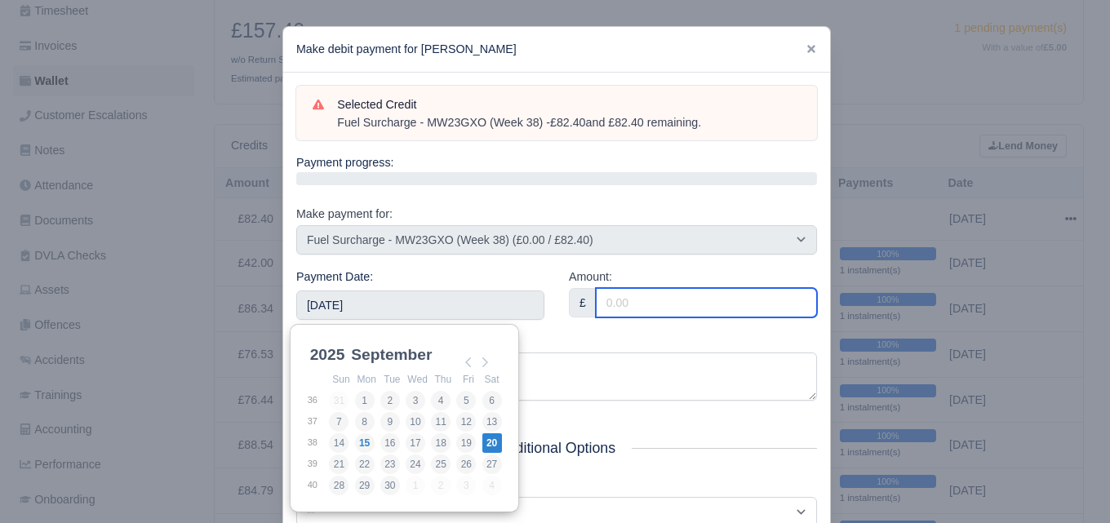
click at [665, 307] on input "Amount:" at bounding box center [706, 302] width 221 height 29
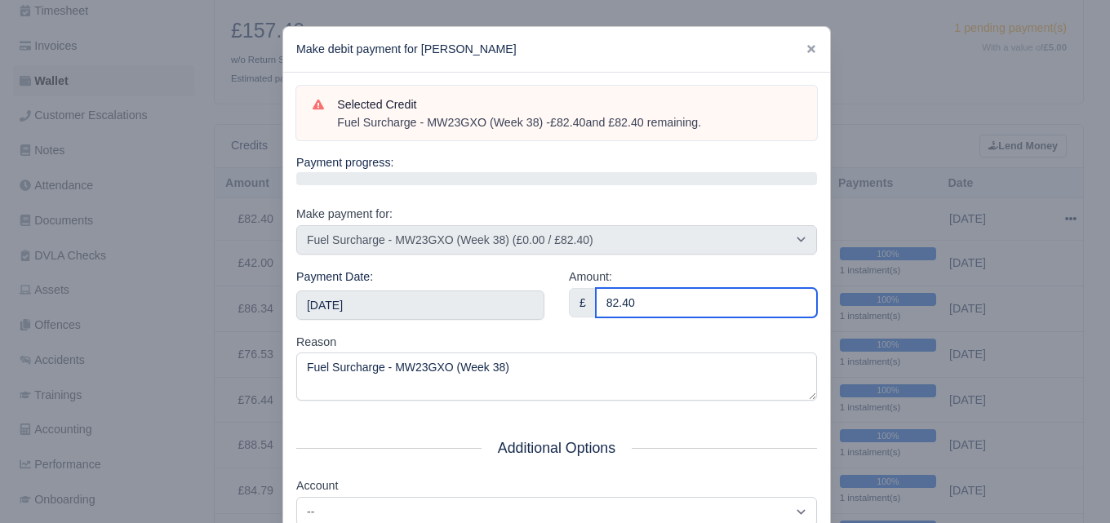
type input "82.40"
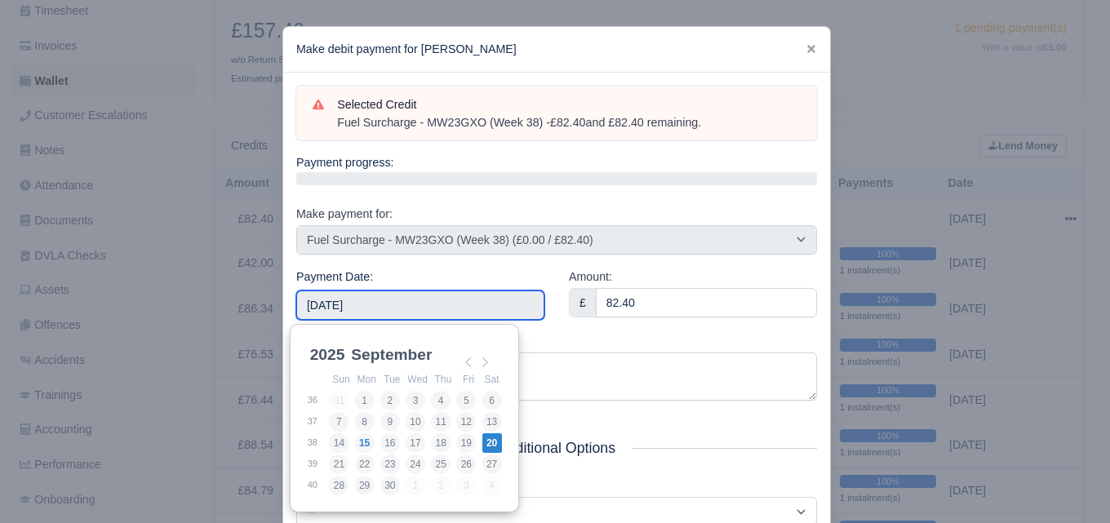
click at [535, 306] on input "[DATE]" at bounding box center [420, 305] width 248 height 29
click at [557, 327] on div "Amount: £ 82.40" at bounding box center [693, 300] width 273 height 65
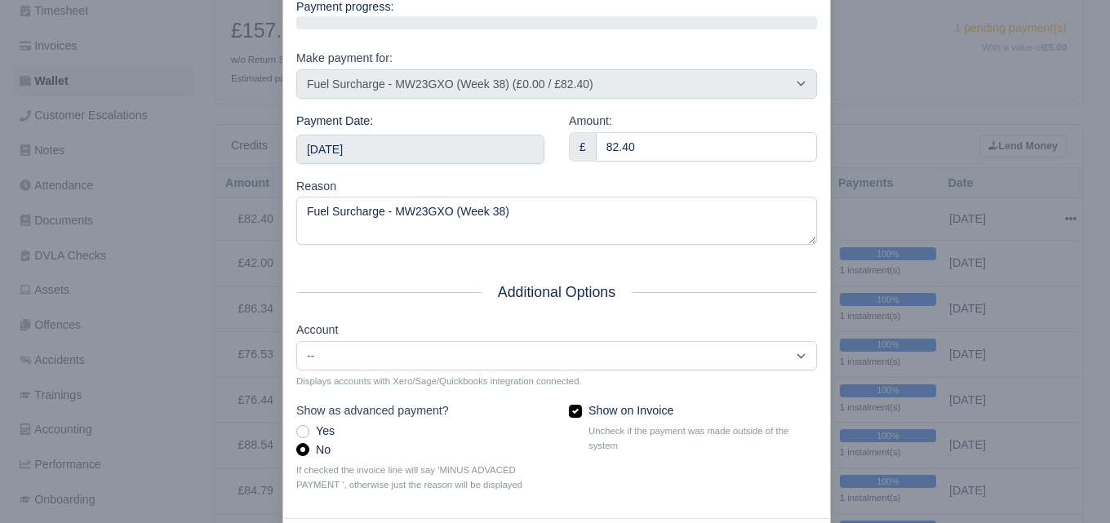
scroll to position [234, 0]
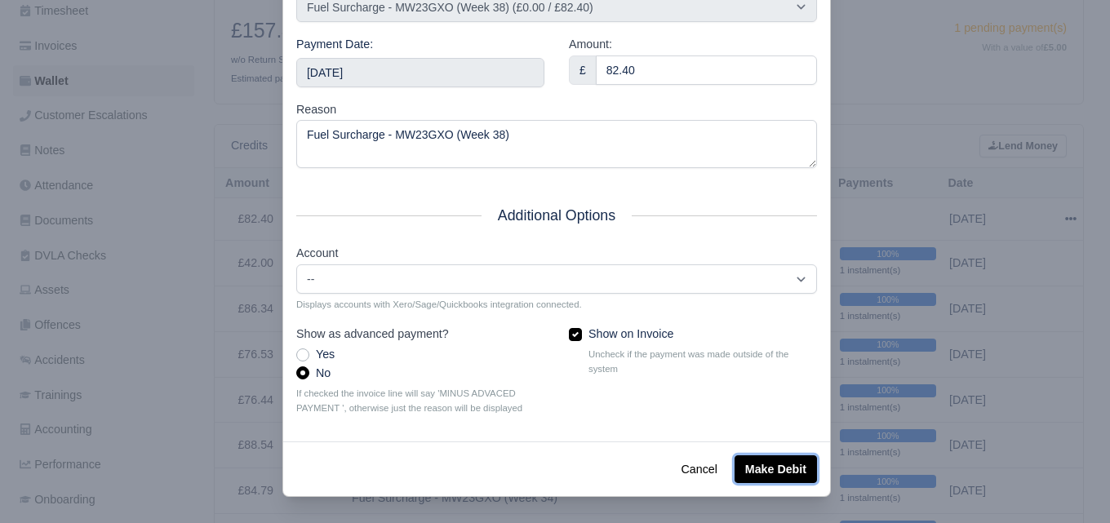
click at [806, 473] on button "Make Debit" at bounding box center [776, 469] width 82 height 28
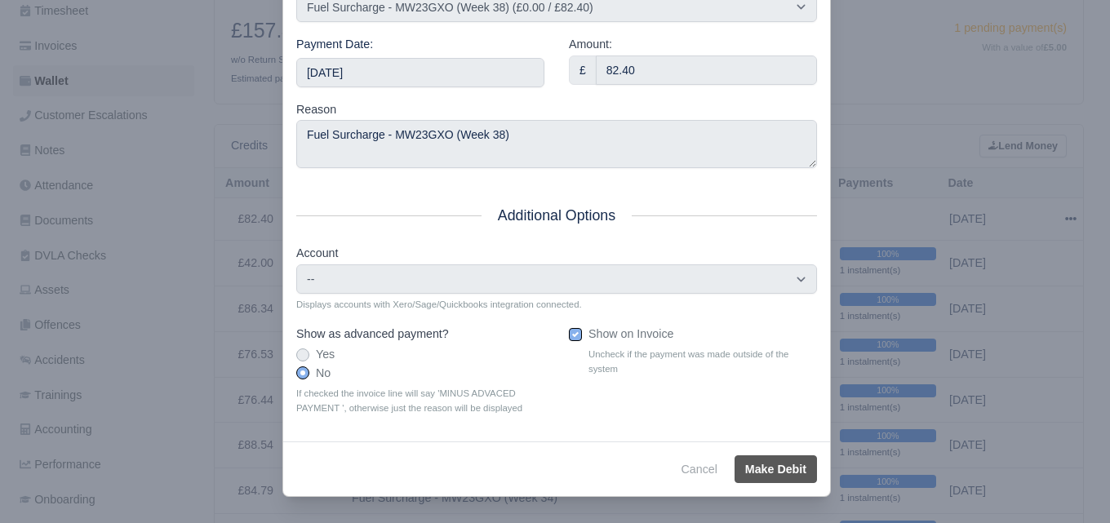
type input "2025-09-20T23:59:59+01:00"
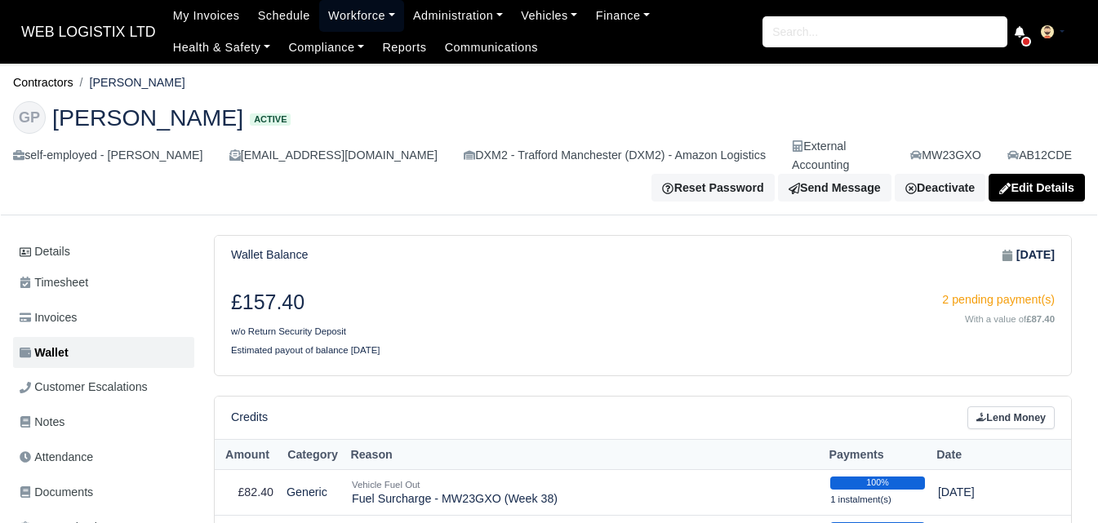
drag, startPoint x: 362, startPoint y: 14, endPoint x: 357, endPoint y: 32, distance: 18.6
click at [362, 14] on link "Workforce" at bounding box center [361, 16] width 85 height 32
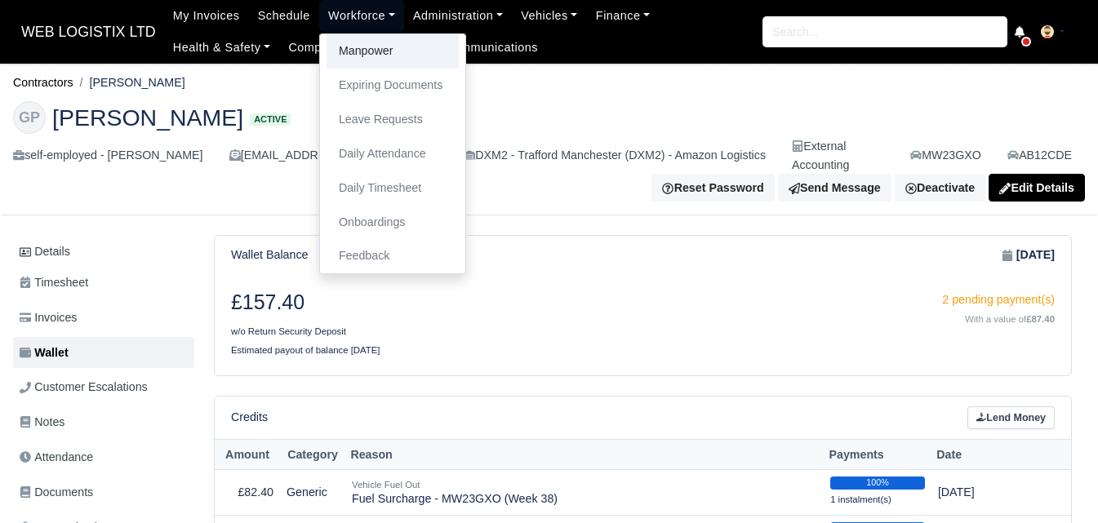
click at [350, 50] on link "Manpower" at bounding box center [393, 51] width 132 height 34
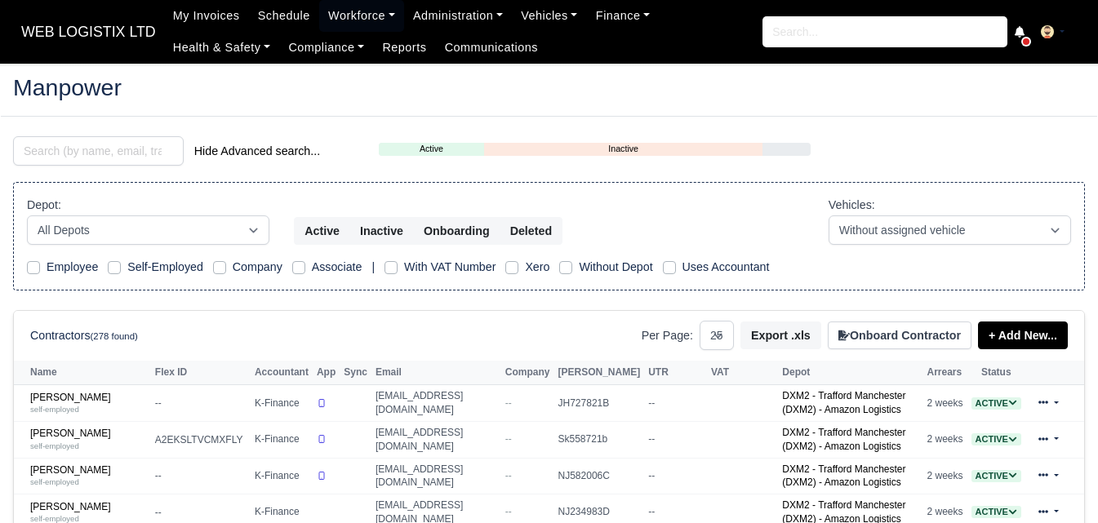
select select "25"
click at [55, 150] on input "search" at bounding box center [98, 150] width 171 height 29
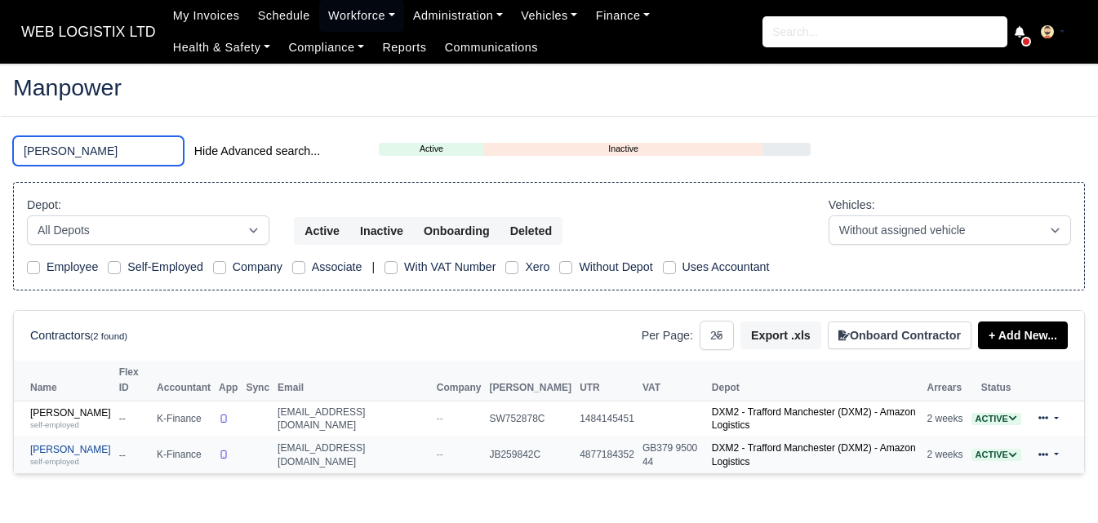
type input "[PERSON_NAME]"
click at [85, 444] on link "[PERSON_NAME] self-employed" at bounding box center [70, 456] width 81 height 24
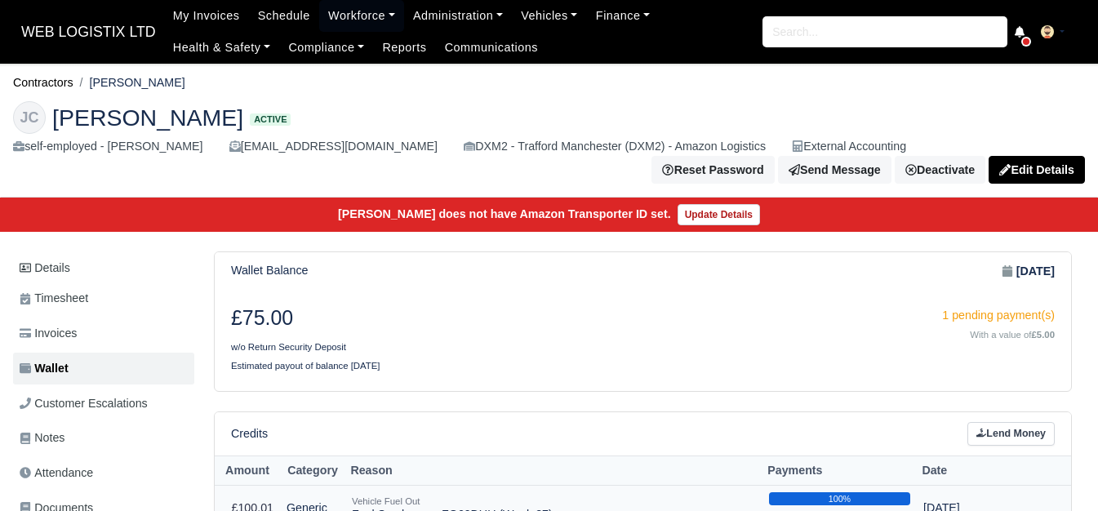
click at [369, 486] on td "Vehicle Fuel Out Fuel Surcharge - FG69DUU (Week 37)" at bounding box center [553, 509] width 417 height 46
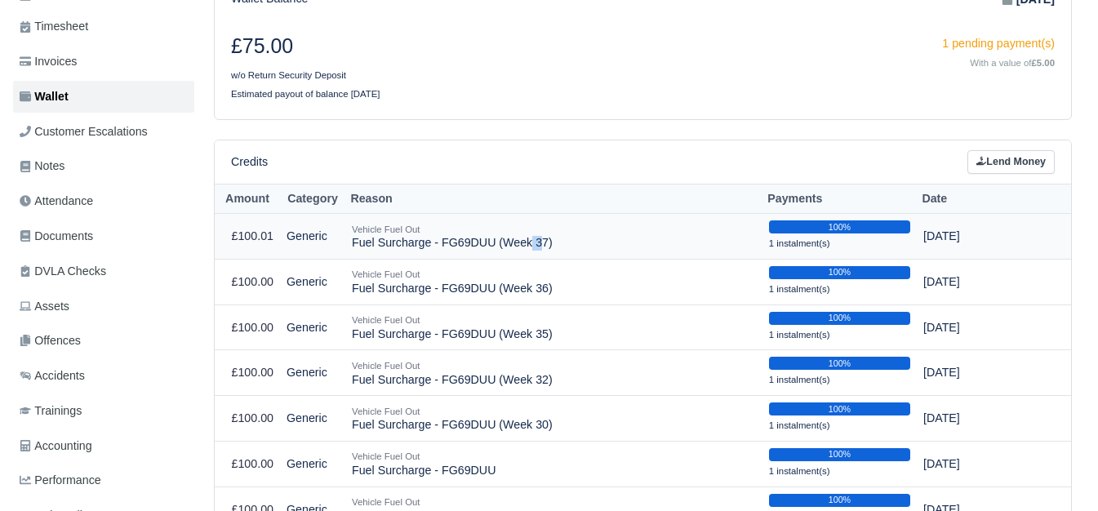
scroll to position [272, 0]
drag, startPoint x: 351, startPoint y: 246, endPoint x: 587, endPoint y: 260, distance: 236.3
click at [587, 260] on td "Vehicle Fuel Out Fuel Surcharge - FG69DUU (Week 37)" at bounding box center [553, 237] width 417 height 46
copy td "Fuel Surcharge - FG69DUU (Week 37)"
click at [989, 156] on link "Lend Money" at bounding box center [1010, 162] width 87 height 24
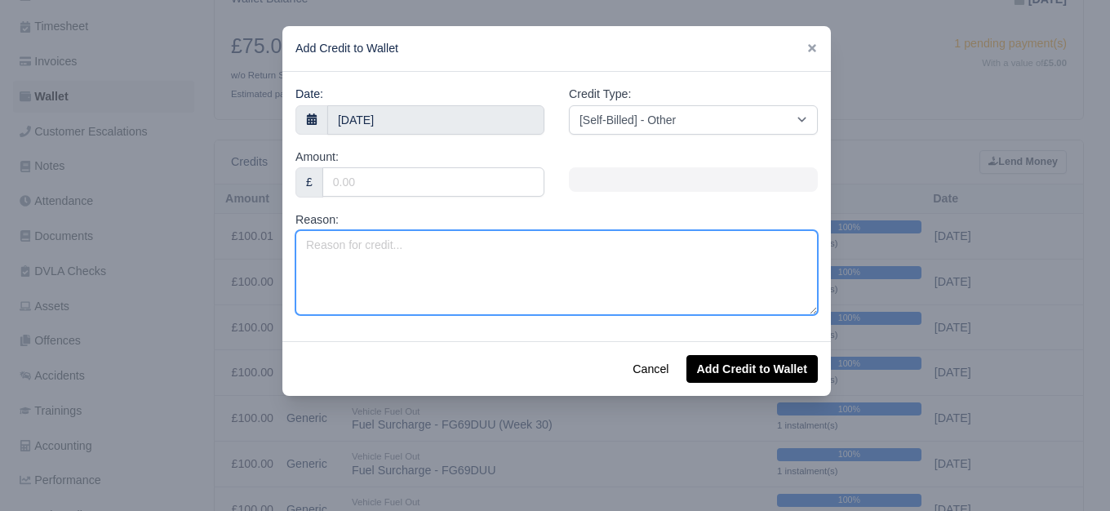
click at [511, 254] on textarea "Reason:" at bounding box center [557, 272] width 522 height 85
paste textarea "Fuel Surcharge - FG69DUU (Week 37)"
type textarea "Fuel Surcharge - FG69DUU (Week 38)"
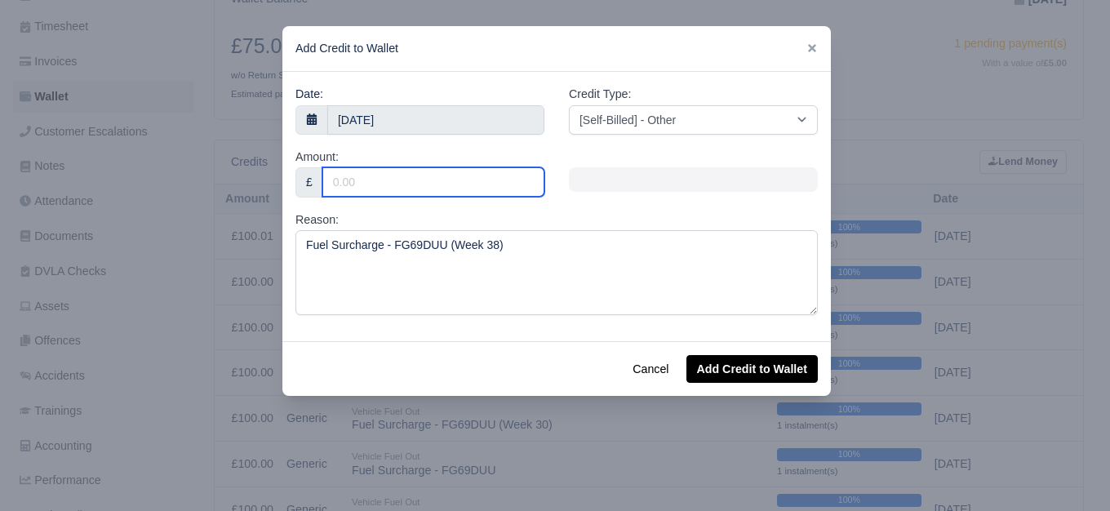
click at [463, 186] on input "Amount:" at bounding box center [433, 181] width 222 height 29
type input "100"
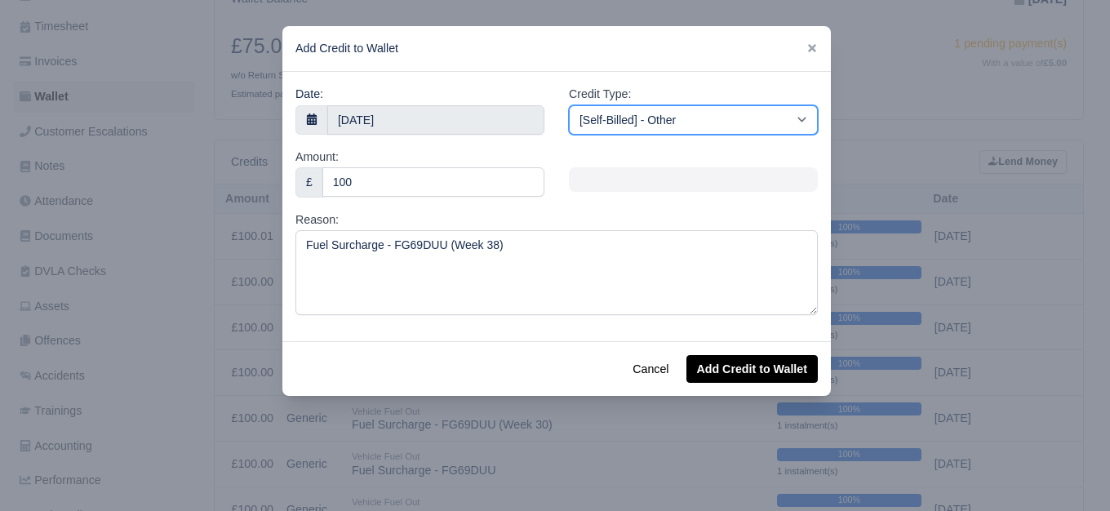
click at [635, 107] on select "[Self-Billed] - Other [Self-Billed] - Negative Invoice [Self-Billed] - Keychain…" at bounding box center [693, 119] width 249 height 29
click at [569, 105] on select "[Self-Billed] - Other [Self-Billed] - Negative Invoice [Self-Billed] - Keychain…" at bounding box center [693, 119] width 249 height 29
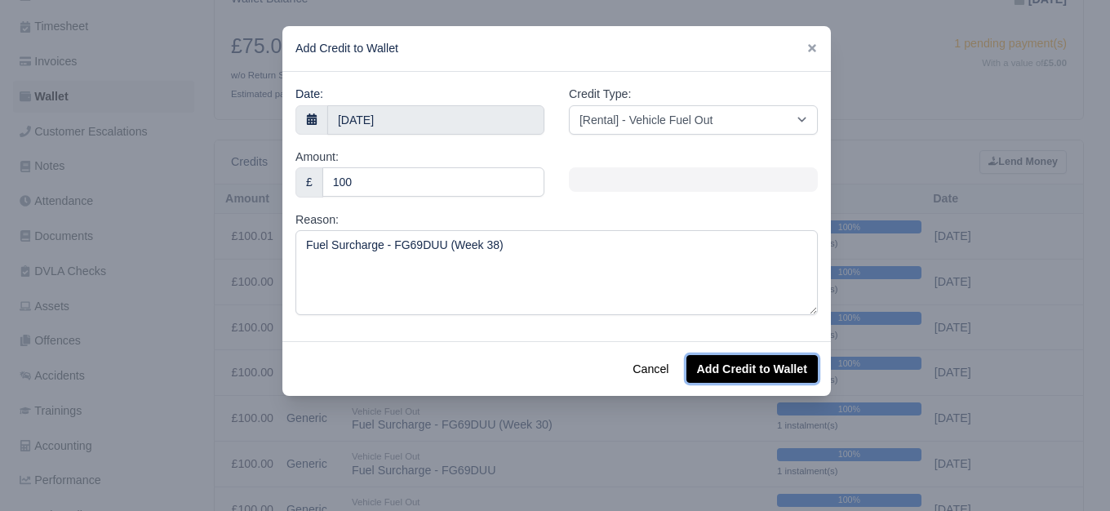
click at [722, 363] on button "Add Credit to Wallet" at bounding box center [752, 369] width 131 height 28
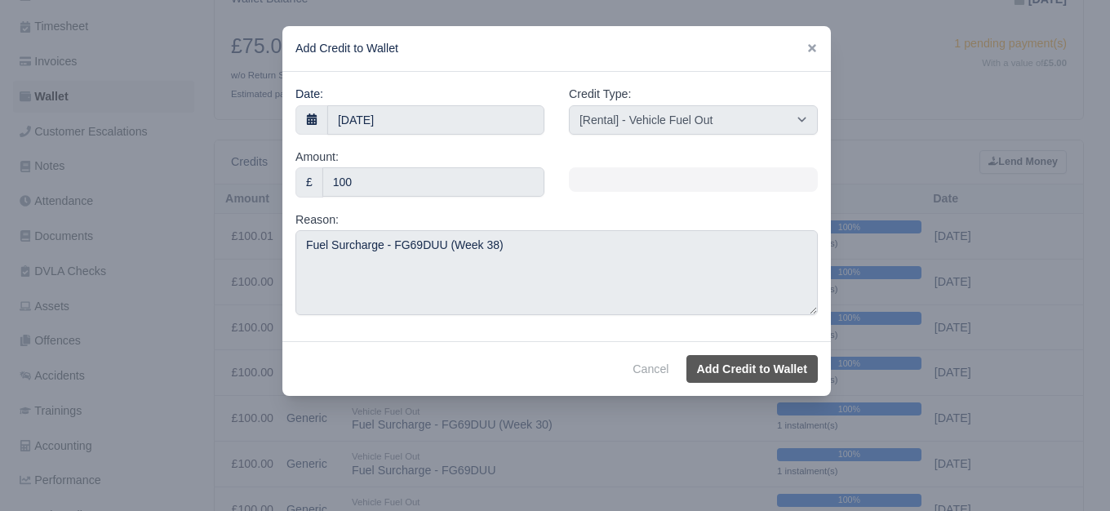
select select "other"
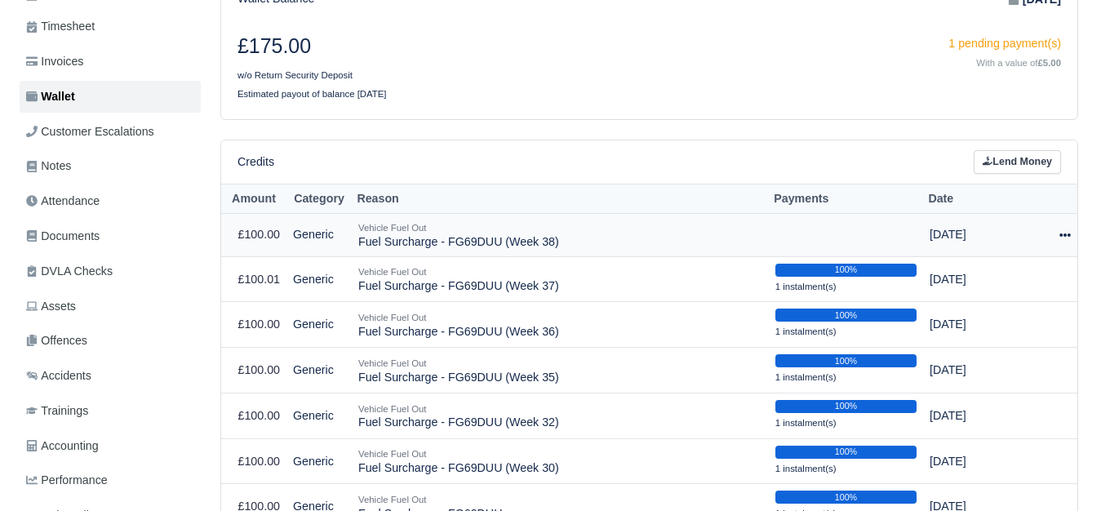
scroll to position [272, 0]
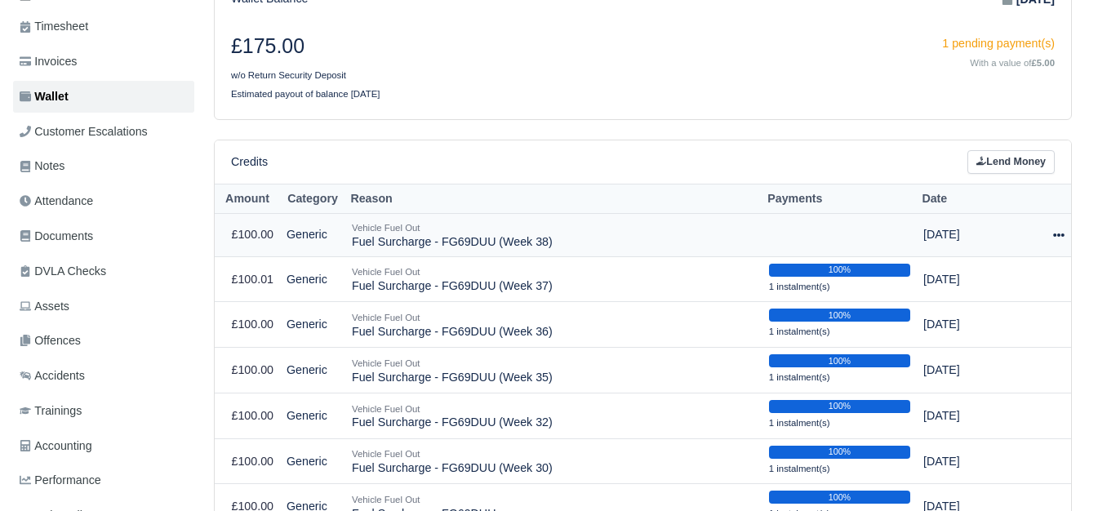
click at [1053, 233] on icon at bounding box center [1058, 234] width 11 height 11
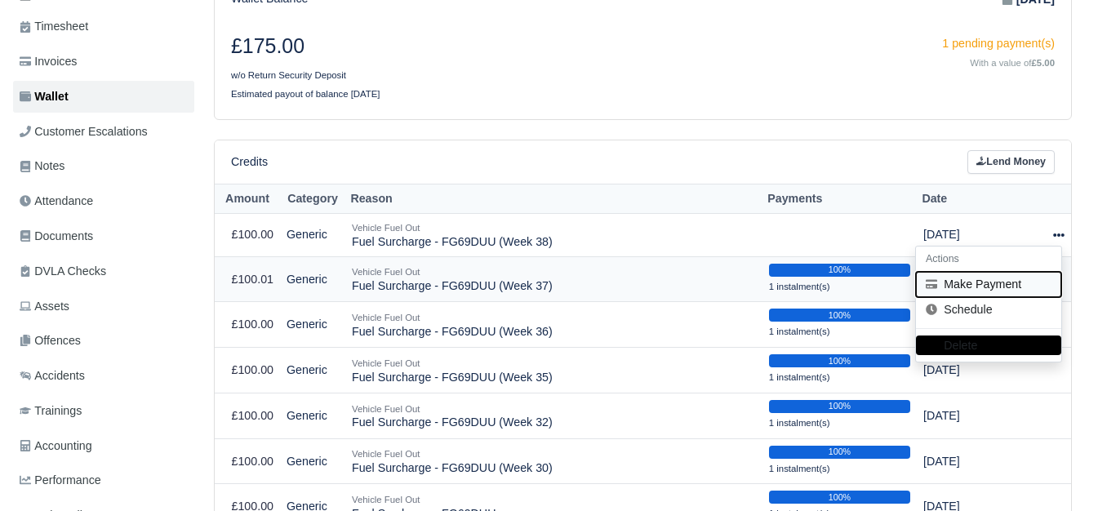
click at [972, 287] on button "Make Payment" at bounding box center [988, 284] width 145 height 25
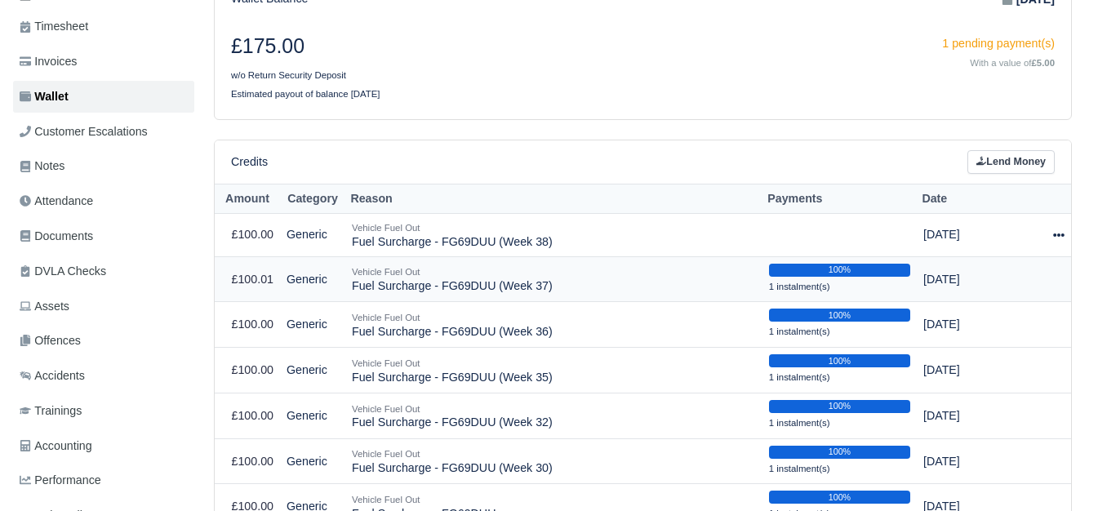
select select "6863"
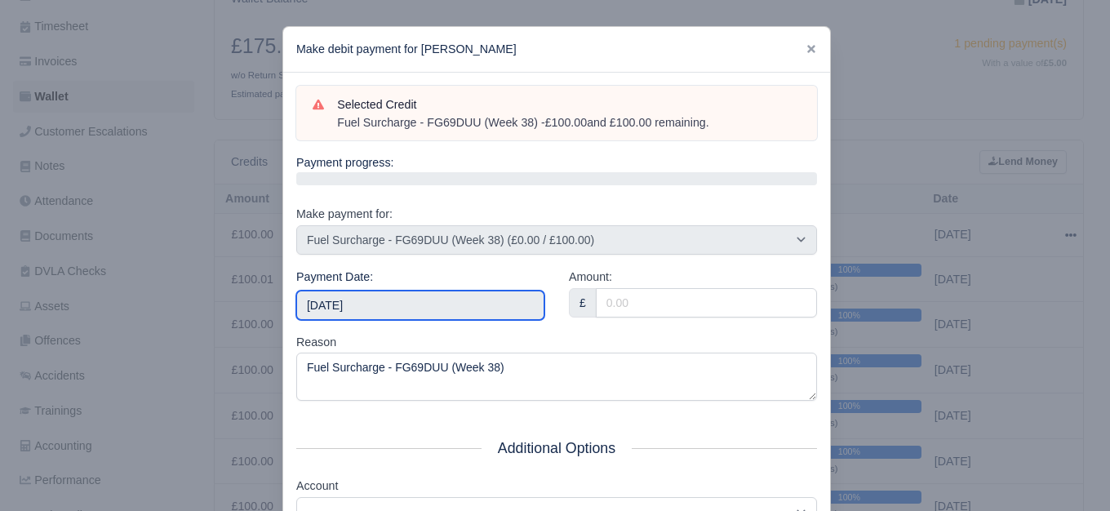
click at [481, 317] on input "2025-09-20" at bounding box center [420, 305] width 248 height 29
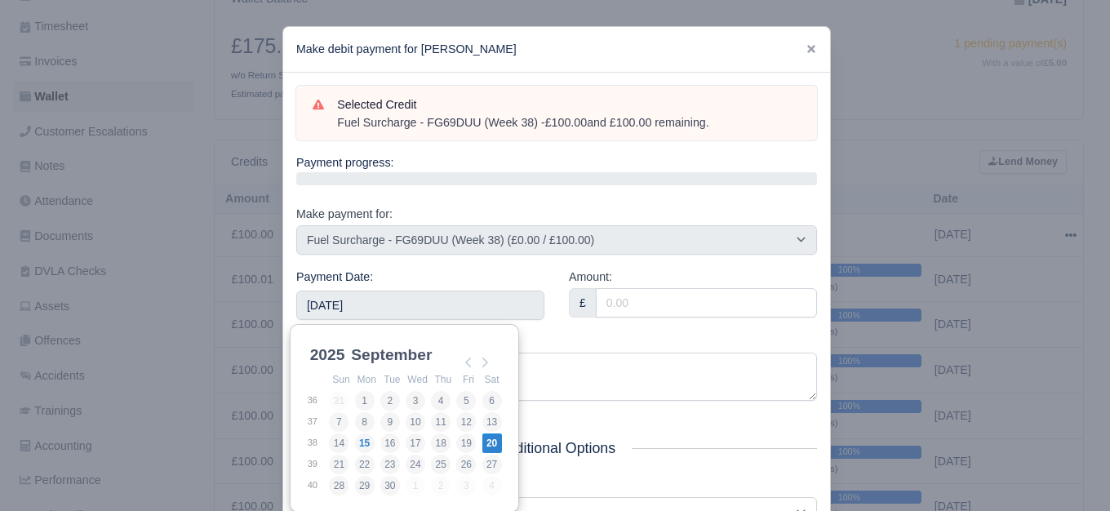
click at [593, 341] on div "Reason Fuel Surcharge - FG69DUU (Week 38)" at bounding box center [556, 367] width 521 height 69
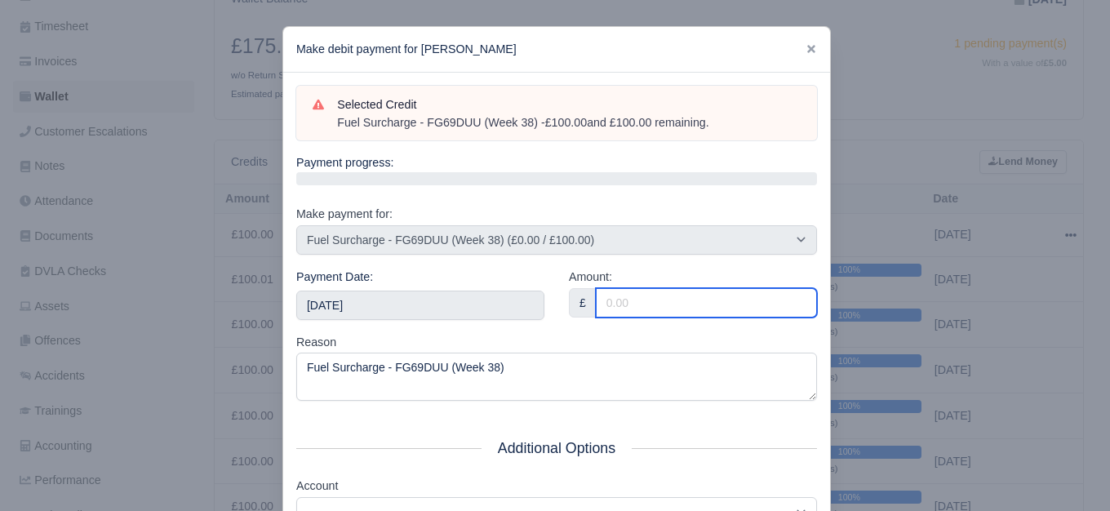
click at [647, 298] on input "Amount:" at bounding box center [706, 302] width 221 height 29
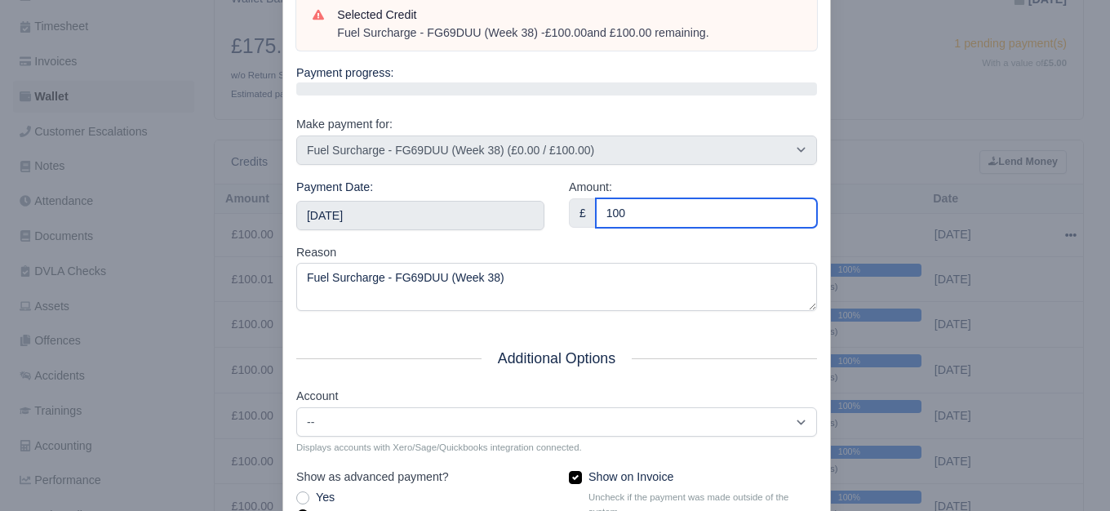
scroll to position [247, 0]
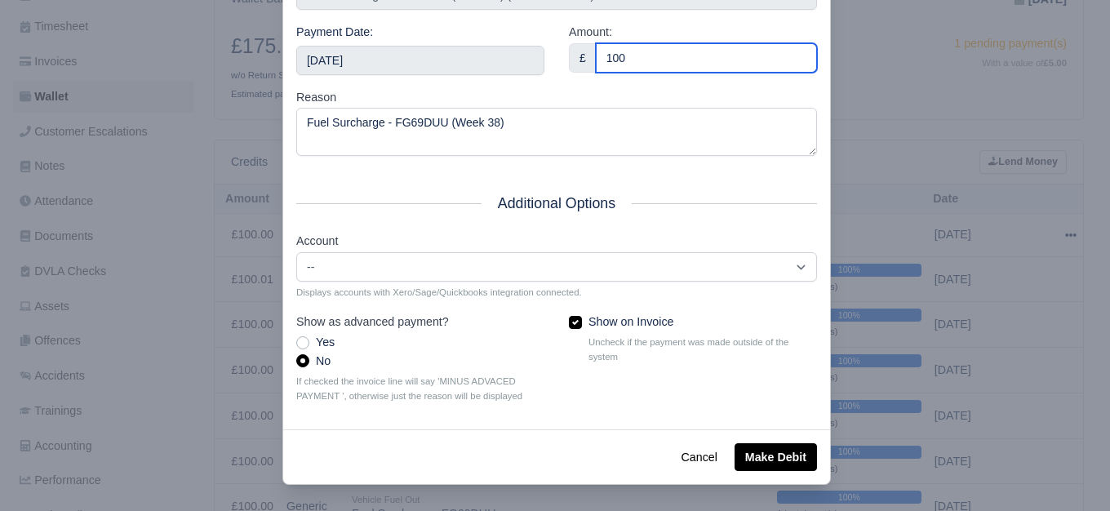
type input "100"
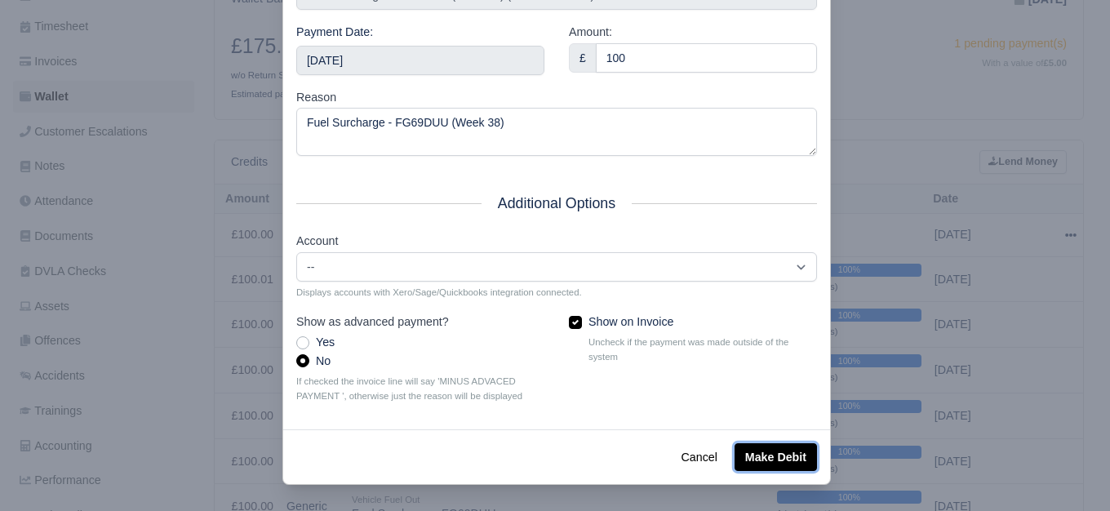
click at [775, 468] on button "Make Debit" at bounding box center [776, 457] width 82 height 28
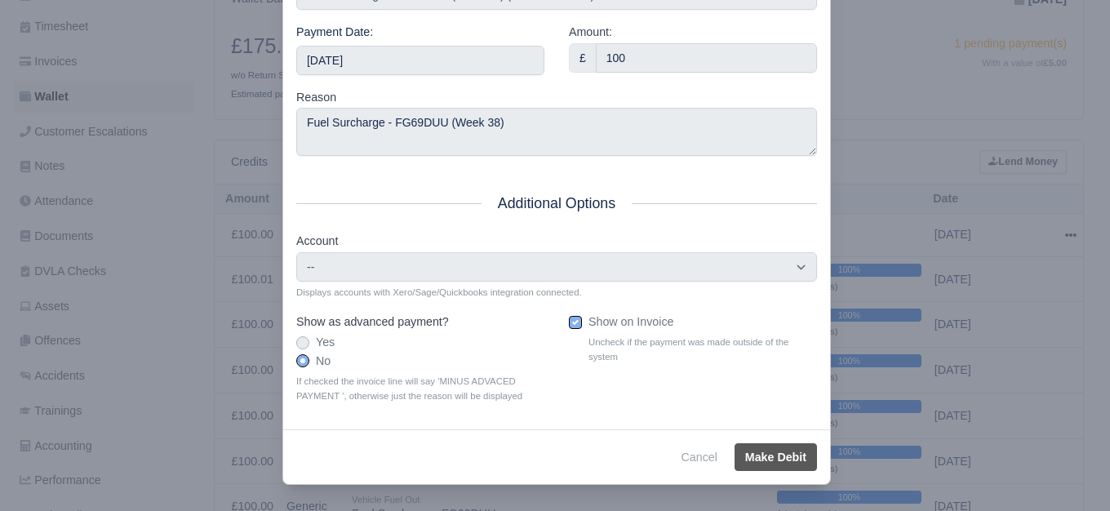
type input "2025-09-20T23:59:59+01:00"
